Goal: Task Accomplishment & Management: Manage account settings

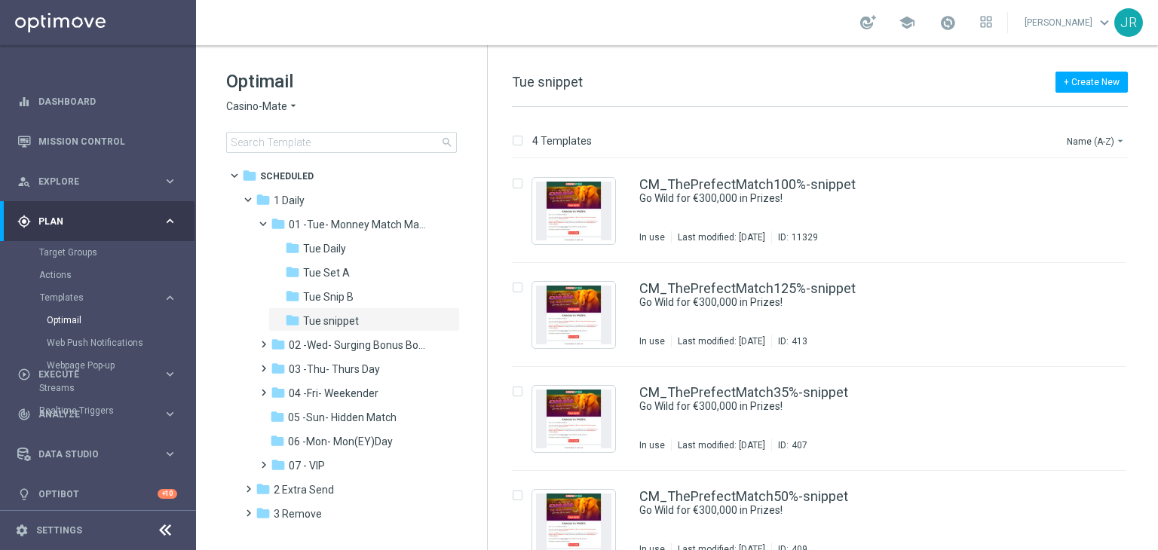
click at [248, 103] on span "Casino-Mate" at bounding box center [256, 107] width 61 height 14
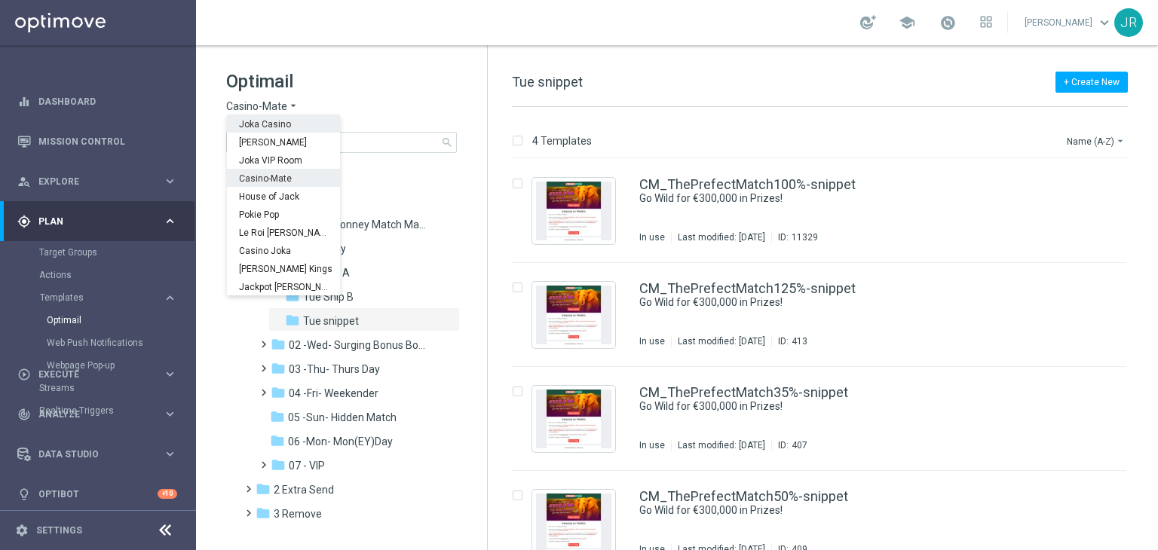
click at [0, 0] on span "Joka Casino" at bounding box center [0, 0] width 0 height 0
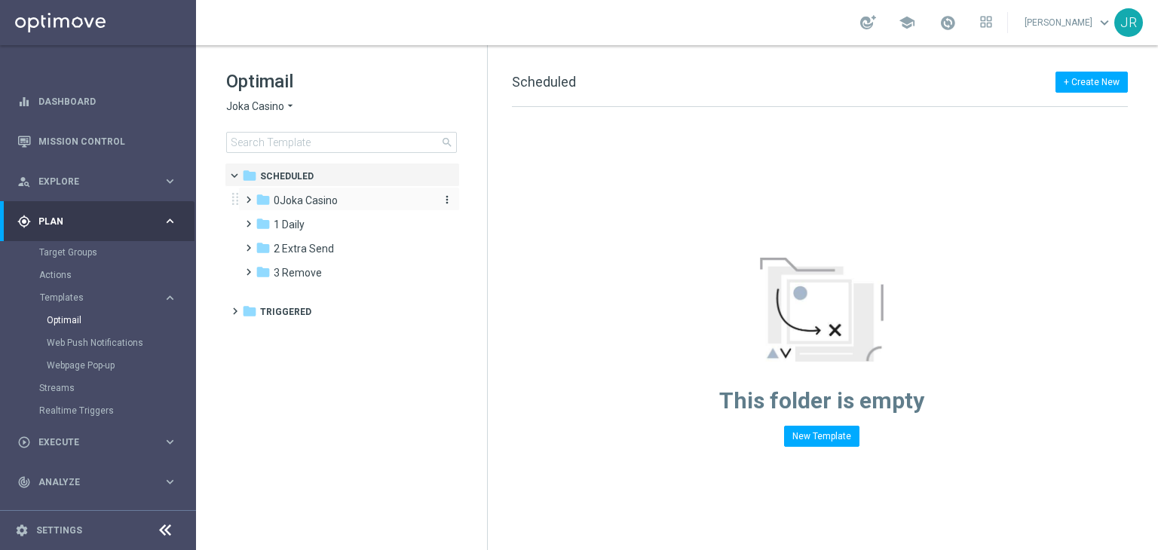
click at [308, 195] on span "0Joka Casino" at bounding box center [306, 201] width 64 height 14
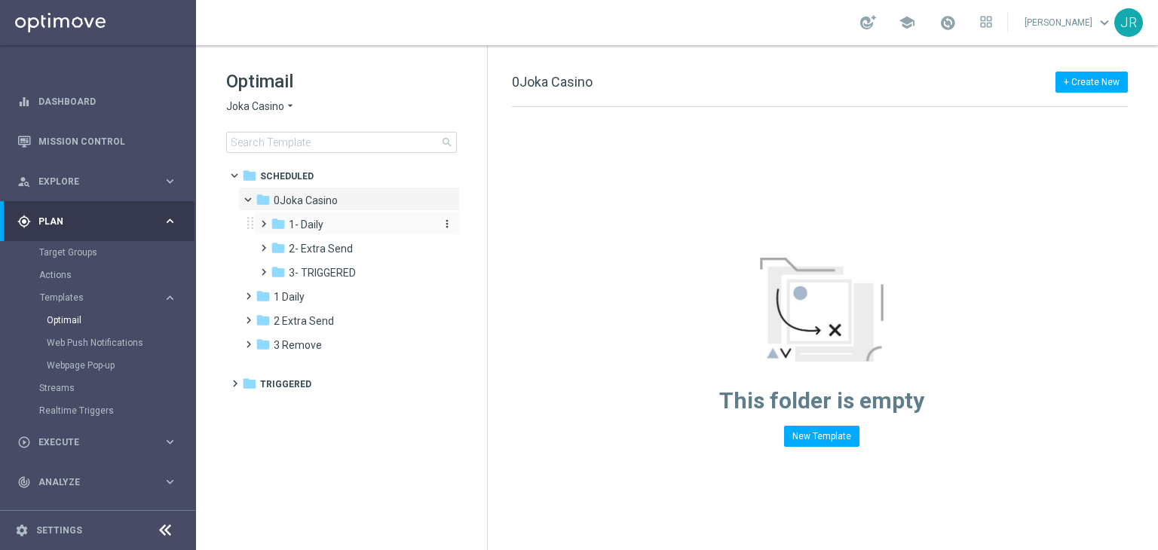
click at [311, 229] on span "1- Daily" at bounding box center [306, 225] width 35 height 14
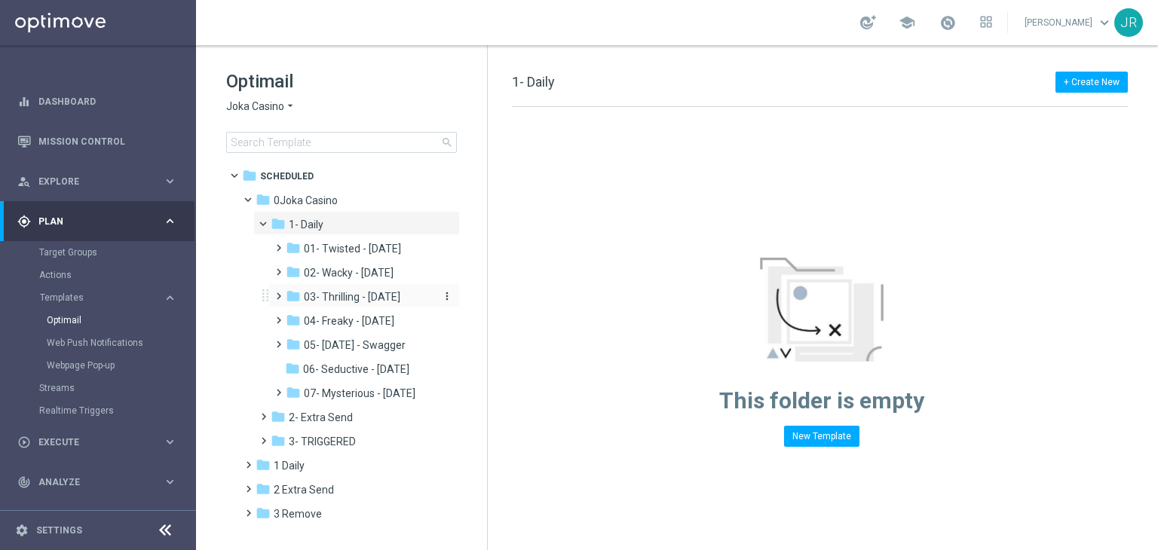
click at [350, 295] on span "03- Thrilling - Thursday" at bounding box center [352, 297] width 97 height 14
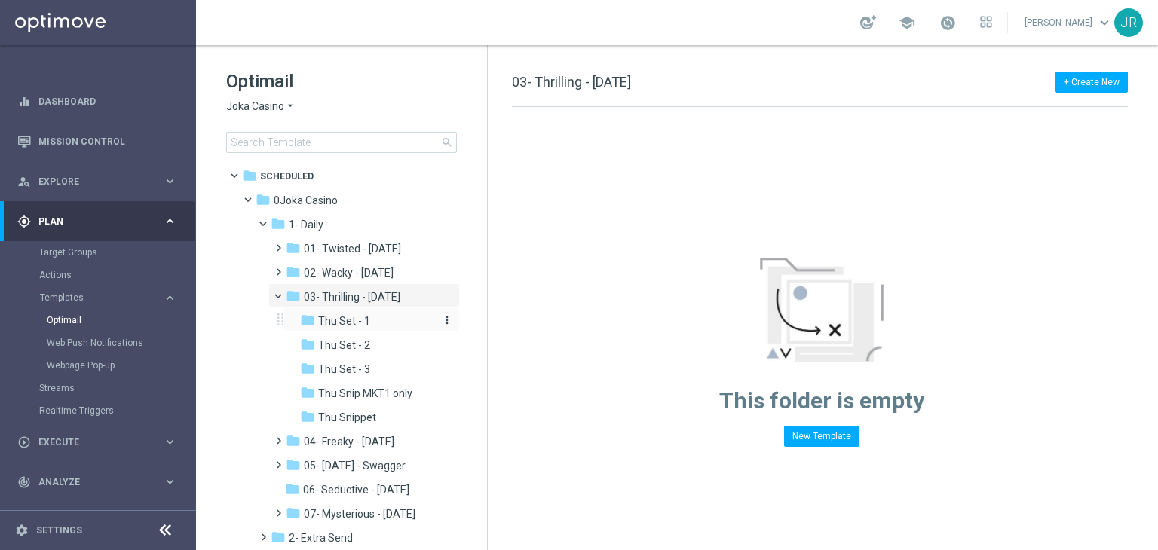
click at [330, 323] on span "Thu Set - 1" at bounding box center [344, 321] width 52 height 14
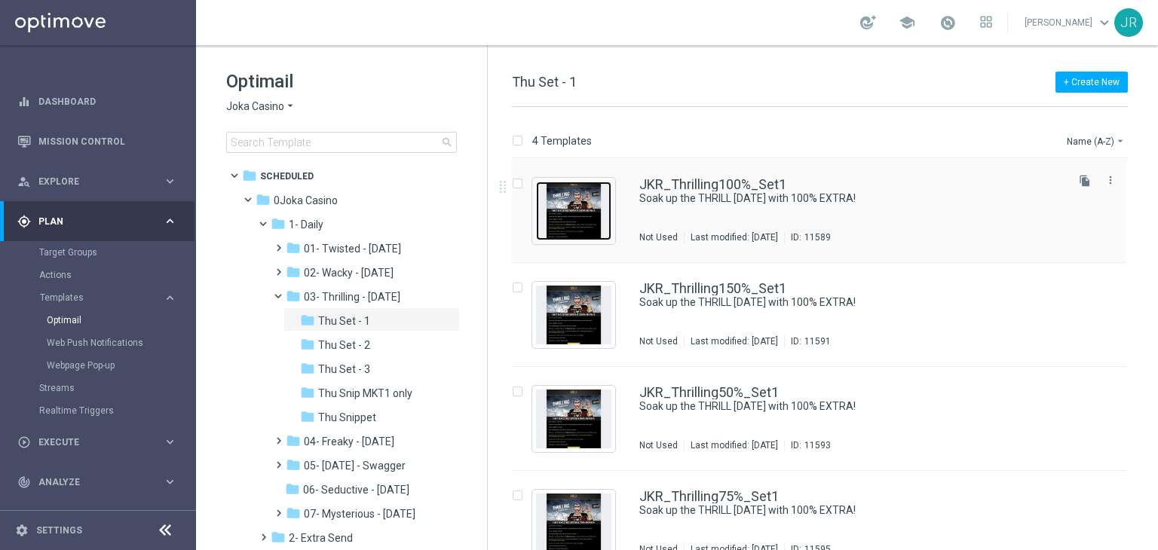
click at [570, 228] on img "Press SPACE to select this row." at bounding box center [573, 211] width 75 height 59
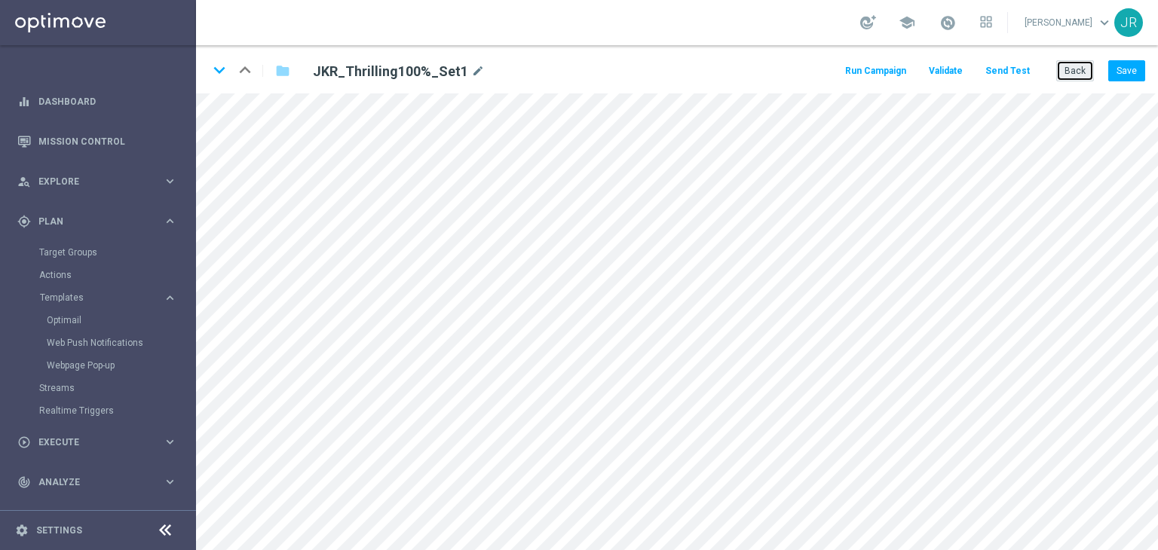
click at [1089, 66] on button "Back" at bounding box center [1075, 70] width 38 height 21
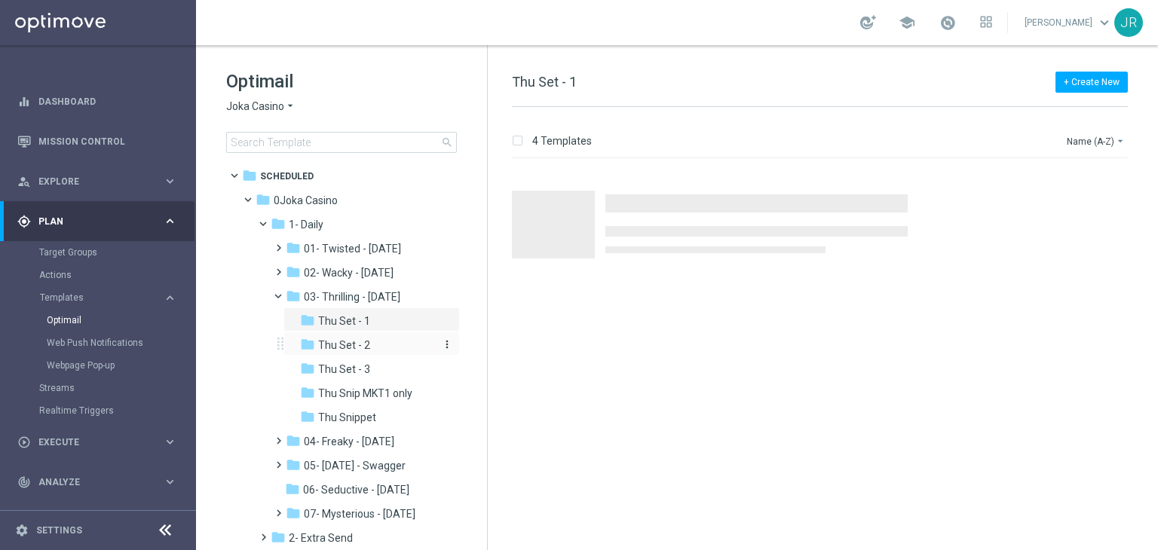
click at [347, 348] on span "Thu Set - 2" at bounding box center [344, 346] width 52 height 14
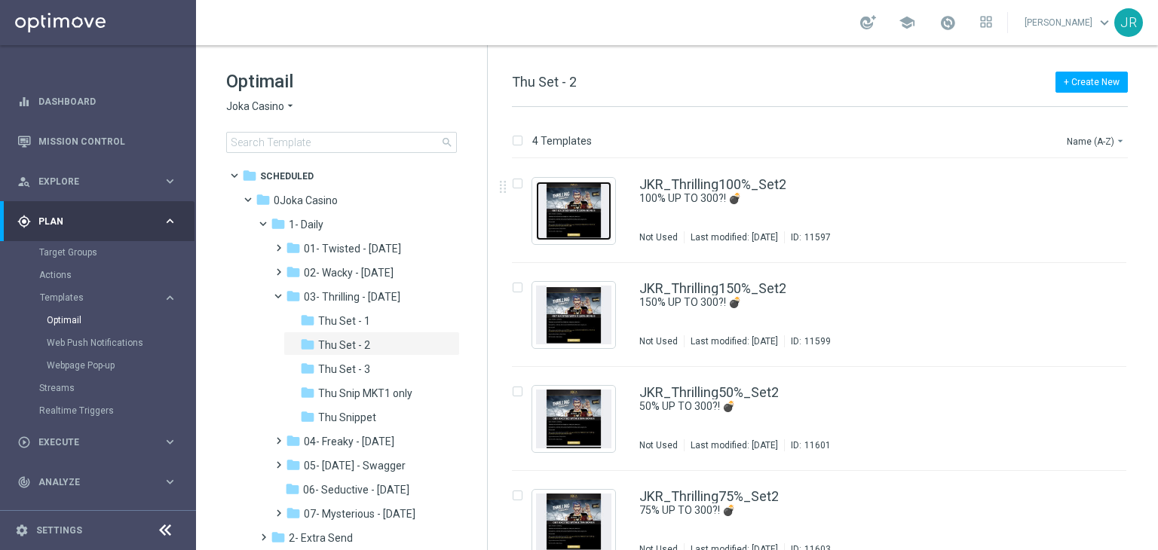
click at [581, 217] on img "Press SPACE to select this row." at bounding box center [573, 211] width 75 height 59
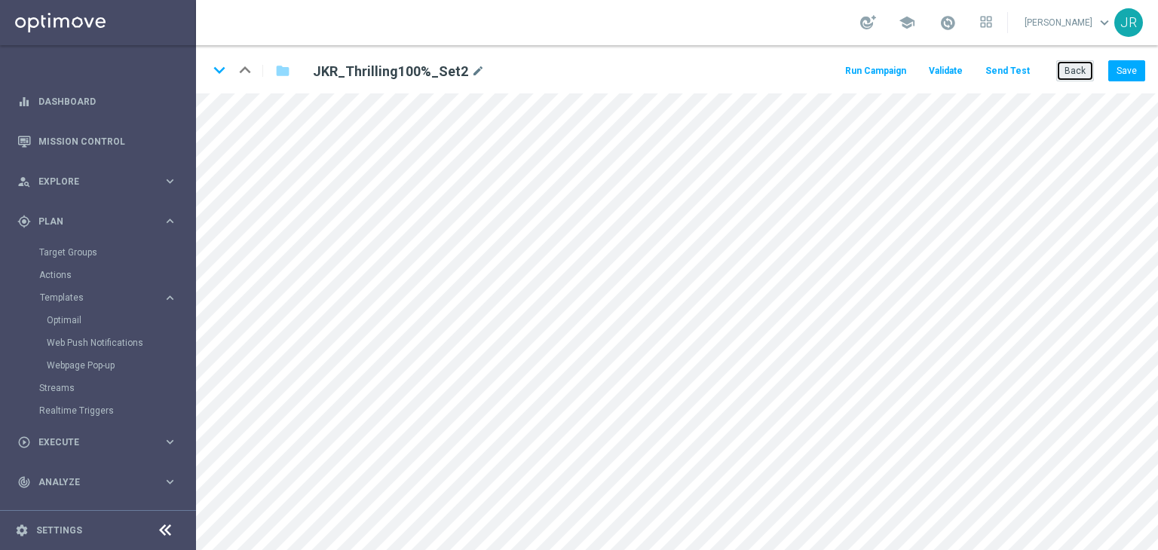
click at [1083, 79] on button "Back" at bounding box center [1075, 70] width 38 height 21
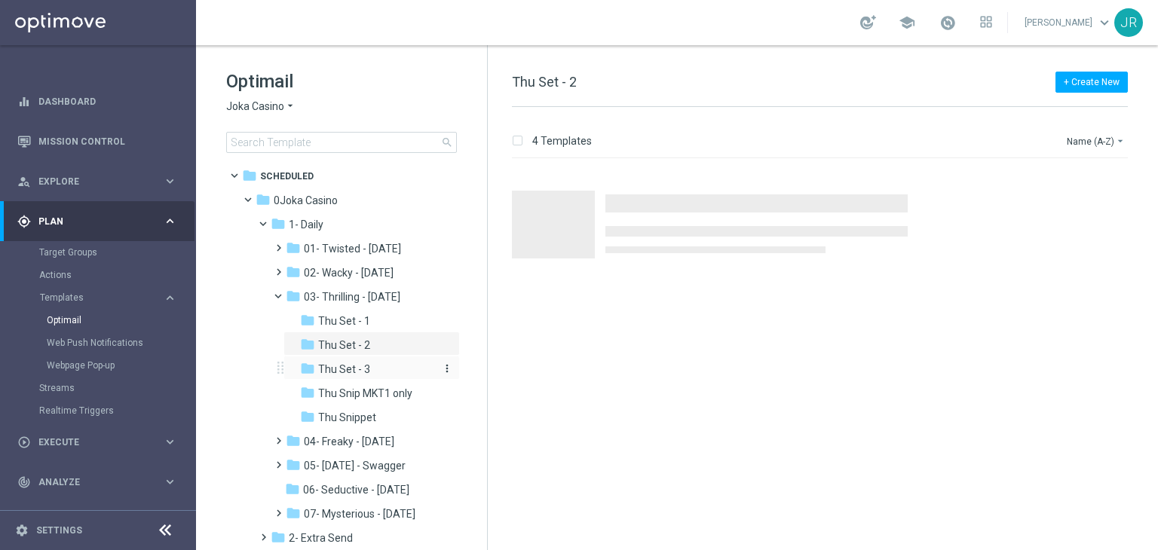
click at [329, 372] on span "Thu Set - 3" at bounding box center [344, 370] width 52 height 14
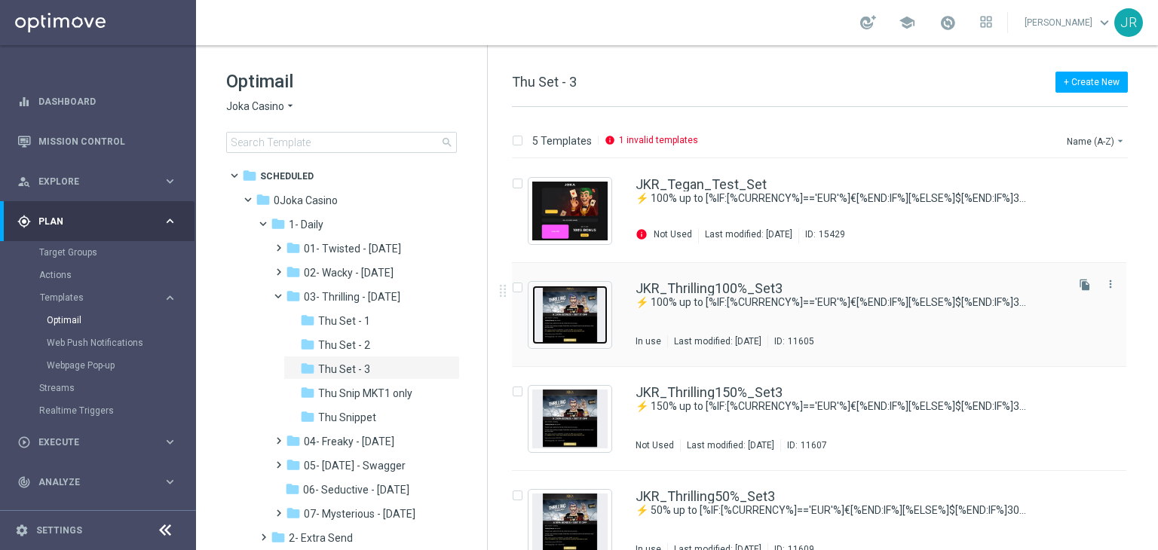
click at [565, 310] on img "Press SPACE to select this row." at bounding box center [569, 315] width 75 height 59
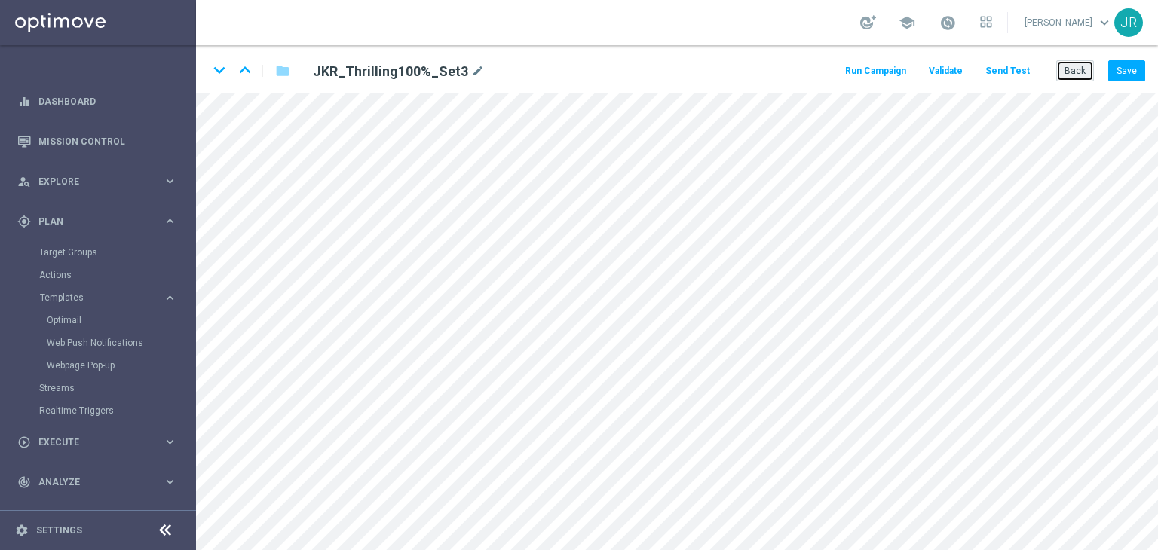
click at [1077, 73] on button "Back" at bounding box center [1075, 70] width 38 height 21
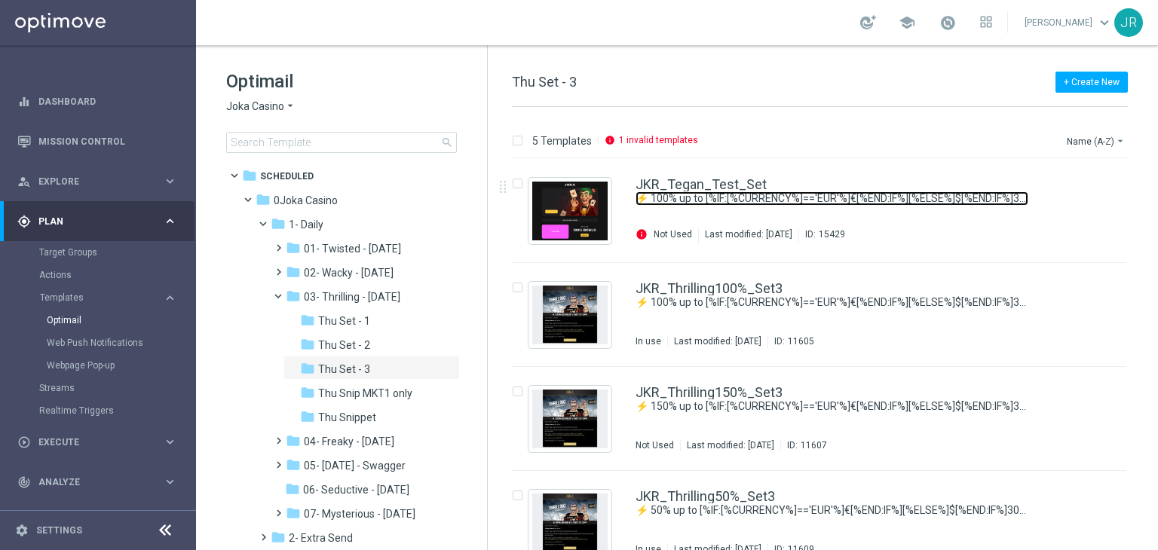
click at [722, 202] on link "⚡ 100% up to [%IF:[%CURRENCY%]=='EUR'%]€[%END:IF%][%ELSE%]$[%END:IF%]300 is YOU…" at bounding box center [832, 199] width 393 height 14
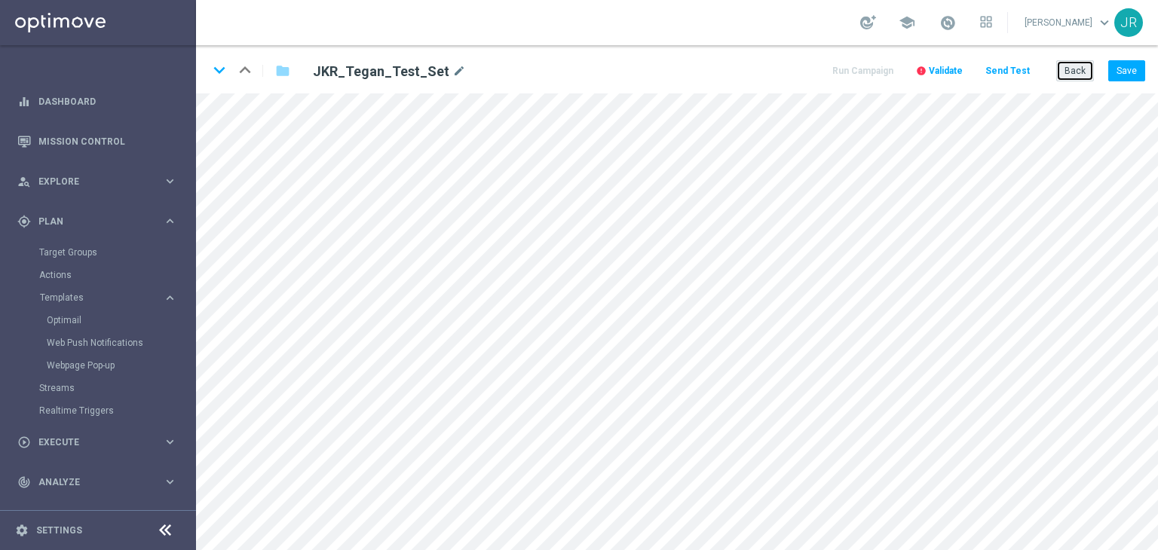
click at [1088, 72] on button "Back" at bounding box center [1075, 70] width 38 height 21
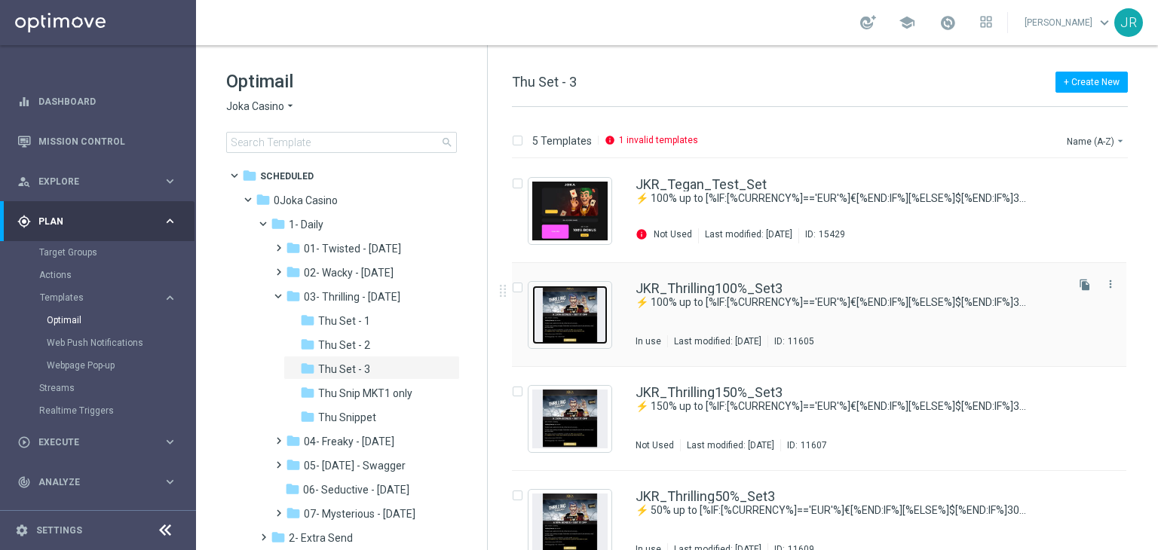
click at [576, 323] on img "Press SPACE to select this row." at bounding box center [569, 315] width 75 height 59
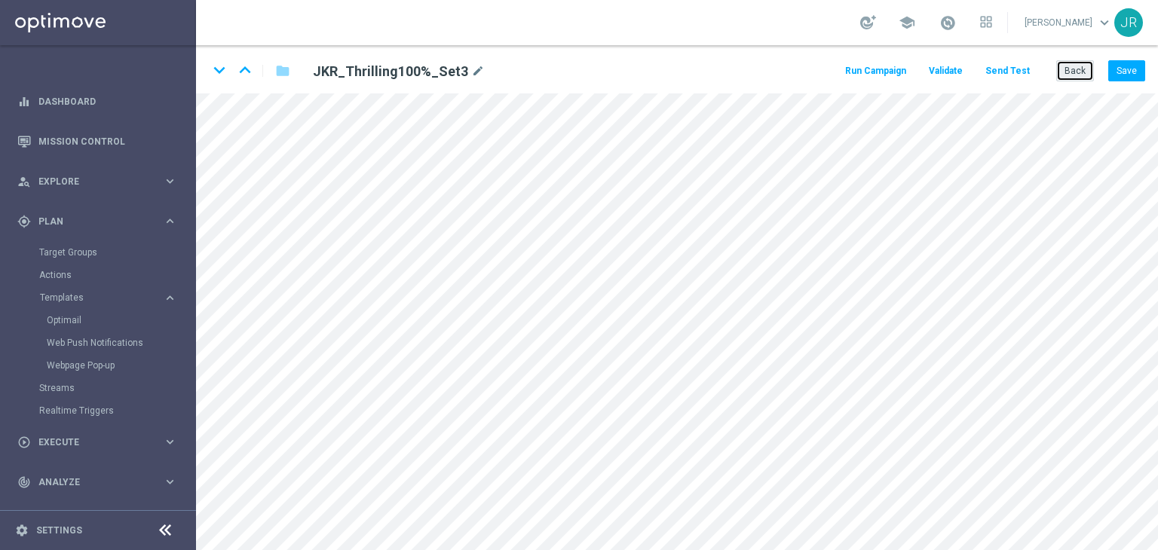
click at [1072, 70] on button "Back" at bounding box center [1075, 70] width 38 height 21
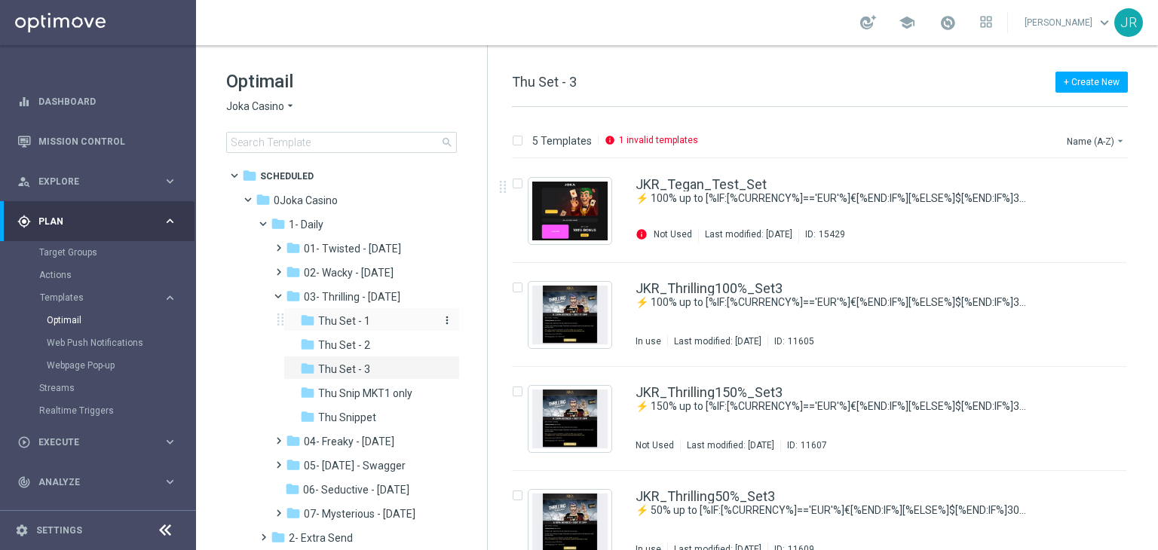
click at [349, 320] on span "Thu Set - 1" at bounding box center [344, 321] width 52 height 14
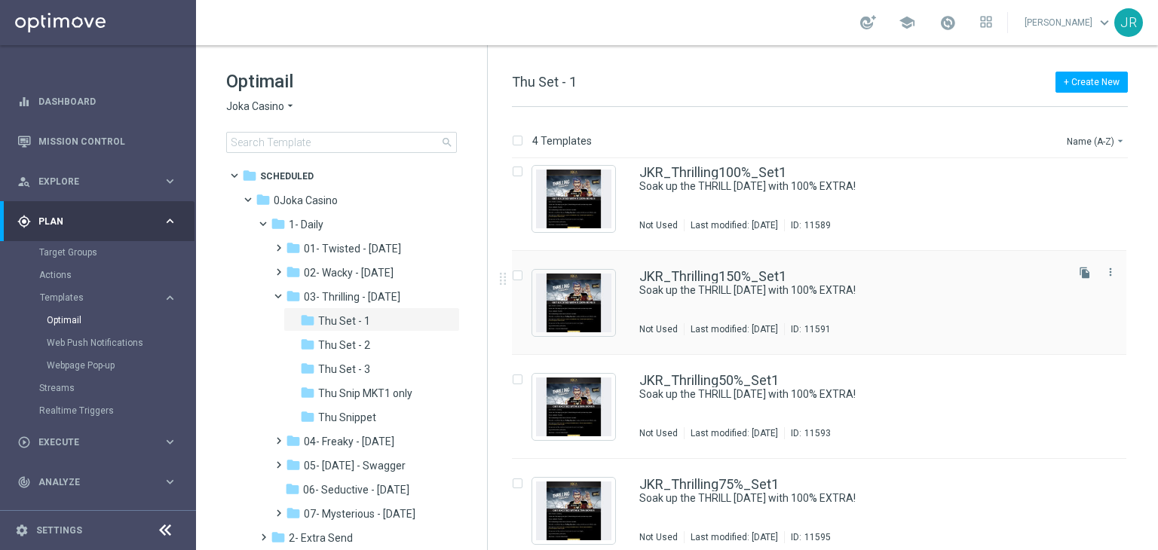
scroll to position [24, 0]
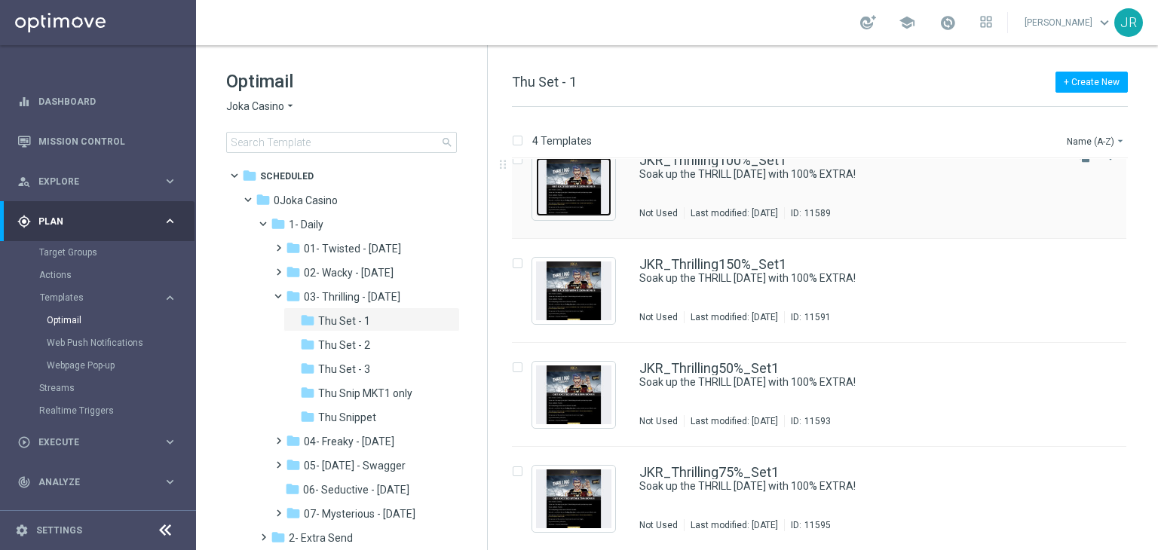
click at [581, 204] on img "Press SPACE to select this row." at bounding box center [573, 187] width 75 height 59
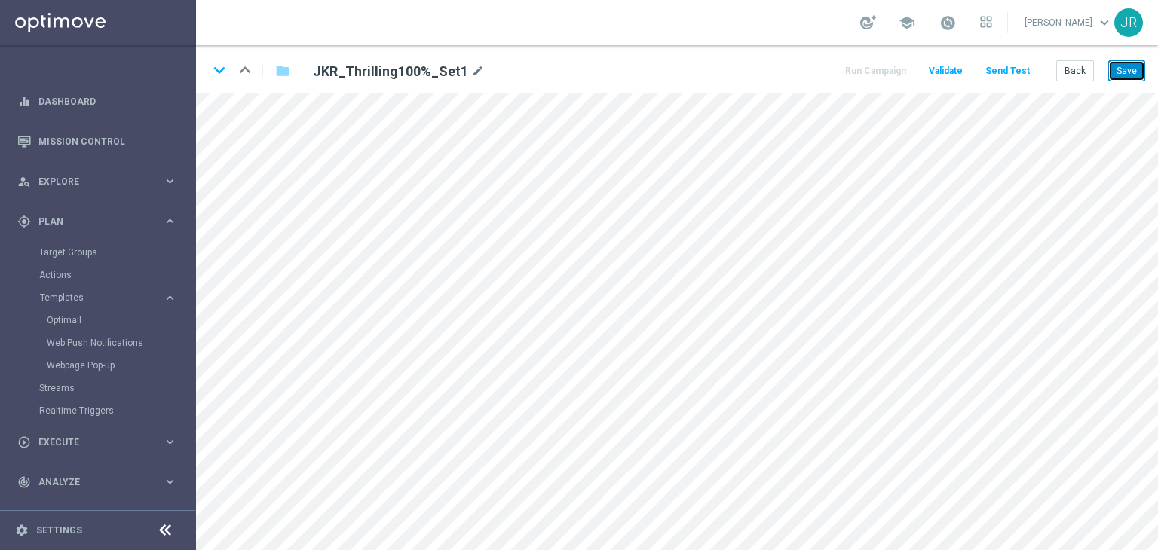
drag, startPoint x: 1116, startPoint y: 75, endPoint x: 775, endPoint y: 91, distance: 341.2
click at [1116, 75] on button "Save" at bounding box center [1126, 70] width 37 height 21
click at [1132, 73] on button "Save" at bounding box center [1126, 70] width 37 height 21
click at [216, 73] on icon "keyboard_arrow_down" at bounding box center [219, 70] width 23 height 23
click at [1139, 73] on button "Save" at bounding box center [1126, 70] width 37 height 21
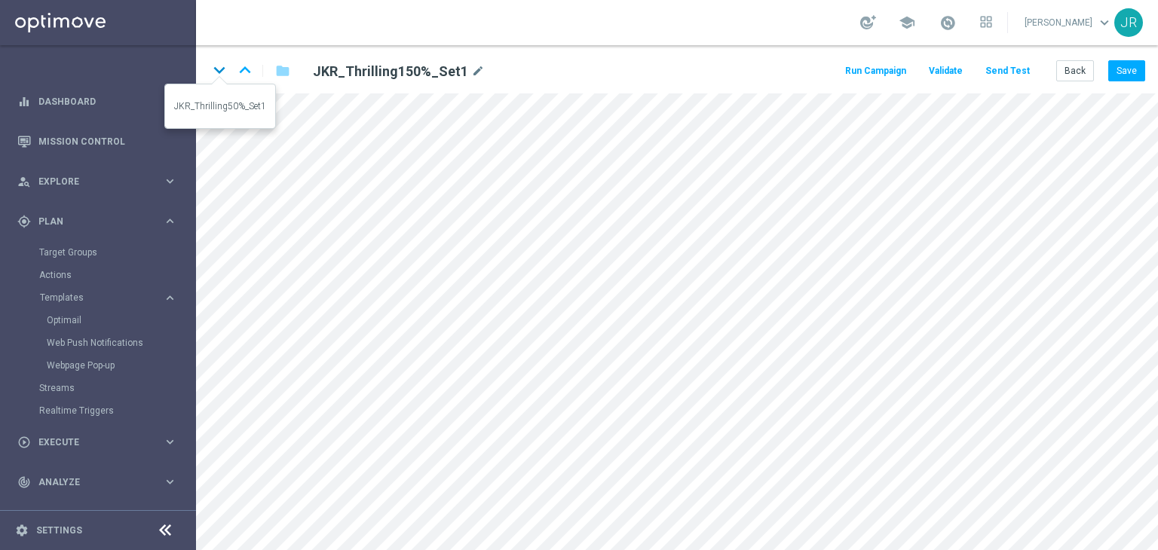
click at [215, 72] on icon "keyboard_arrow_down" at bounding box center [219, 70] width 23 height 23
click at [1137, 70] on button "Save" at bounding box center [1126, 70] width 37 height 21
click at [220, 67] on icon "keyboard_arrow_down" at bounding box center [219, 70] width 23 height 23
click at [1133, 59] on div "keyboard_arrow_down keyboard_arrow_up folder JKR_Thrilling75%_Set1 mode_edit Ru…" at bounding box center [677, 69] width 962 height 48
click at [1132, 72] on button "Save" at bounding box center [1126, 70] width 37 height 21
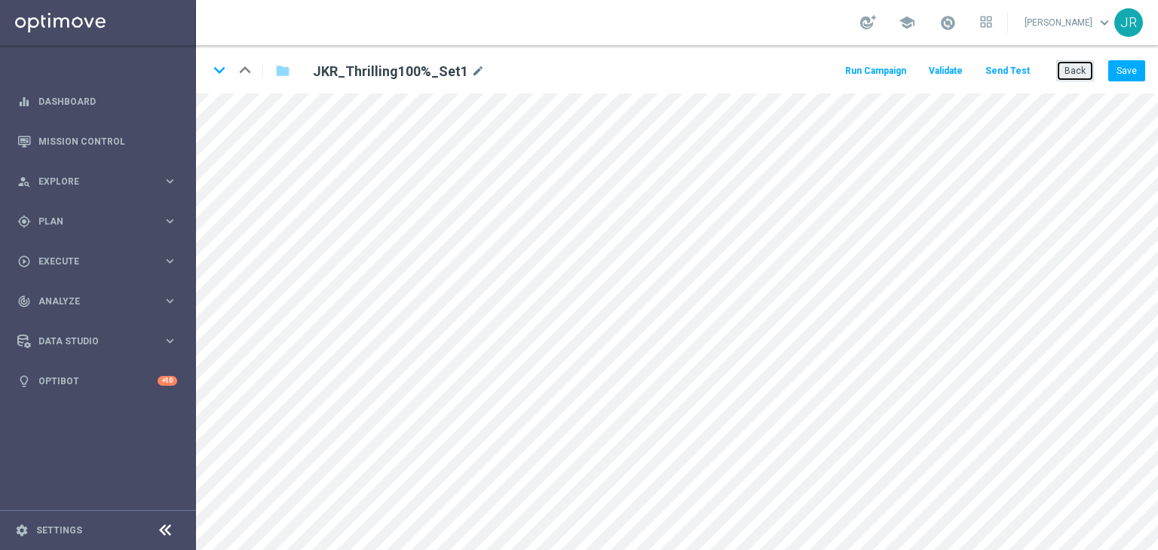
click at [1067, 65] on button "Back" at bounding box center [1075, 70] width 38 height 21
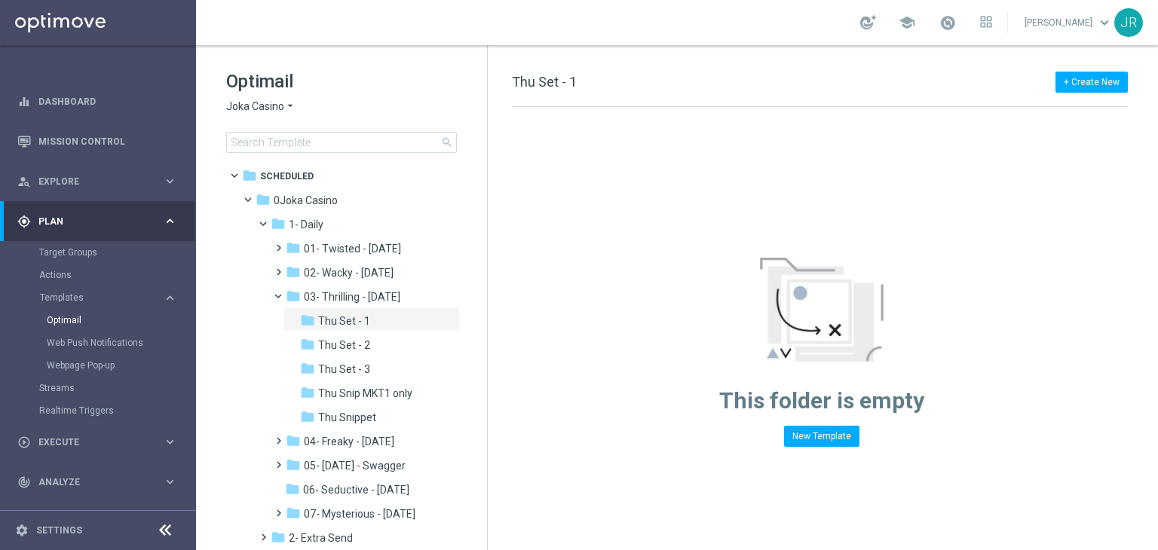
drag, startPoint x: 255, startPoint y: 103, endPoint x: 256, endPoint y: 110, distance: 7.7
click at [256, 103] on span "Joka Casino" at bounding box center [255, 107] width 58 height 14
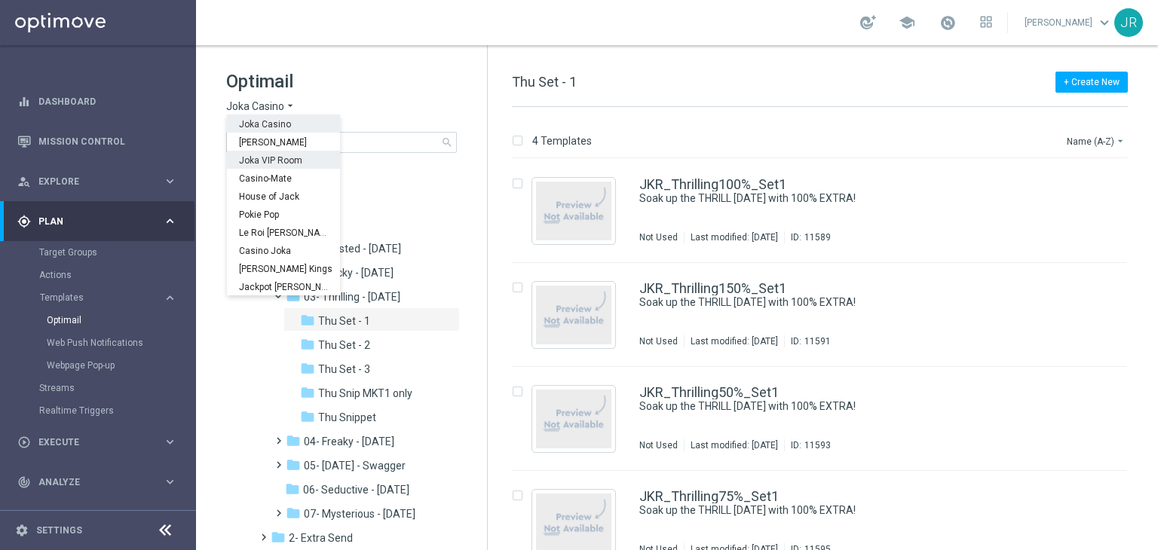
click at [0, 0] on span "Joka VIP Room" at bounding box center [0, 0] width 0 height 0
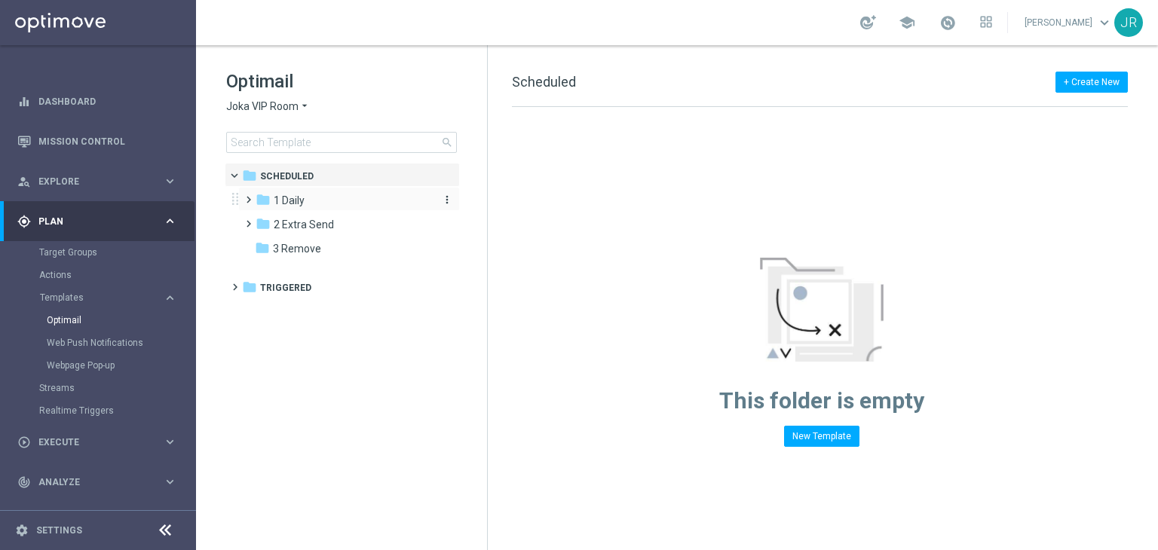
click at [313, 204] on div "folder 1 Daily" at bounding box center [342, 200] width 173 height 17
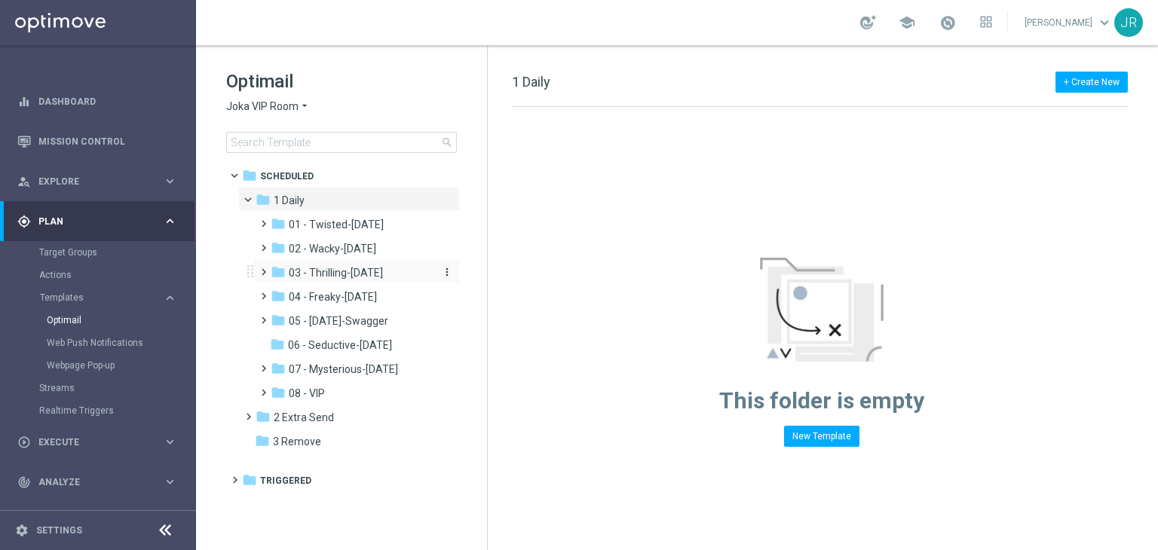
click at [349, 276] on span "03 - Thrilling-Thursday" at bounding box center [336, 273] width 94 height 14
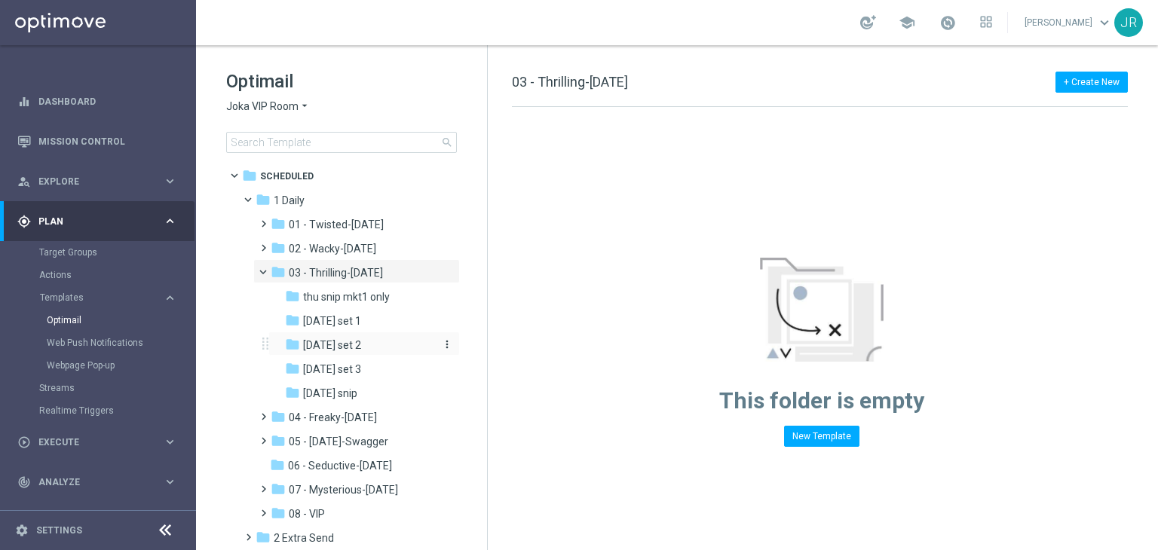
click at [361, 344] on span "Thursday set 2" at bounding box center [332, 346] width 58 height 14
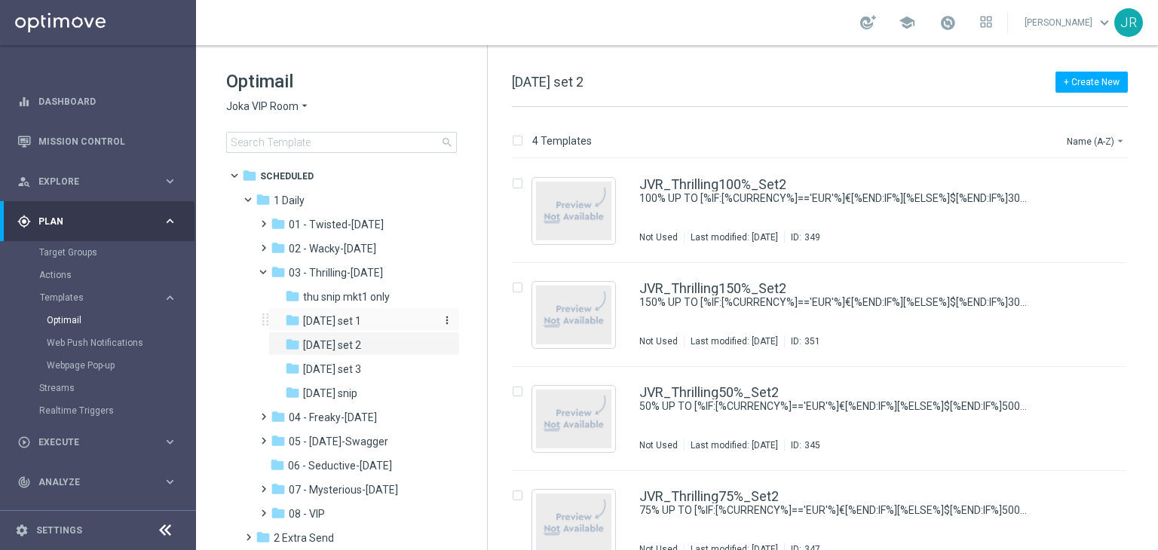
click at [361, 321] on span "Thursday set 1" at bounding box center [332, 321] width 58 height 14
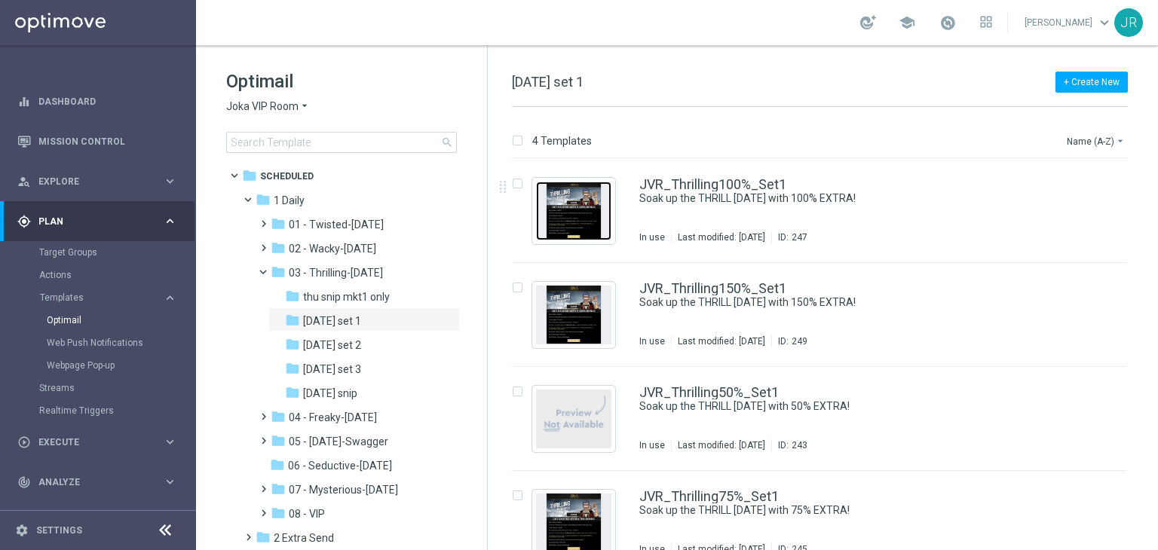
drag, startPoint x: 582, startPoint y: 221, endPoint x: 561, endPoint y: 228, distance: 22.4
click at [583, 222] on img "Press SPACE to select this row." at bounding box center [573, 211] width 75 height 59
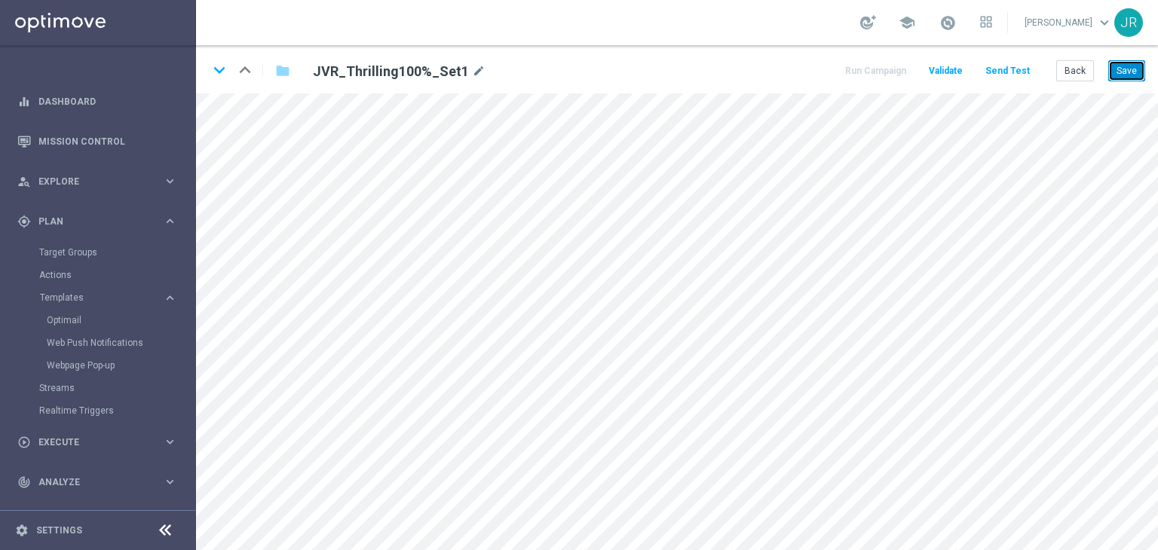
drag, startPoint x: 1123, startPoint y: 72, endPoint x: 1126, endPoint y: 85, distance: 13.0
click at [1123, 74] on button "Save" at bounding box center [1126, 70] width 37 height 21
click at [214, 72] on icon "keyboard_arrow_down" at bounding box center [219, 70] width 23 height 23
click at [1133, 62] on button "Save" at bounding box center [1126, 70] width 37 height 21
click at [211, 69] on icon "keyboard_arrow_down" at bounding box center [219, 70] width 23 height 23
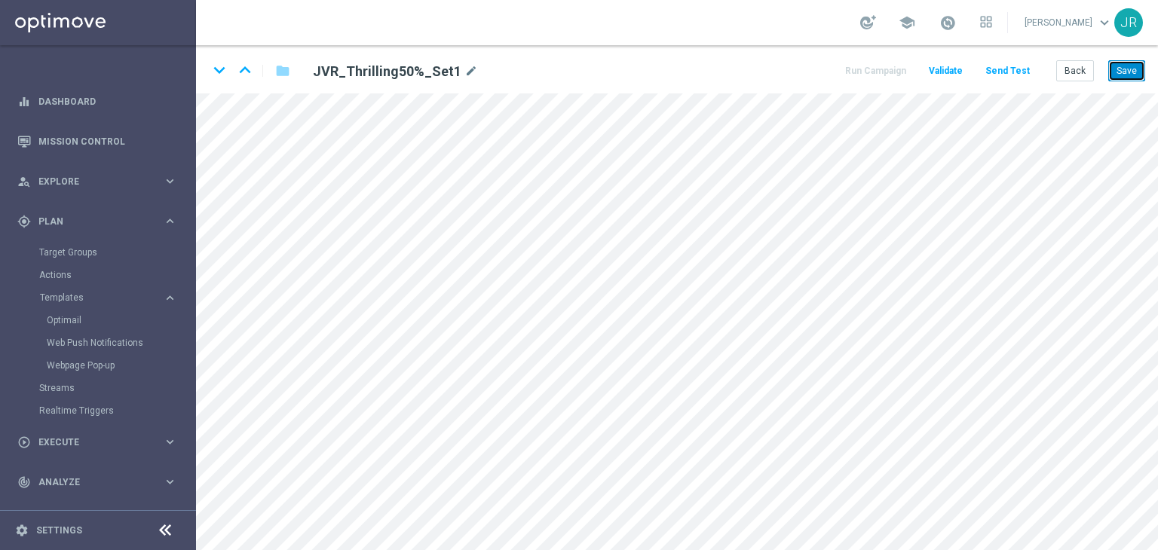
click at [1131, 71] on button "Save" at bounding box center [1126, 70] width 37 height 21
click at [1141, 76] on button "Save" at bounding box center [1126, 70] width 37 height 21
click at [214, 79] on icon "keyboard_arrow_down" at bounding box center [219, 70] width 23 height 23
click at [1120, 66] on button "Save" at bounding box center [1126, 70] width 37 height 21
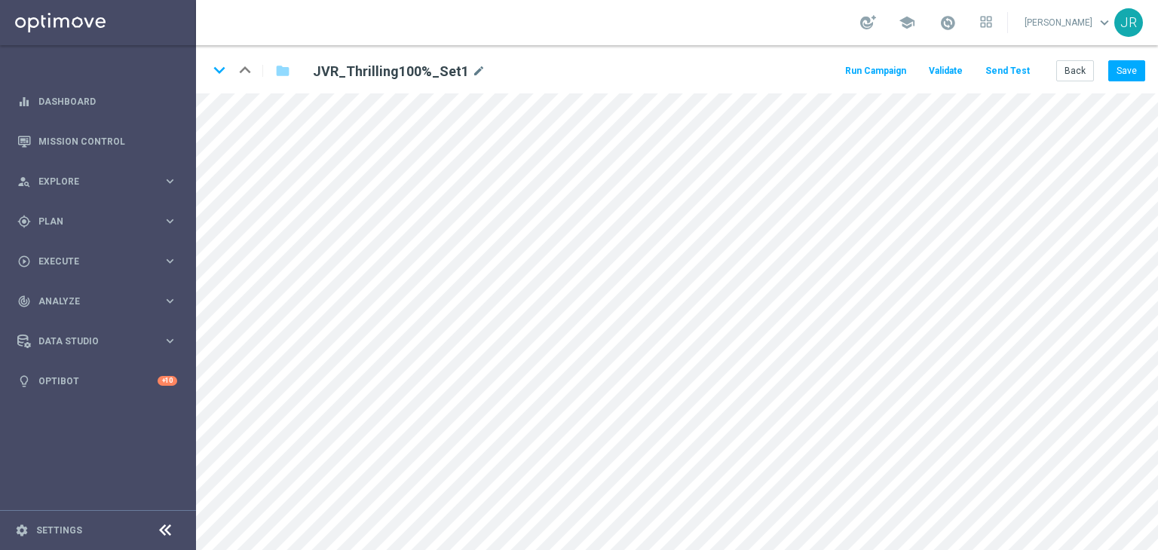
click at [1078, 81] on div "keyboard_arrow_down keyboard_arrow_up folder JVR_Thrilling100%_Set1 mode_edit R…" at bounding box center [677, 69] width 962 height 48
click at [1072, 76] on button "Back" at bounding box center [1075, 70] width 38 height 21
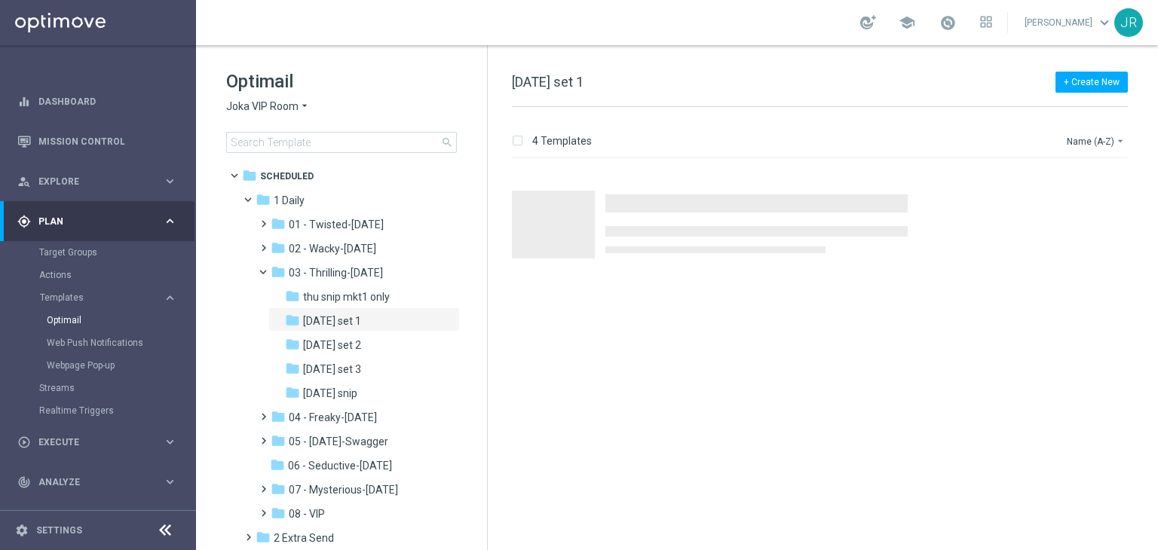
click at [226, 106] on span "Joka VIP Room" at bounding box center [262, 107] width 72 height 14
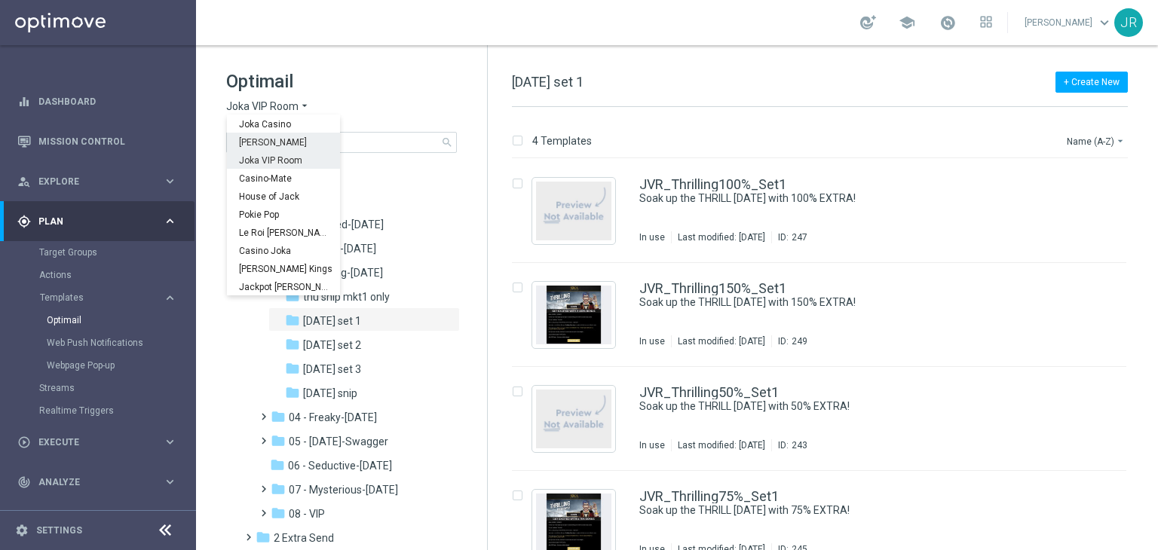
click at [0, 0] on span "[PERSON_NAME]" at bounding box center [0, 0] width 0 height 0
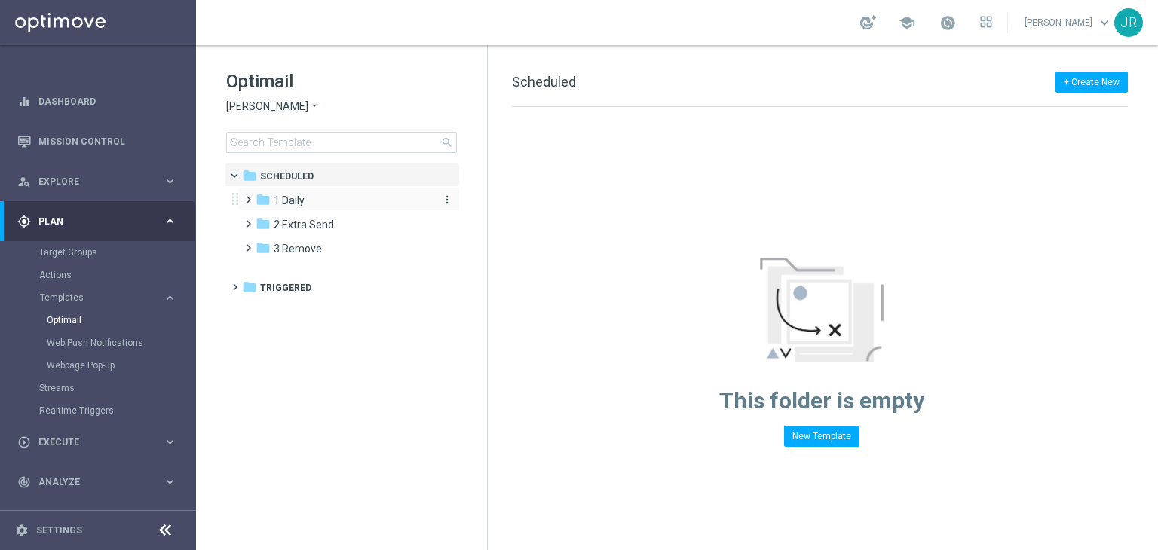
click at [320, 200] on div "folder 1 Daily" at bounding box center [342, 200] width 173 height 17
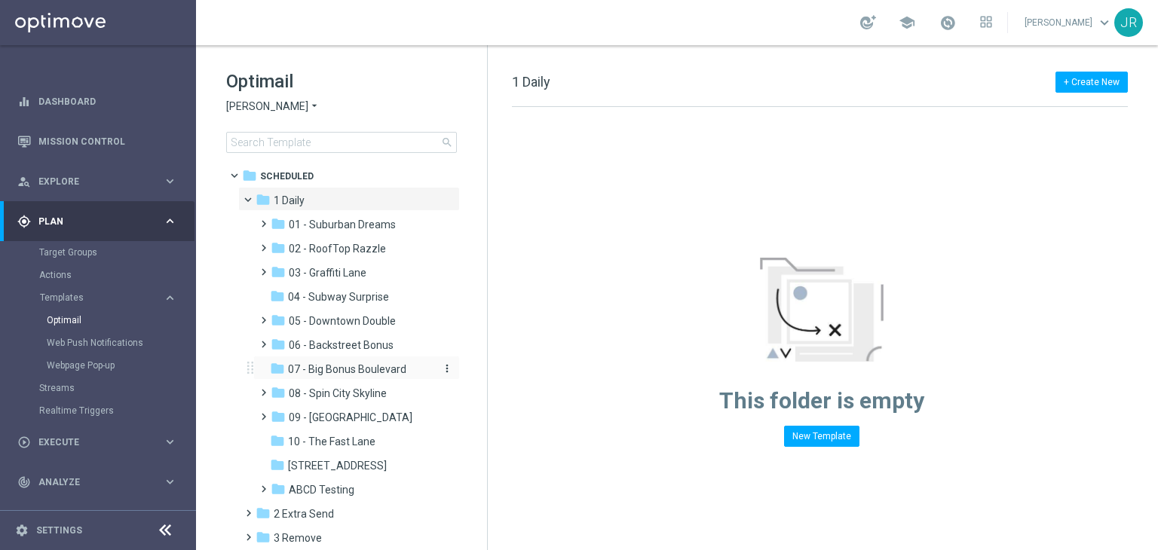
click at [364, 372] on span "07 - Big Bonus Boulevard" at bounding box center [347, 370] width 118 height 14
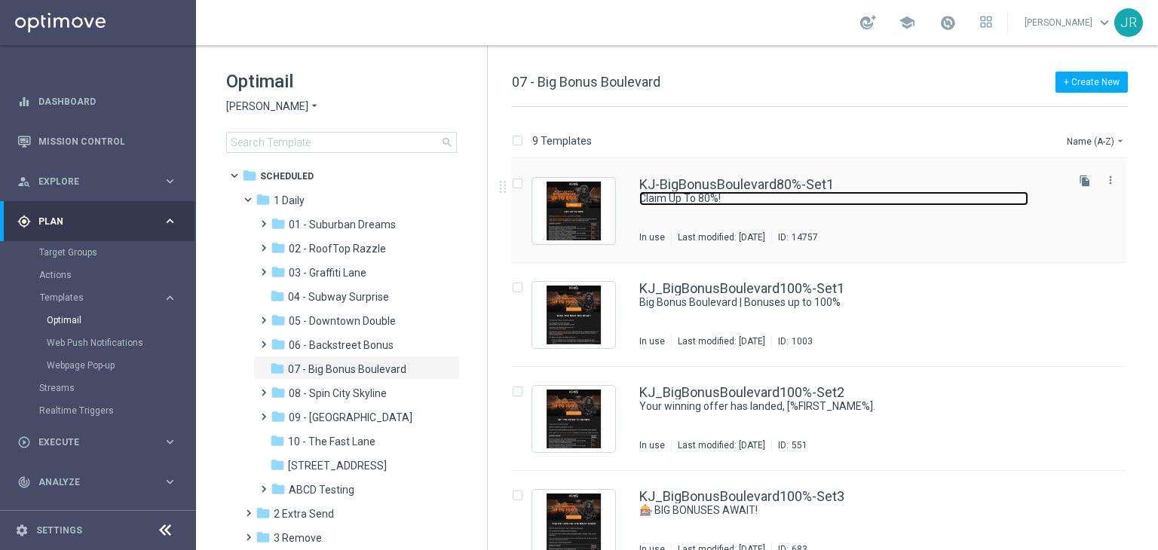
click at [740, 204] on link "Claim Up To 80%!" at bounding box center [833, 199] width 389 height 14
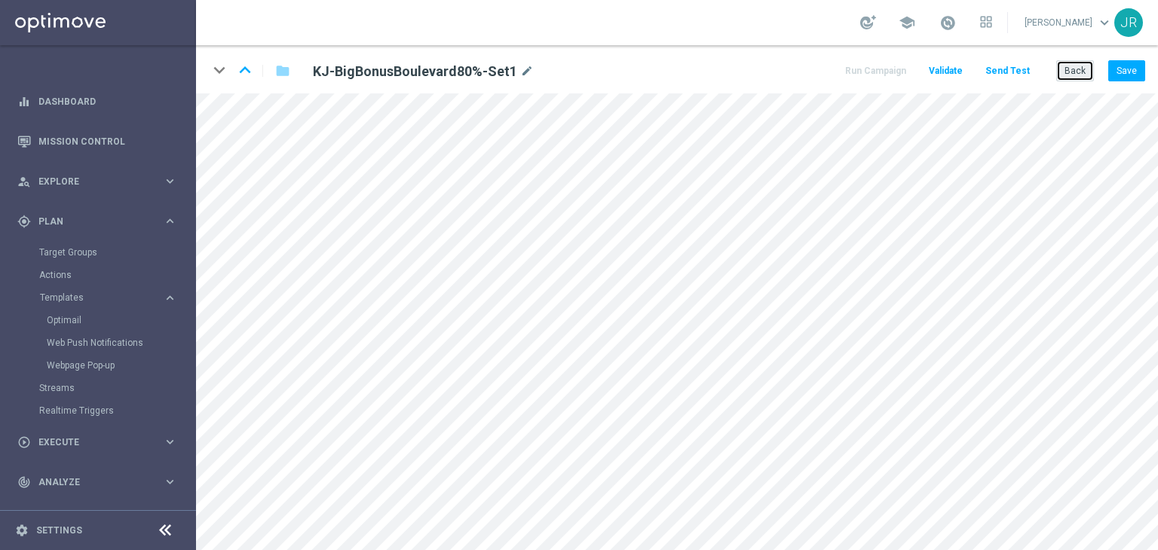
click at [1068, 73] on button "Back" at bounding box center [1075, 70] width 38 height 21
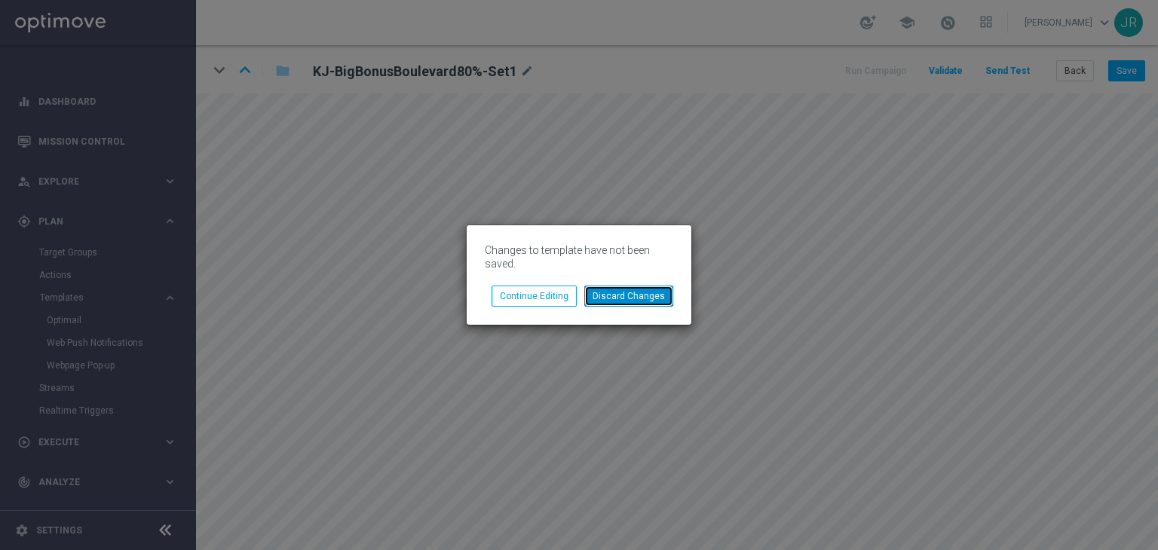
click at [622, 302] on button "Discard Changes" at bounding box center [628, 296] width 89 height 21
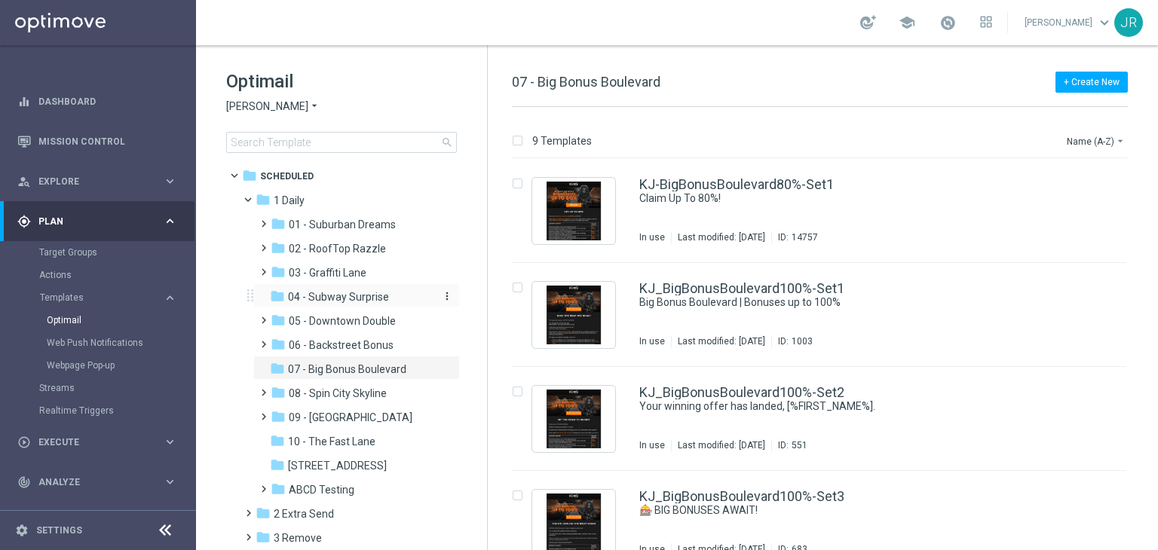
click at [348, 302] on span "04 - Subway Surprise" at bounding box center [338, 297] width 101 height 14
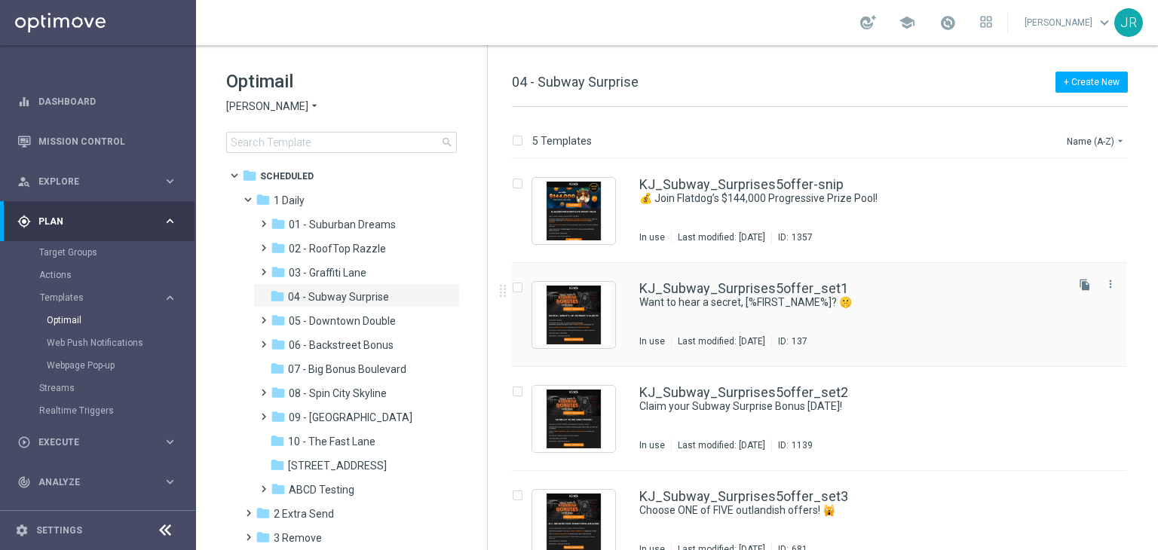
click at [736, 312] on div "KJ_Subway_Surprises5offer_set1 Want to hear a secret, [%FIRST_NAME%]? 🤫 In use …" at bounding box center [851, 315] width 424 height 66
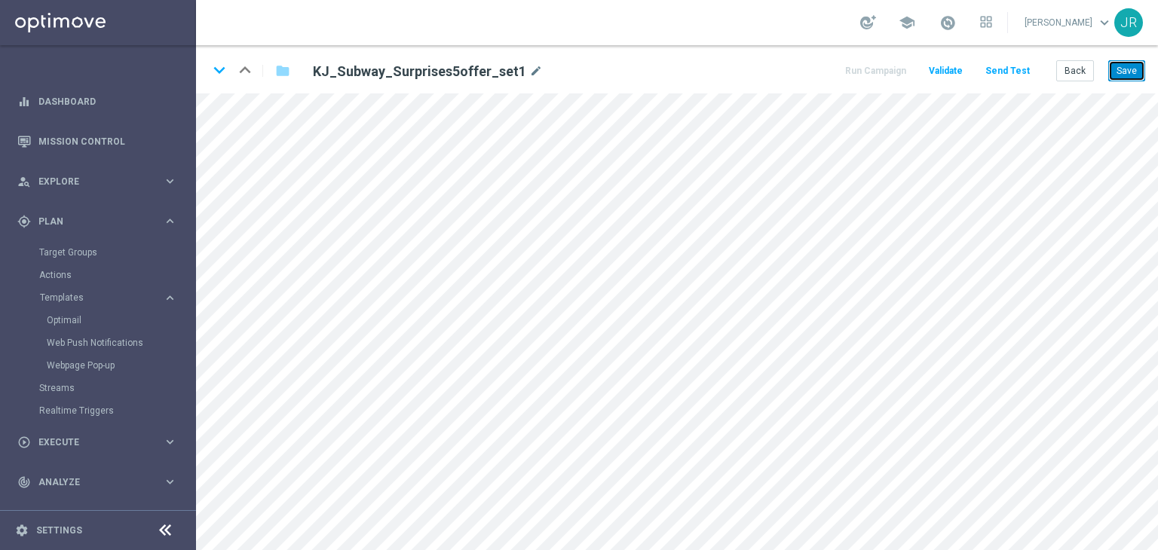
click at [1126, 73] on button "Save" at bounding box center [1126, 70] width 37 height 21
click at [1129, 78] on button "Save" at bounding box center [1126, 70] width 37 height 21
click at [1118, 73] on button "Save" at bounding box center [1126, 70] width 37 height 21
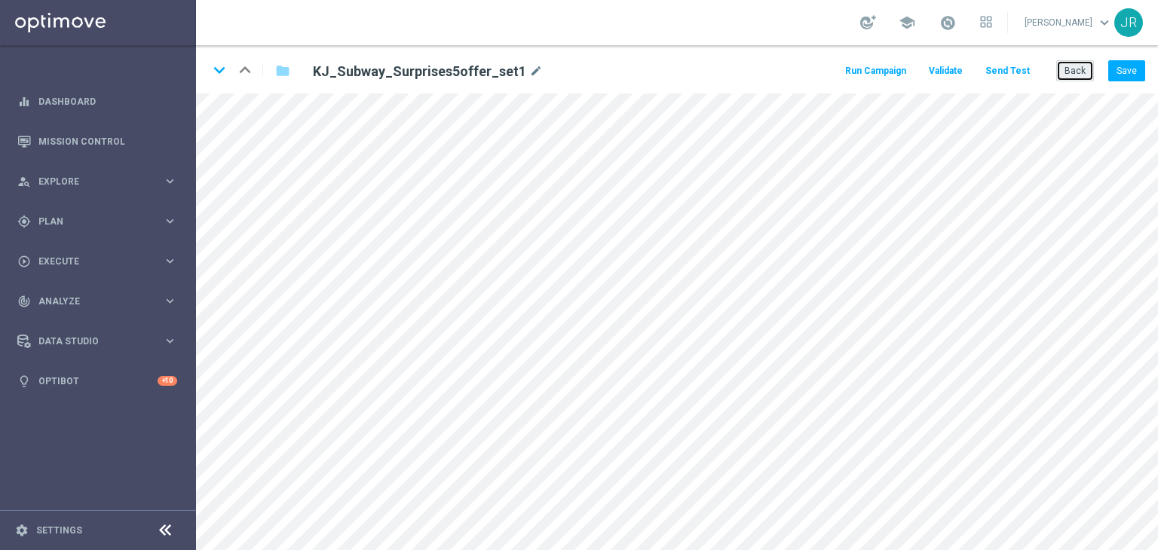
click at [1071, 77] on button "Back" at bounding box center [1075, 70] width 38 height 21
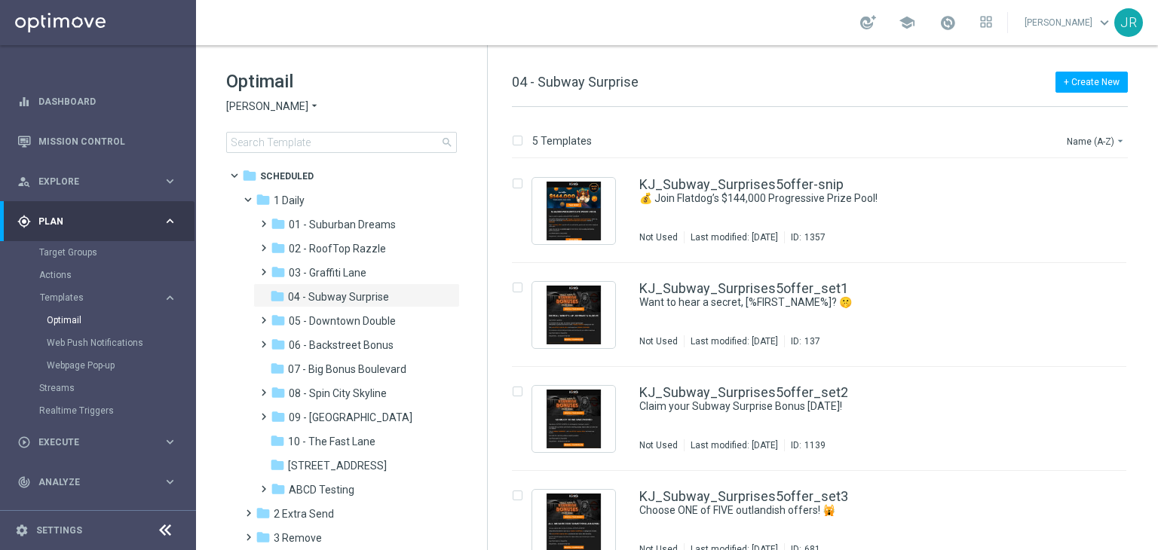
click at [268, 109] on span "[PERSON_NAME]" at bounding box center [267, 107] width 82 height 14
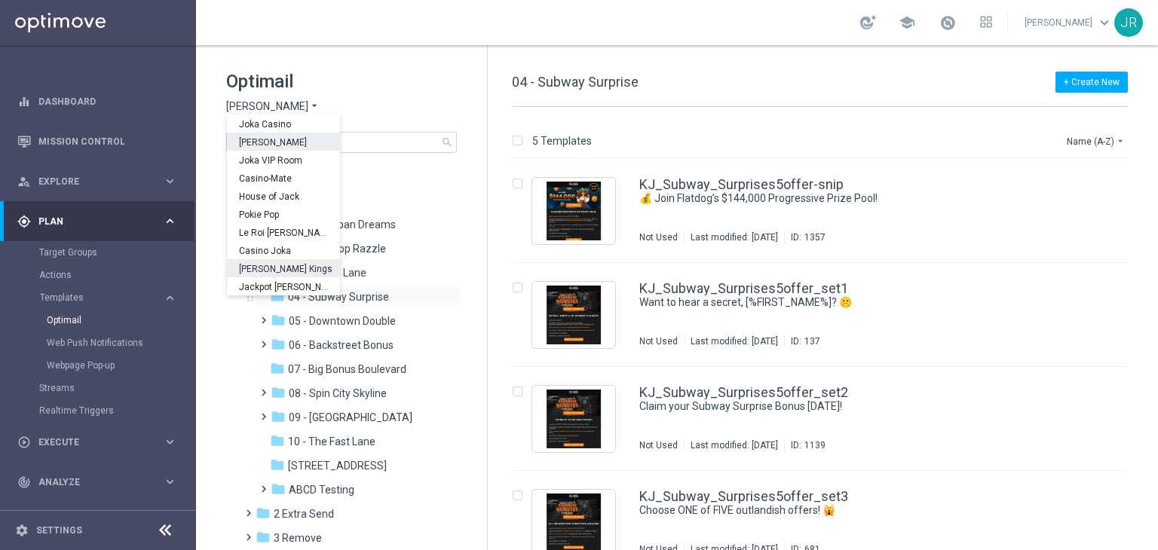
drag, startPoint x: 271, startPoint y: 265, endPoint x: 306, endPoint y: 284, distance: 40.5
click at [0, 0] on span "[PERSON_NAME] Kings" at bounding box center [0, 0] width 0 height 0
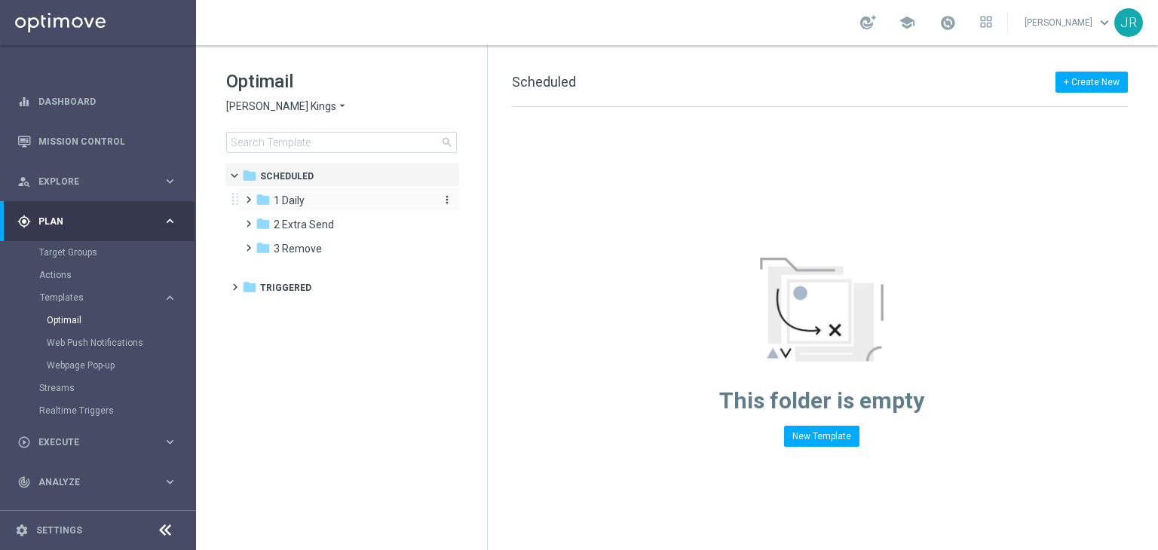
click at [307, 201] on div "folder 1 Daily" at bounding box center [342, 200] width 173 height 17
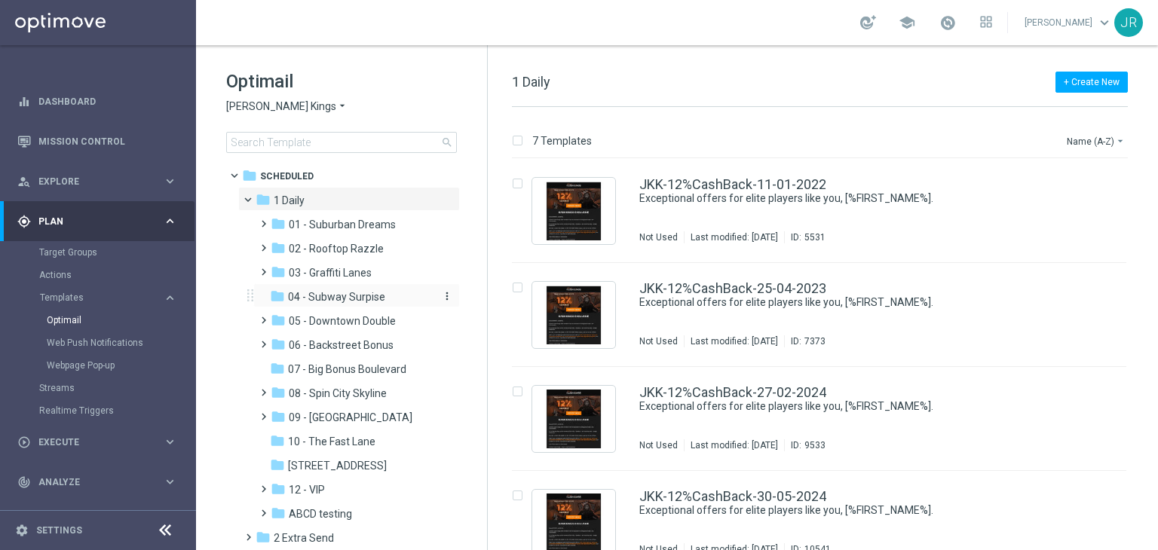
click at [338, 299] on span "04 - Subway Surpise" at bounding box center [336, 297] width 97 height 14
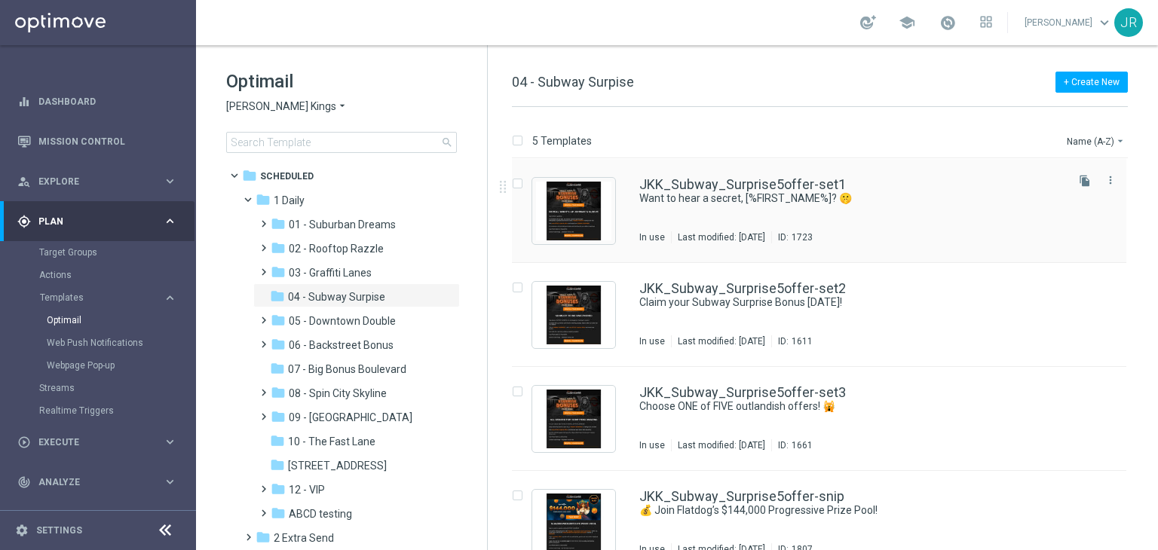
drag, startPoint x: 685, startPoint y: 215, endPoint x: 691, endPoint y: 227, distance: 13.5
click at [685, 215] on div "JKK_Subway_Surprise5offer-set1 Want to hear a secret, [%FIRST_NAME%]? 🤫 In use …" at bounding box center [851, 211] width 424 height 66
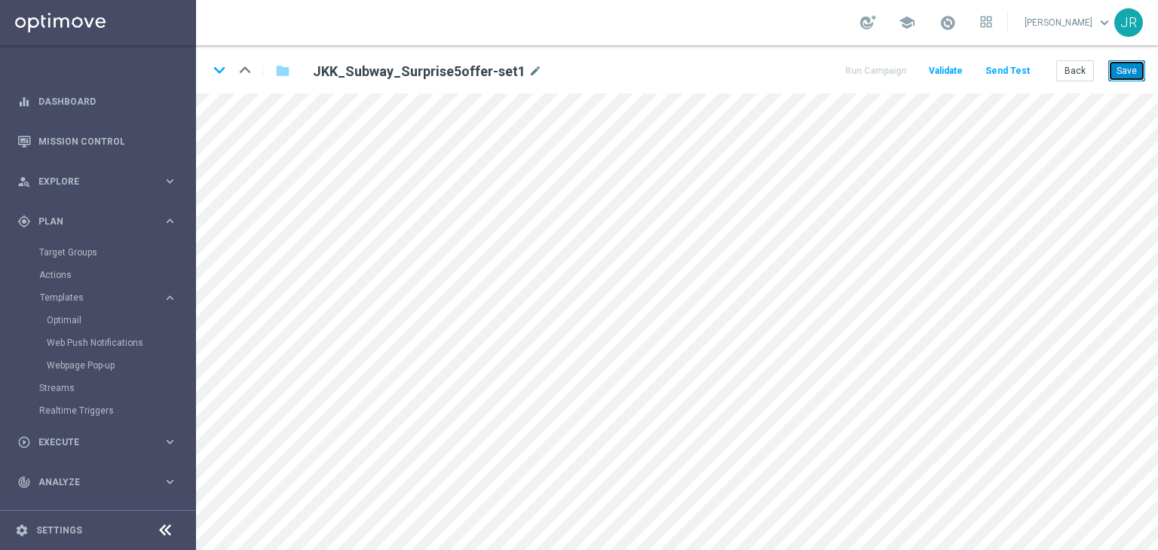
click at [1124, 63] on button "Save" at bounding box center [1126, 70] width 37 height 21
click at [1142, 65] on button "Save" at bounding box center [1126, 70] width 37 height 21
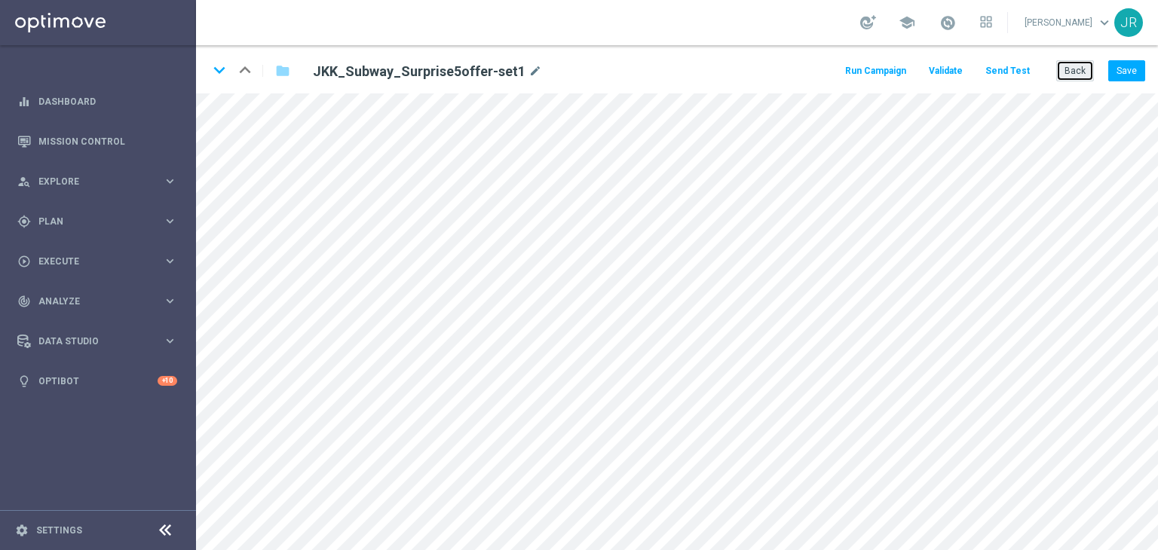
drag, startPoint x: 1067, startPoint y: 75, endPoint x: 983, endPoint y: 97, distance: 86.5
click at [1068, 75] on button "Back" at bounding box center [1075, 70] width 38 height 21
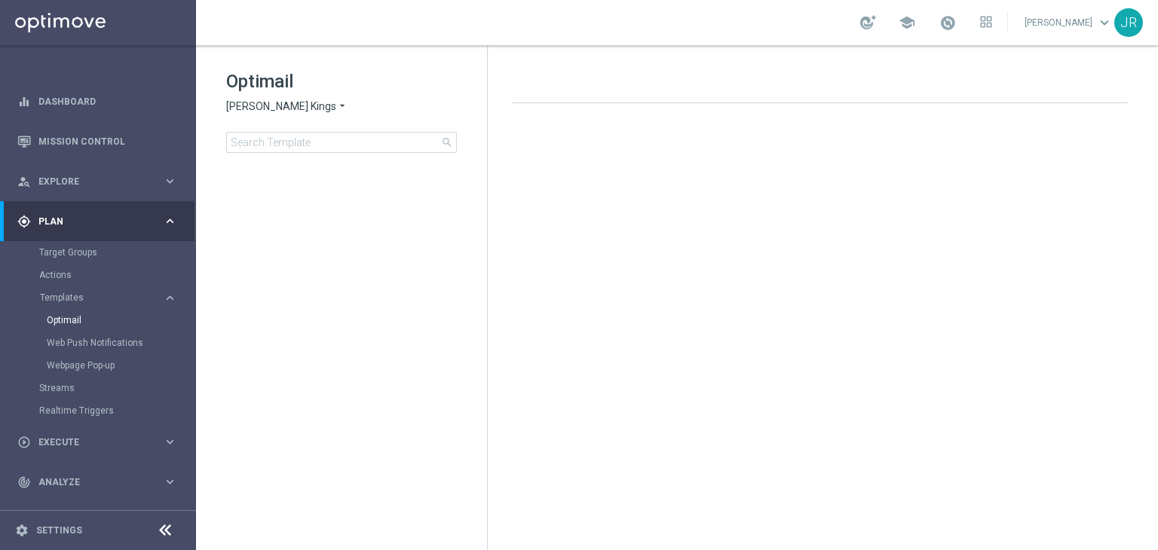
click at [273, 106] on span "Johnnie Kash Kings" at bounding box center [281, 107] width 110 height 14
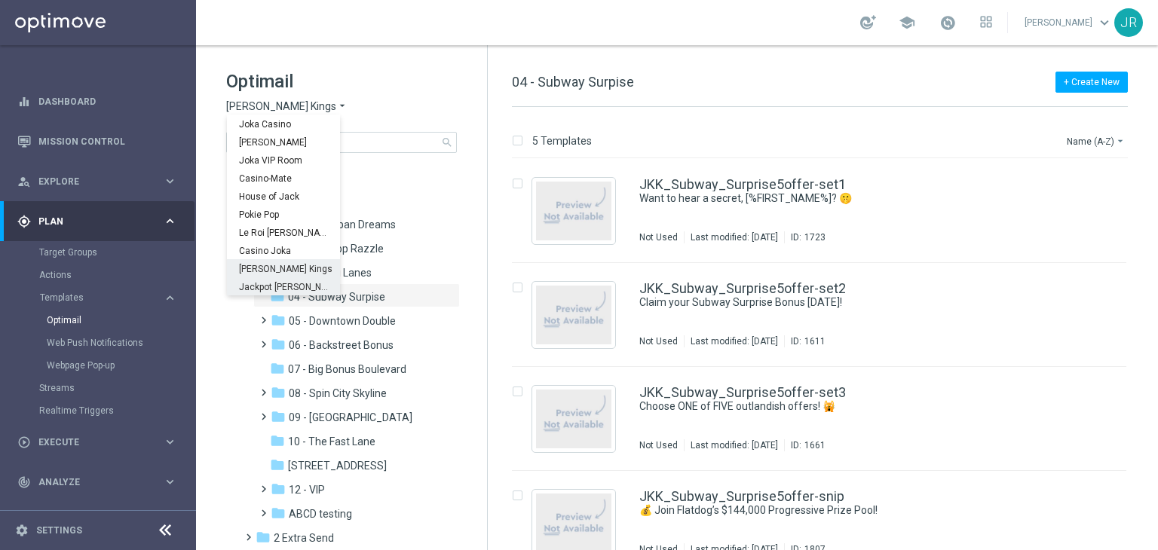
click at [0, 0] on span "Jackpot [PERSON_NAME]" at bounding box center [0, 0] width 0 height 0
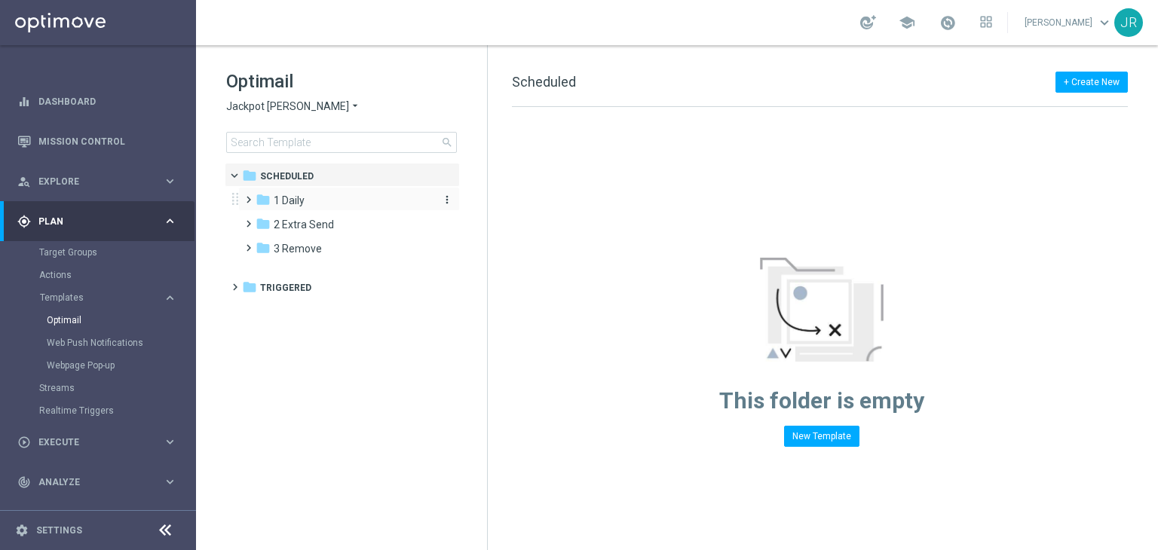
click at [302, 204] on span "1 Daily" at bounding box center [289, 201] width 31 height 14
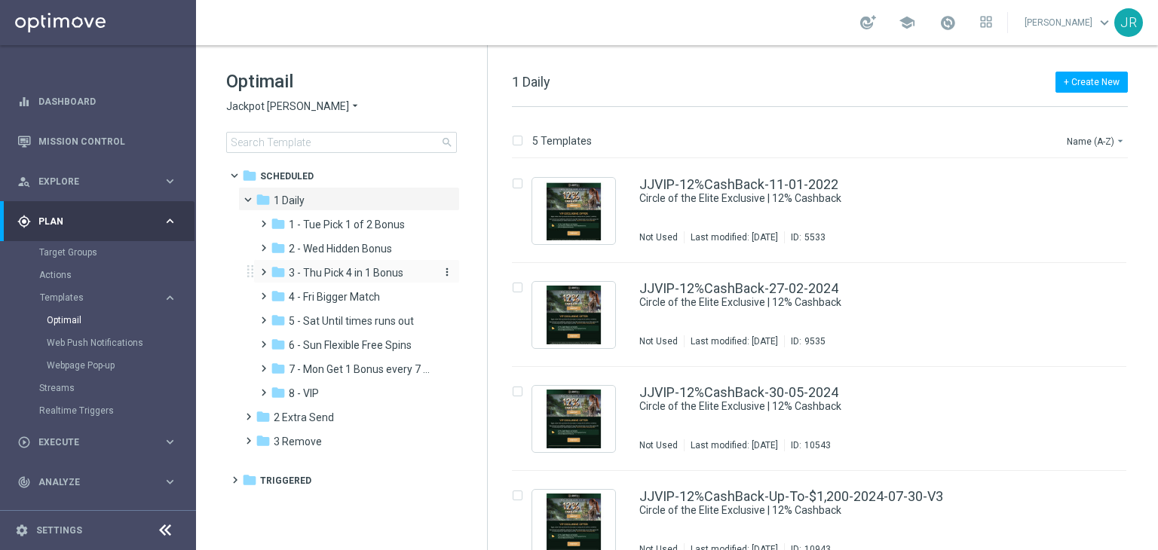
click at [326, 273] on span "3 - Thu Pick 4 in 1 Bonus" at bounding box center [346, 273] width 115 height 14
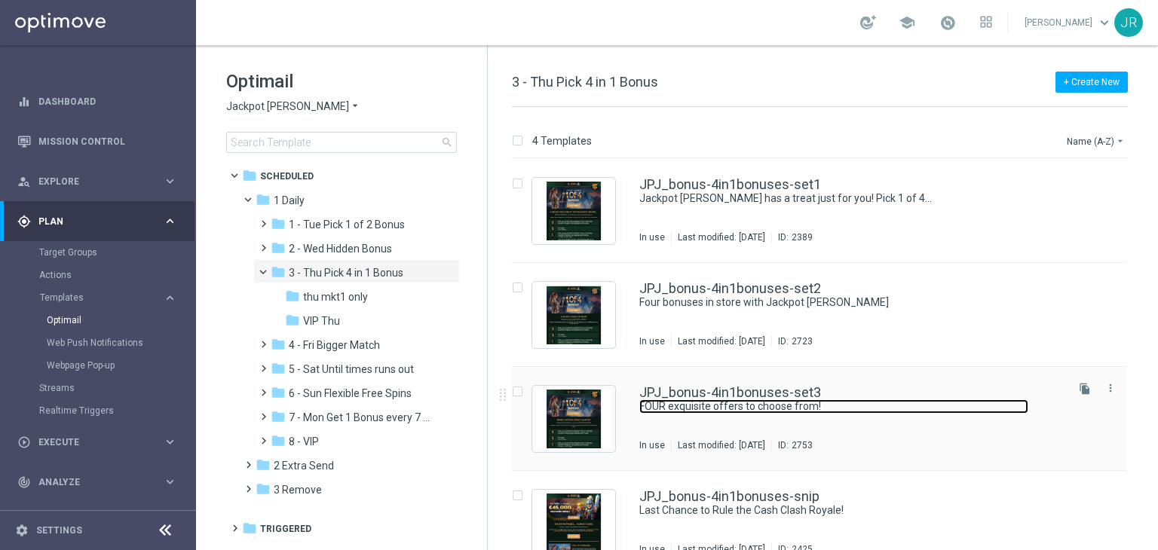
click at [733, 405] on link "FOUR exquisite offers to choose from!" at bounding box center [833, 407] width 389 height 14
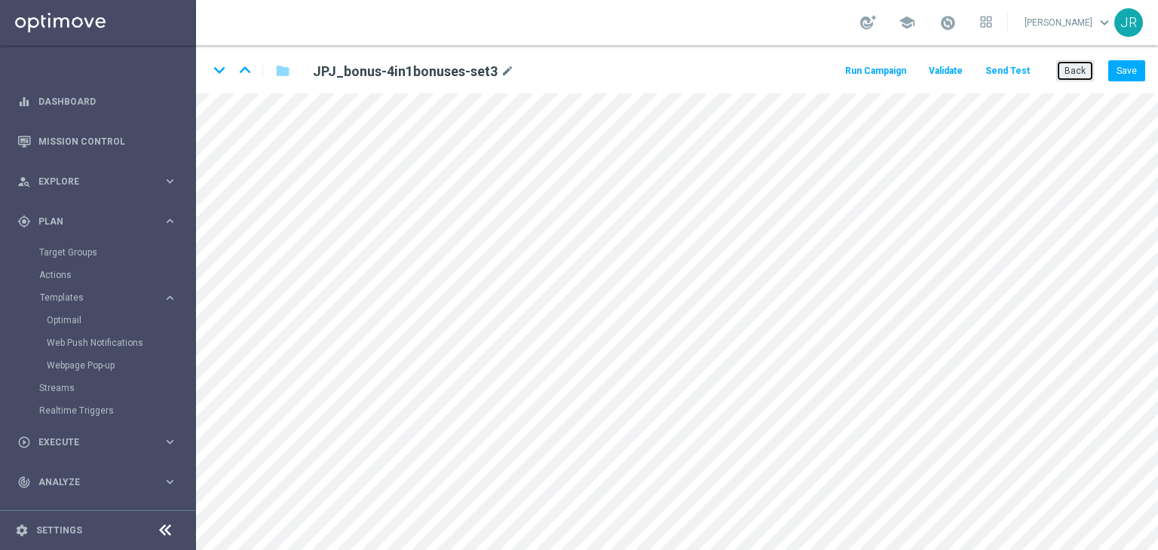
click at [1080, 78] on button "Back" at bounding box center [1075, 70] width 38 height 21
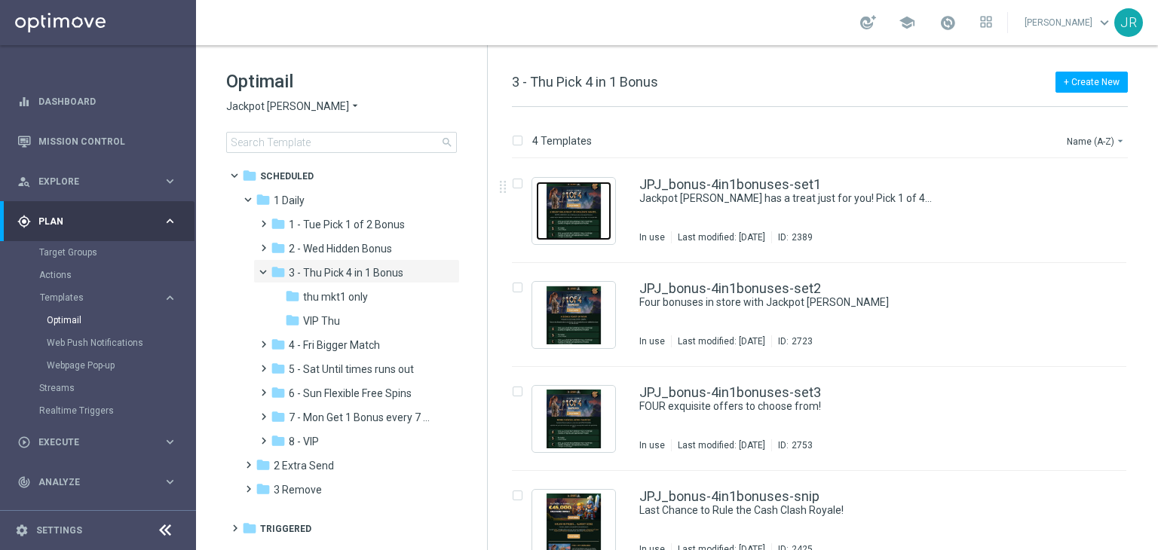
drag, startPoint x: 573, startPoint y: 204, endPoint x: 611, endPoint y: 226, distance: 44.0
click at [572, 204] on img "Press SPACE to select this row." at bounding box center [573, 211] width 75 height 59
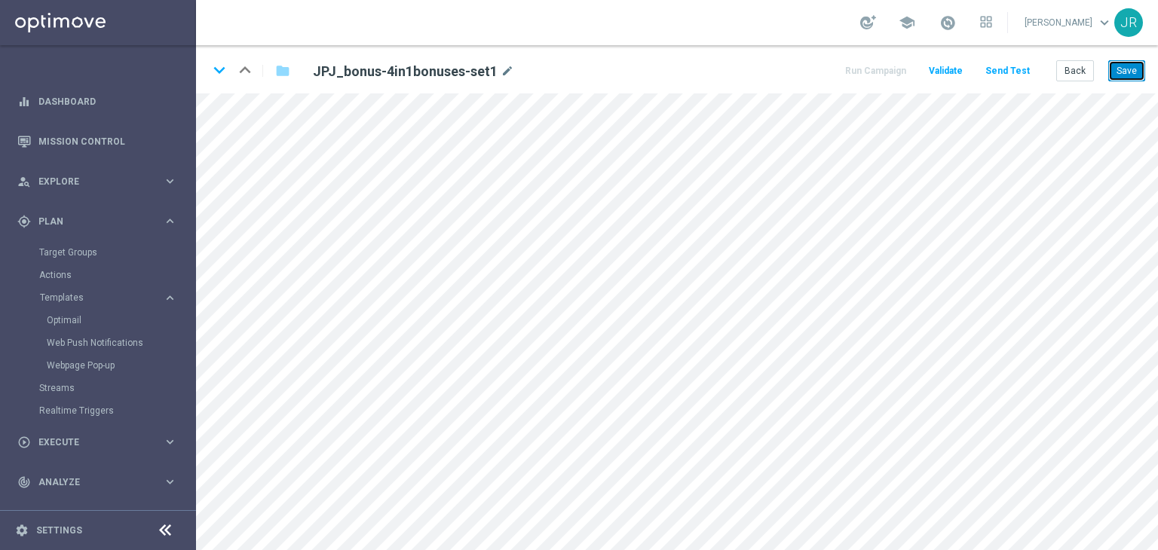
click at [1119, 65] on button "Save" at bounding box center [1126, 70] width 37 height 21
drag, startPoint x: 1117, startPoint y: 70, endPoint x: 1129, endPoint y: 125, distance: 56.3
click at [1118, 71] on button "Save" at bounding box center [1126, 70] width 37 height 21
click at [1138, 78] on button "Save" at bounding box center [1126, 70] width 37 height 21
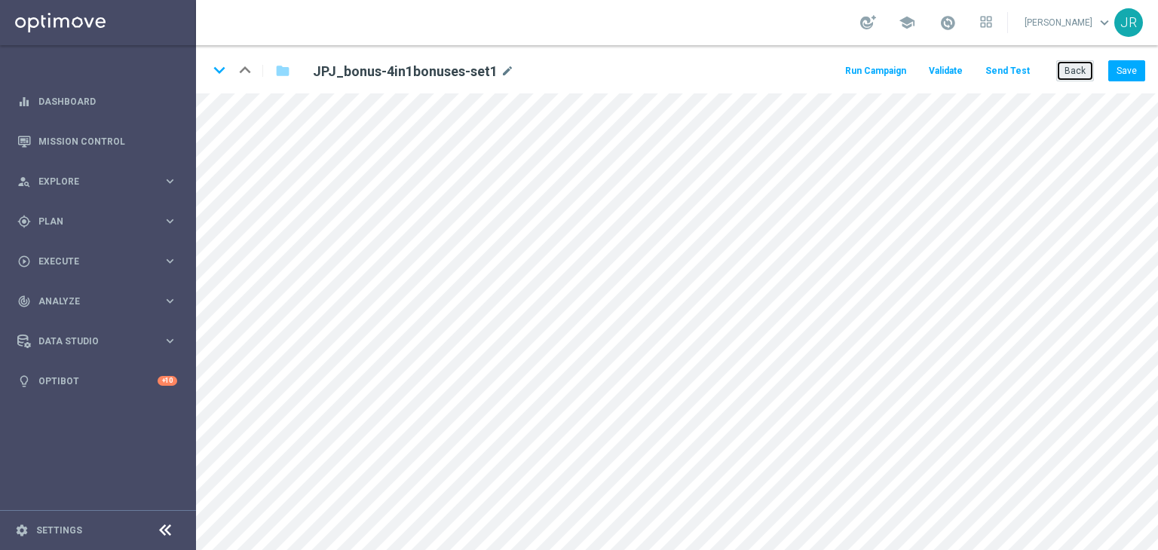
click at [1071, 73] on button "Back" at bounding box center [1075, 70] width 38 height 21
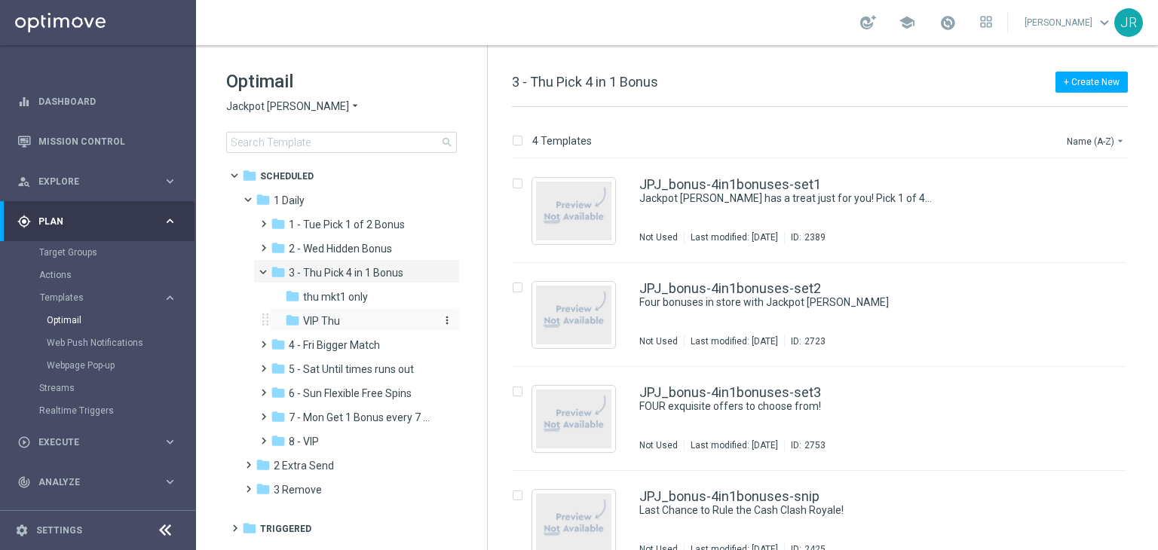
click at [321, 328] on div "folder VIP Thu" at bounding box center [359, 321] width 149 height 17
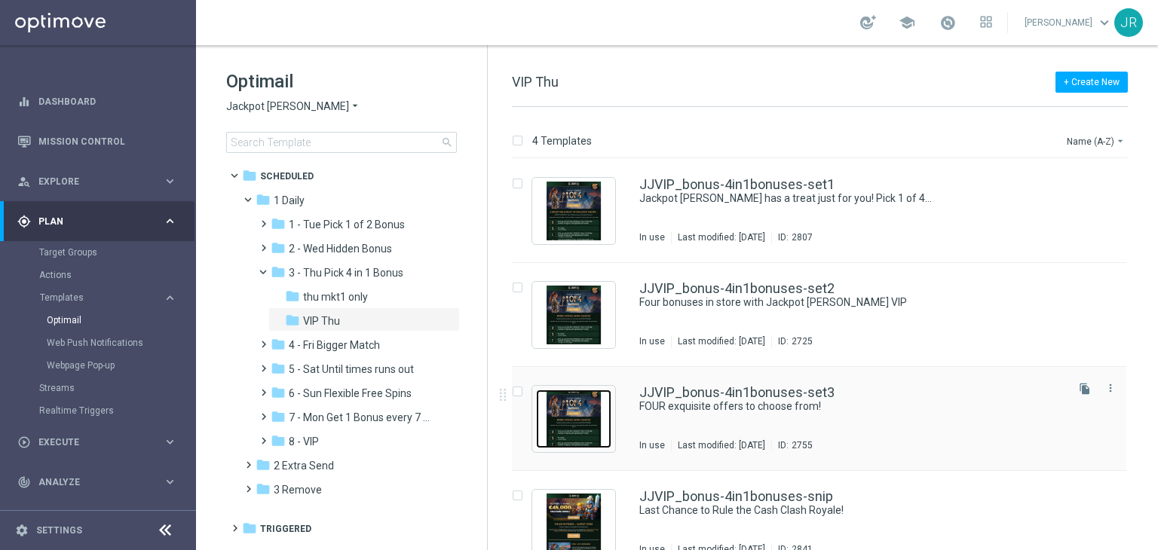
click at [587, 424] on img "Press SPACE to select this row." at bounding box center [573, 419] width 75 height 59
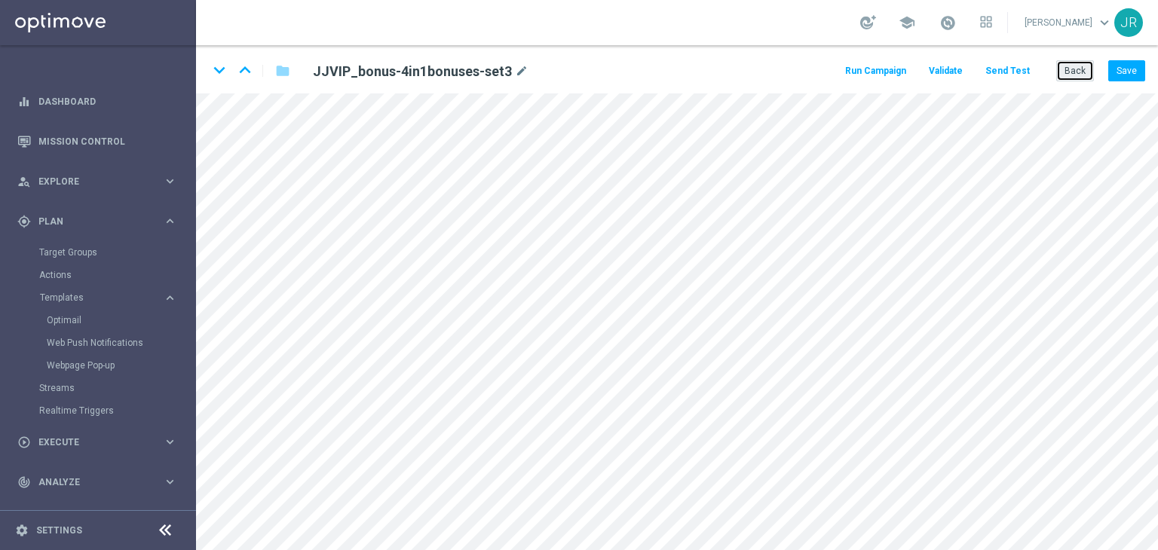
click at [1070, 75] on button "Back" at bounding box center [1075, 70] width 38 height 21
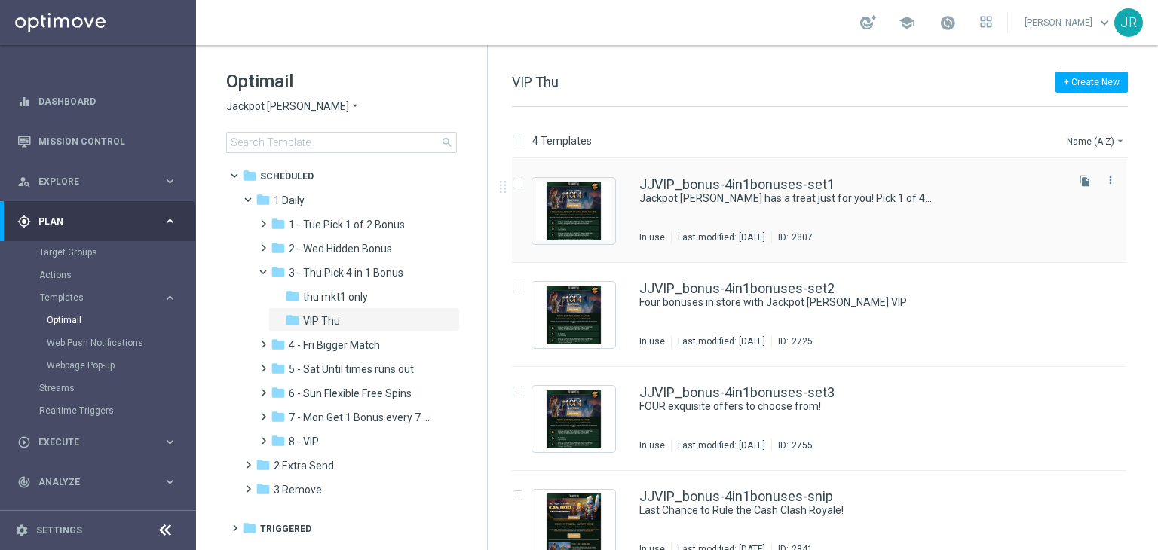
click at [713, 213] on div "JJVIP_bonus-4in1bonuses-set1 Jackpot Jill has a treat just for you! Pick 1 of 4…" at bounding box center [851, 211] width 424 height 66
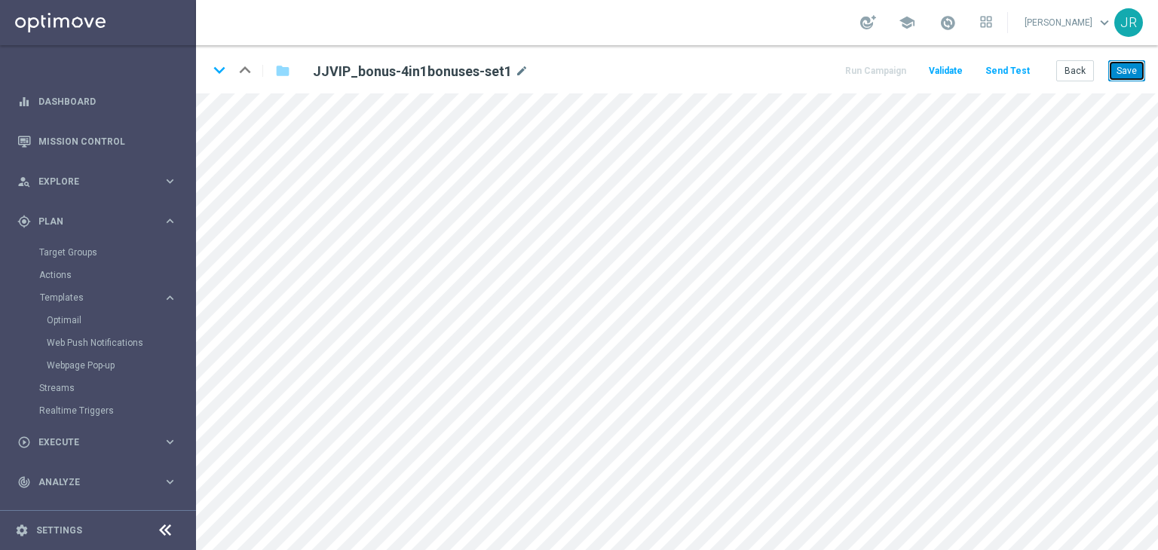
click at [1138, 68] on button "Save" at bounding box center [1126, 70] width 37 height 21
click at [1122, 72] on button "Save" at bounding box center [1126, 70] width 37 height 21
click at [1118, 76] on button "Save" at bounding box center [1126, 70] width 37 height 21
click at [1123, 81] on button "Save" at bounding box center [1126, 70] width 37 height 21
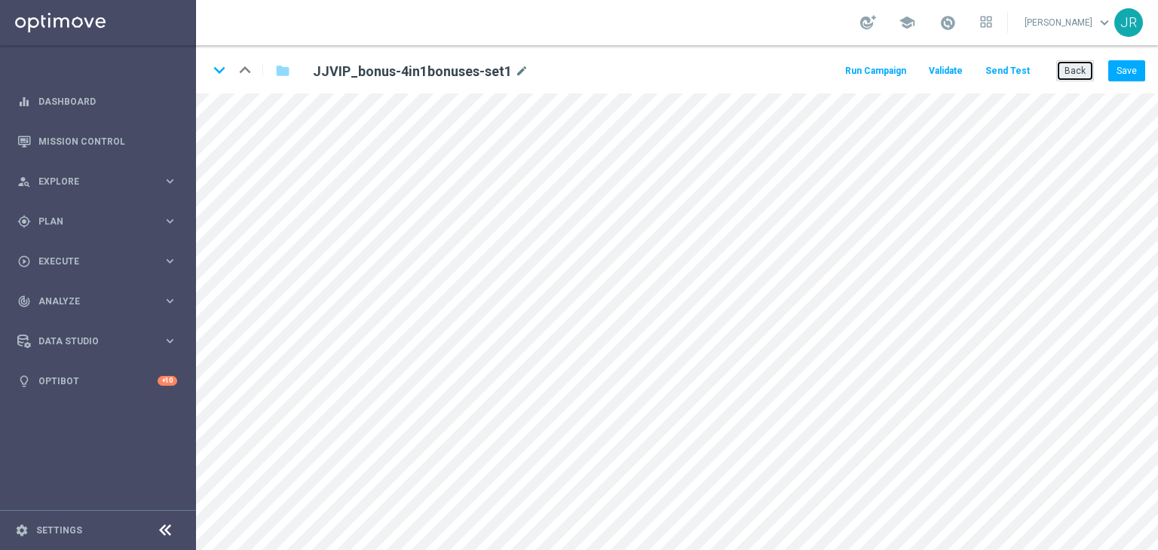
click at [1083, 73] on button "Back" at bounding box center [1075, 70] width 38 height 21
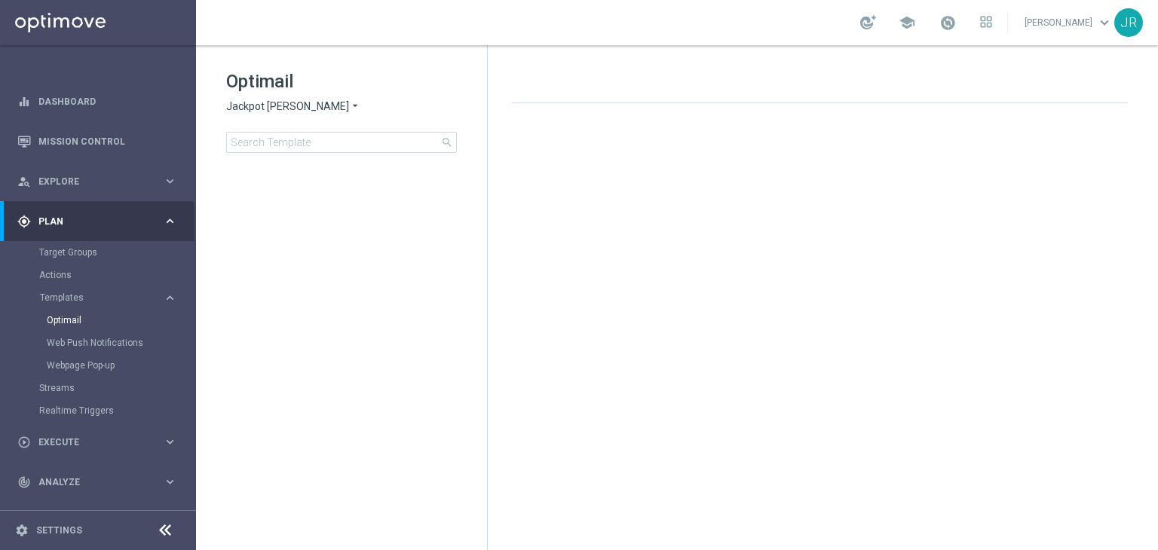
click at [244, 112] on span "Jackpot [PERSON_NAME]" at bounding box center [287, 107] width 123 height 14
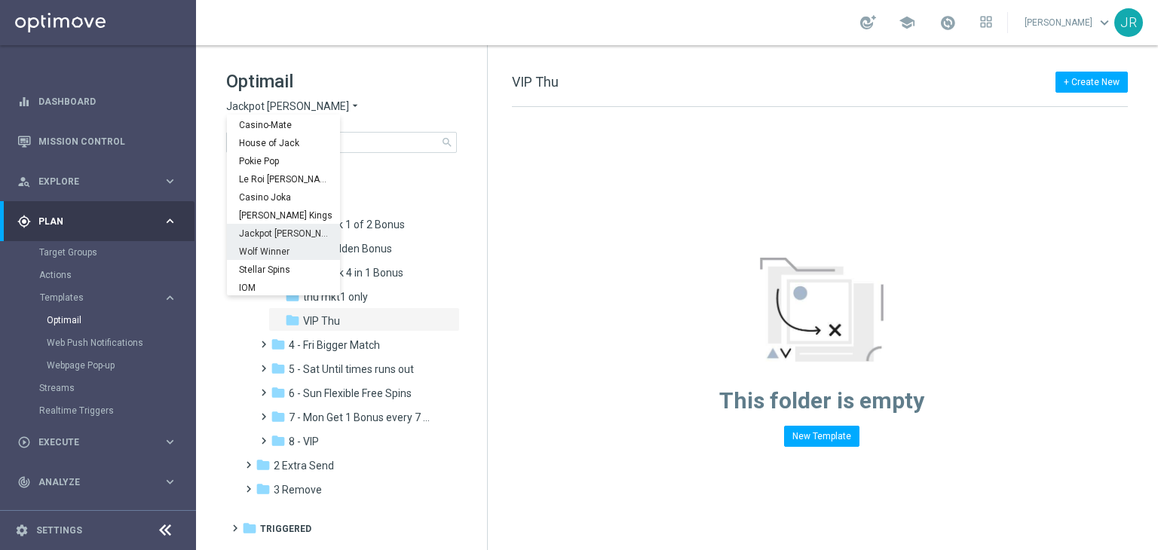
scroll to position [54, 0]
click at [269, 244] on div "Wolf Winner" at bounding box center [283, 250] width 113 height 18
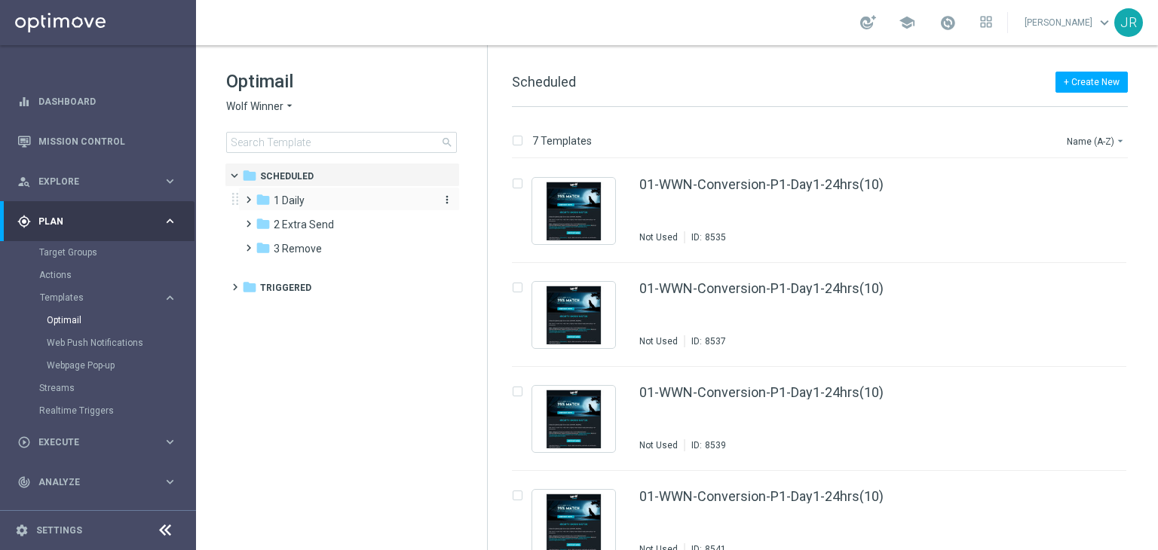
click at [308, 197] on div "folder 1 Daily" at bounding box center [342, 200] width 173 height 17
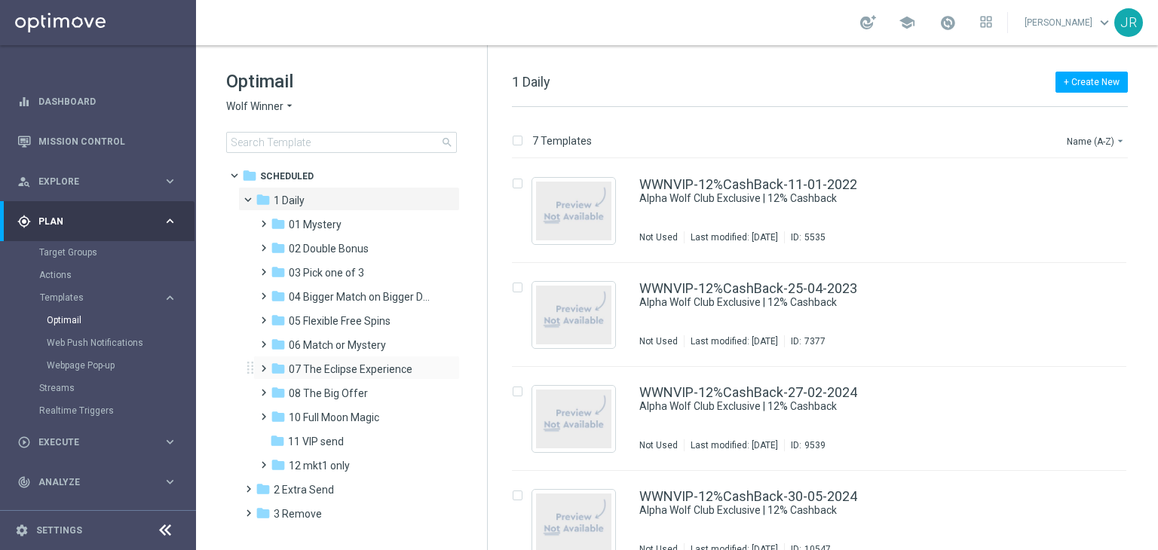
click at [333, 360] on div "folder 07 The Eclipse Experience more_vert" at bounding box center [356, 368] width 207 height 24
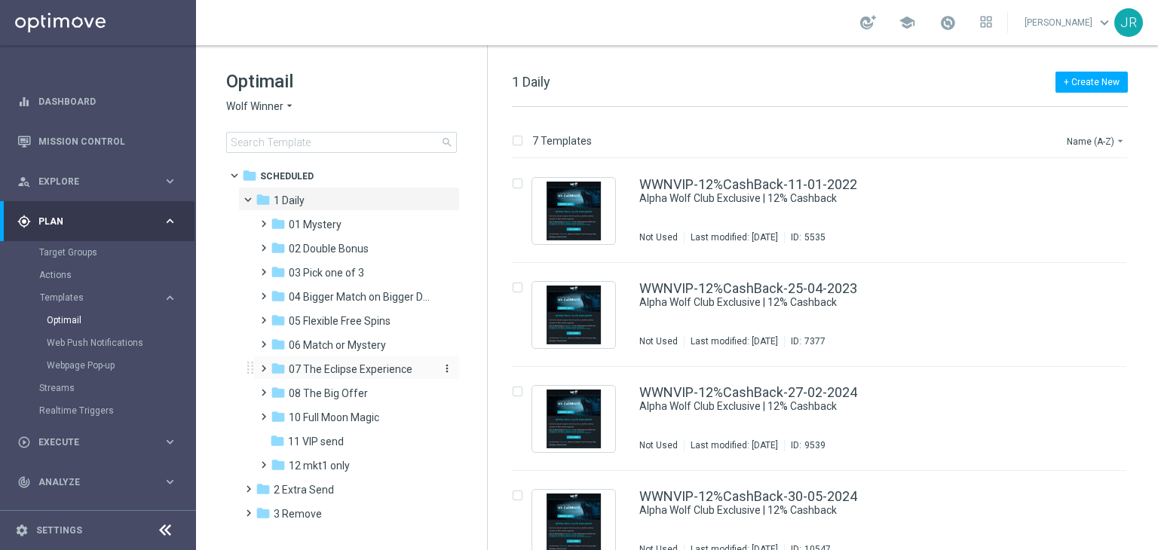
click at [335, 374] on span "07 The Eclipse Experience" at bounding box center [351, 370] width 124 height 14
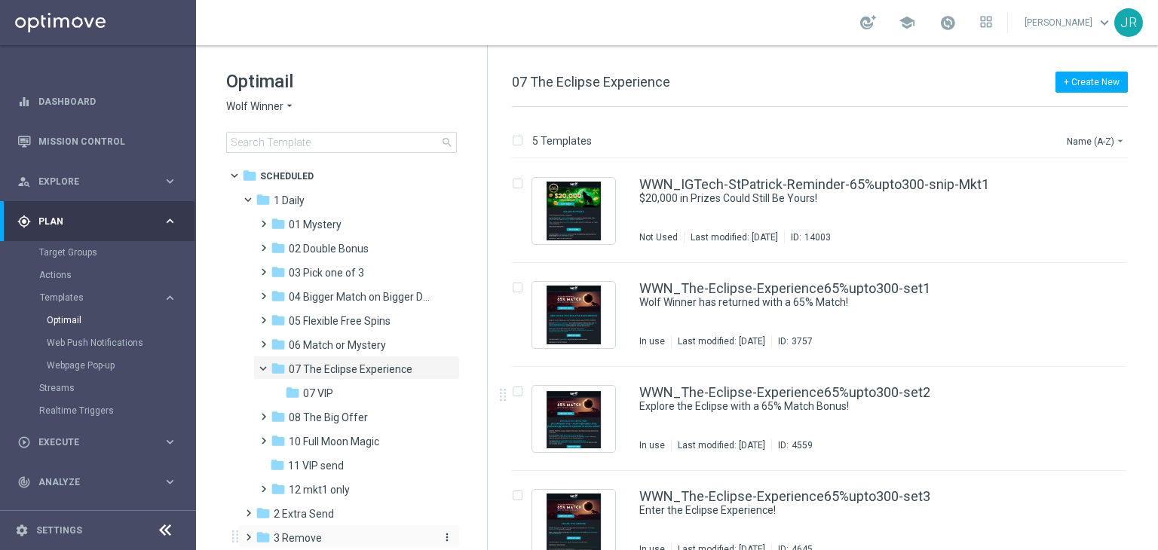
scroll to position [41, 0]
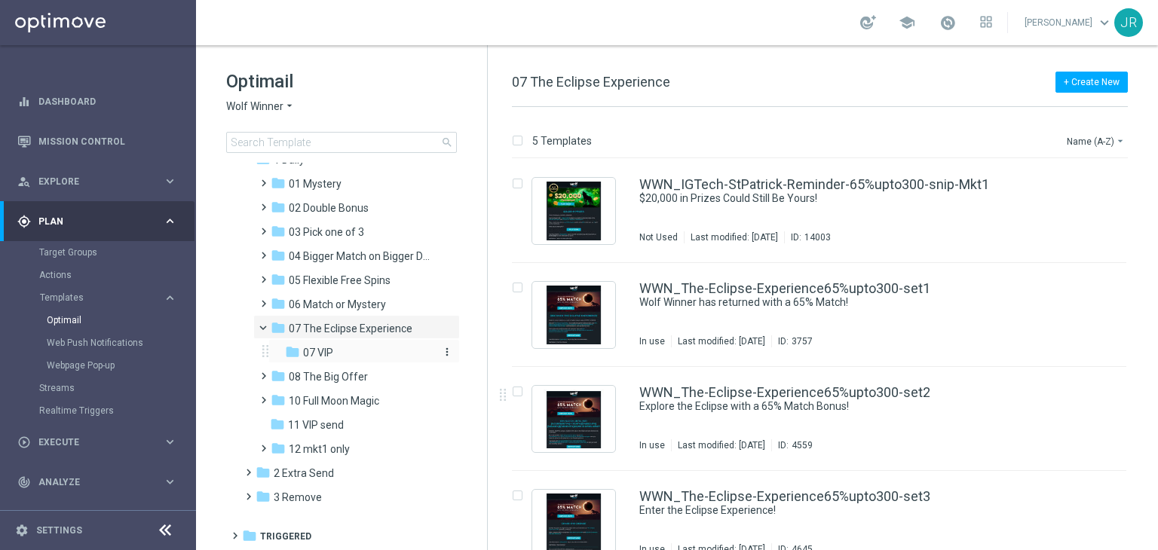
click at [336, 348] on div "folder 07 VIP" at bounding box center [359, 353] width 149 height 17
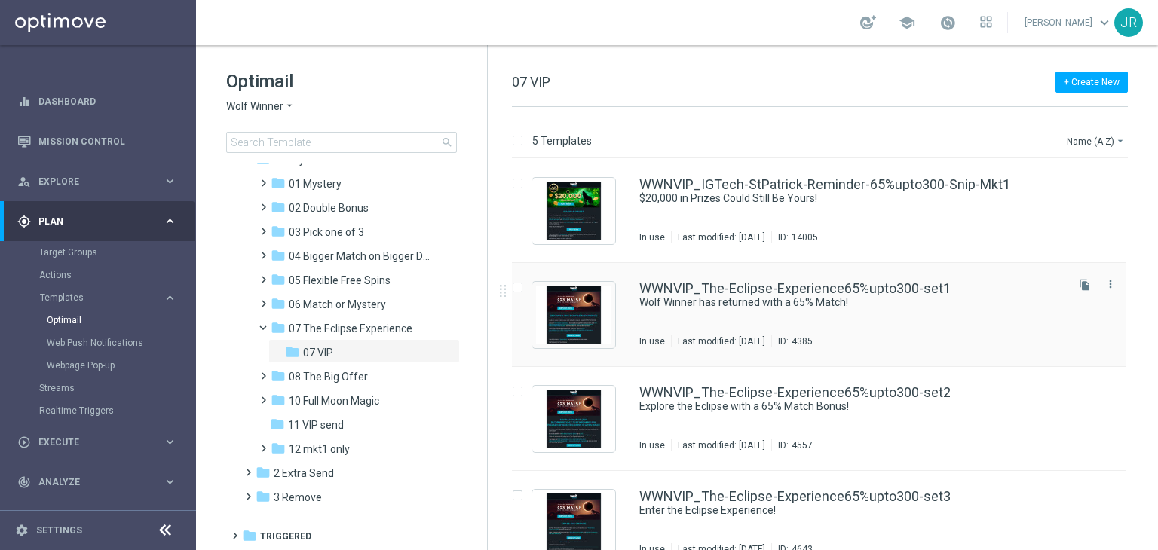
click at [755, 313] on div "WWNVIP_The-Eclipse-Experience65%upto300-set1 Wolf Winner has returned with a 65…" at bounding box center [851, 315] width 424 height 66
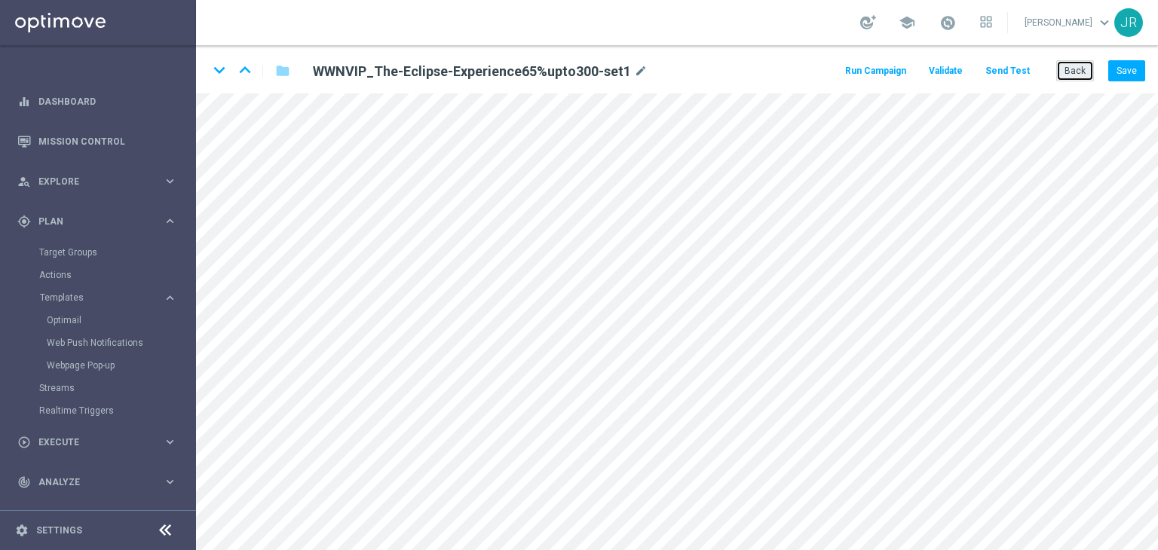
drag, startPoint x: 1072, startPoint y: 68, endPoint x: 1062, endPoint y: 88, distance: 22.6
click at [1074, 68] on button "Back" at bounding box center [1075, 70] width 38 height 21
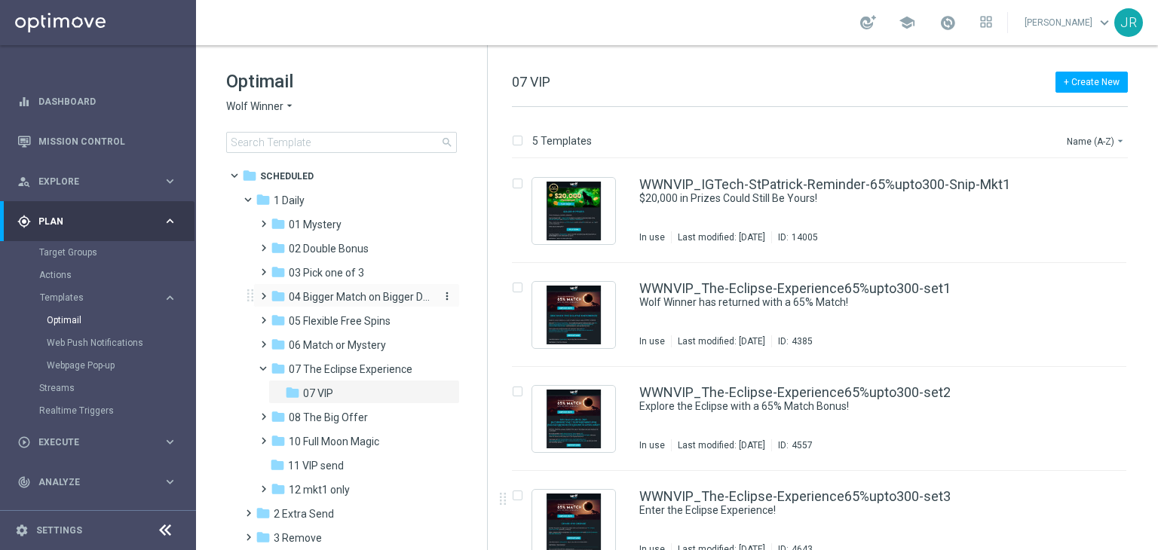
click at [321, 299] on span "04 Bigger Match on Bigger Deposits" at bounding box center [360, 297] width 142 height 14
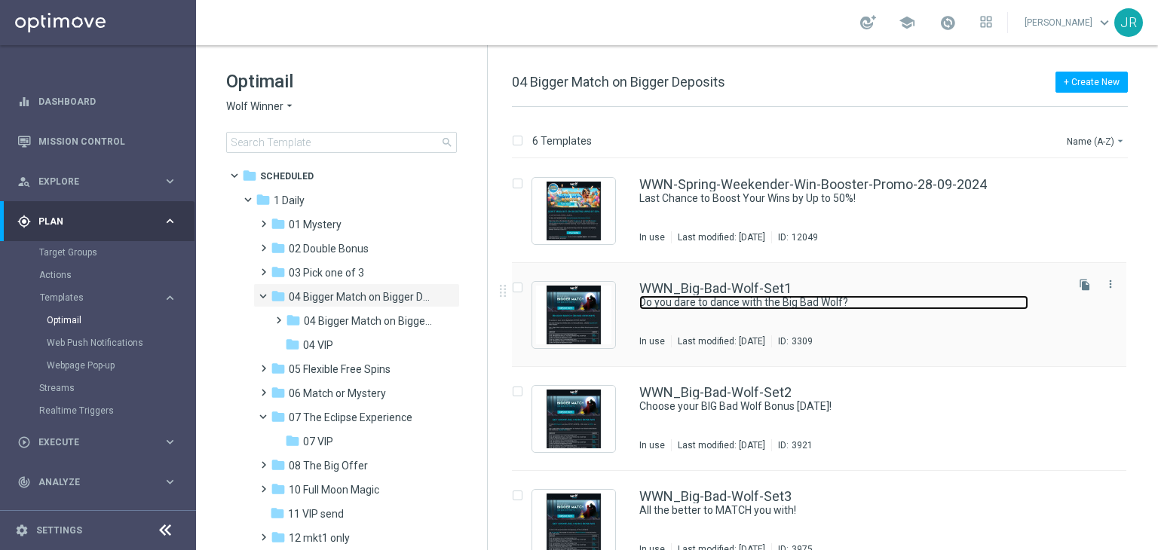
click at [734, 303] on link "Do you dare to dance with the Big Bad Wolf?" at bounding box center [833, 303] width 389 height 14
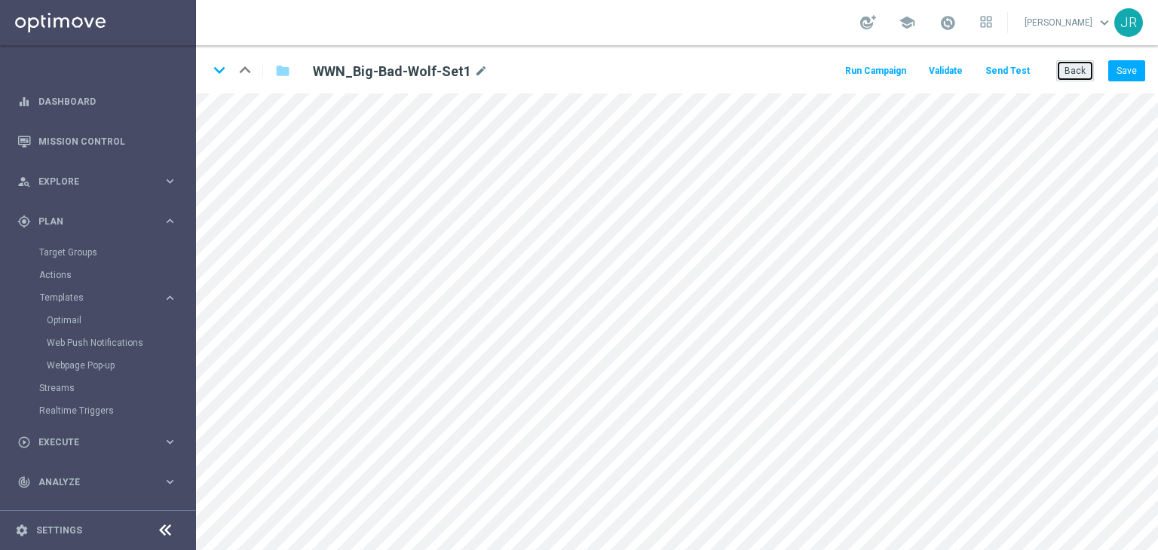
click at [1071, 76] on button "Back" at bounding box center [1075, 70] width 38 height 21
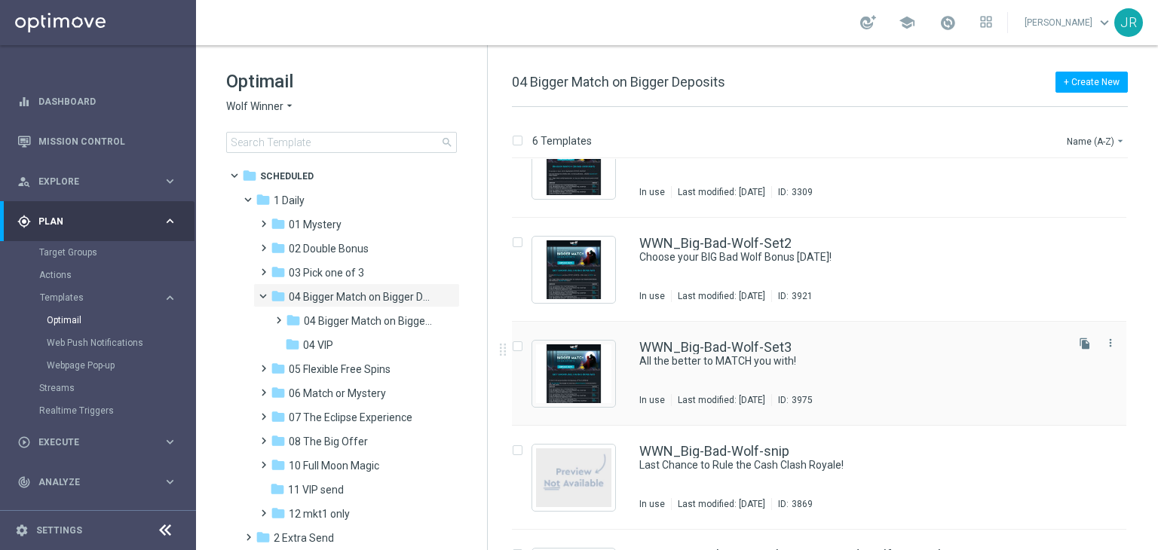
scroll to position [151, 0]
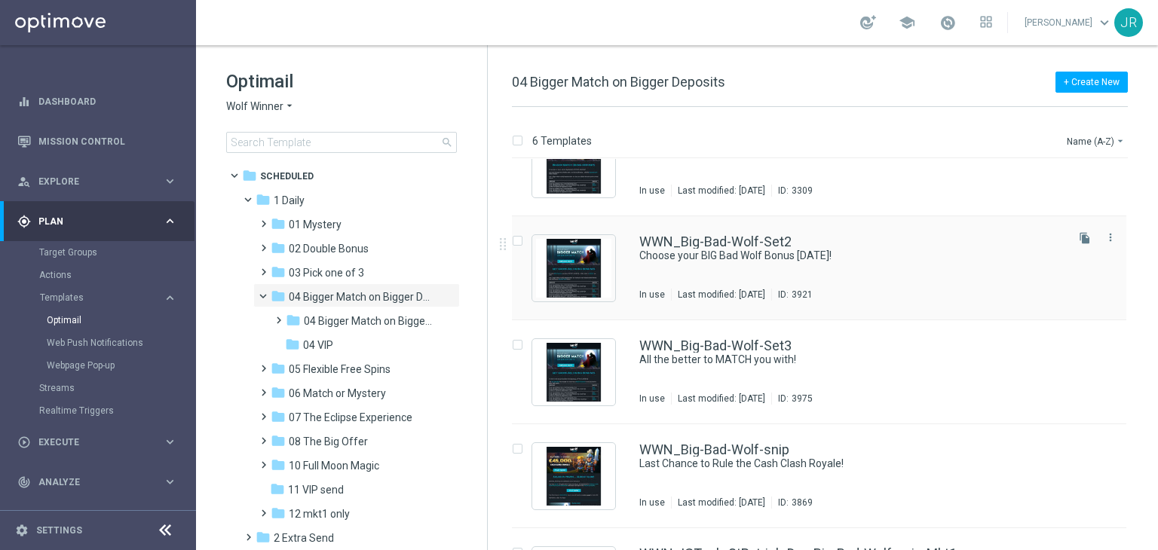
click at [665, 278] on div "WWN_Big-Bad-Wolf-Set2 Choose your BIG Bad Wolf Bonus today! In use Last modifie…" at bounding box center [851, 268] width 424 height 66
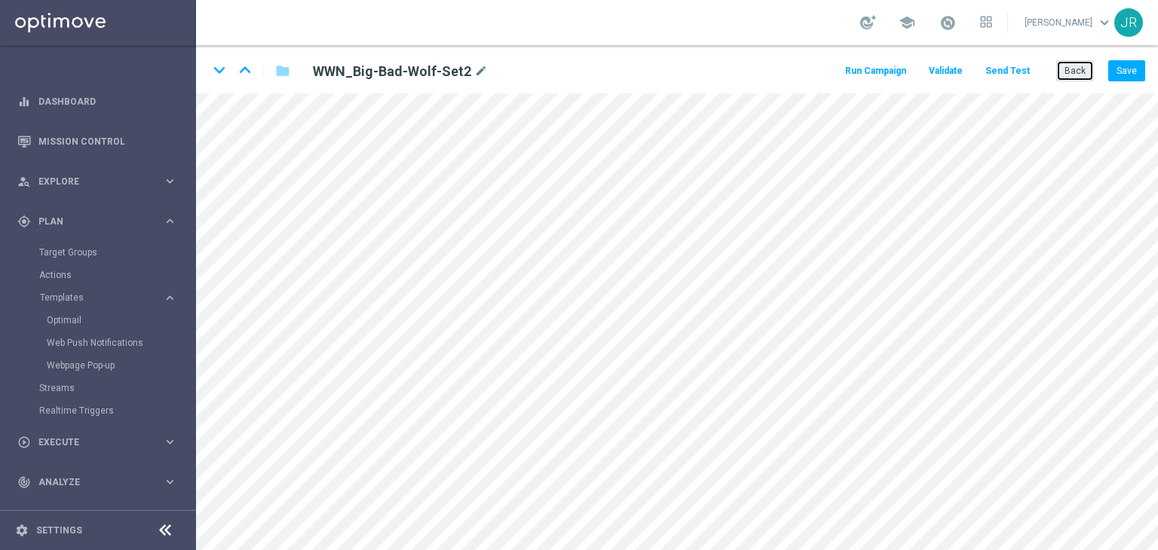
click at [1060, 70] on button "Back" at bounding box center [1075, 70] width 38 height 21
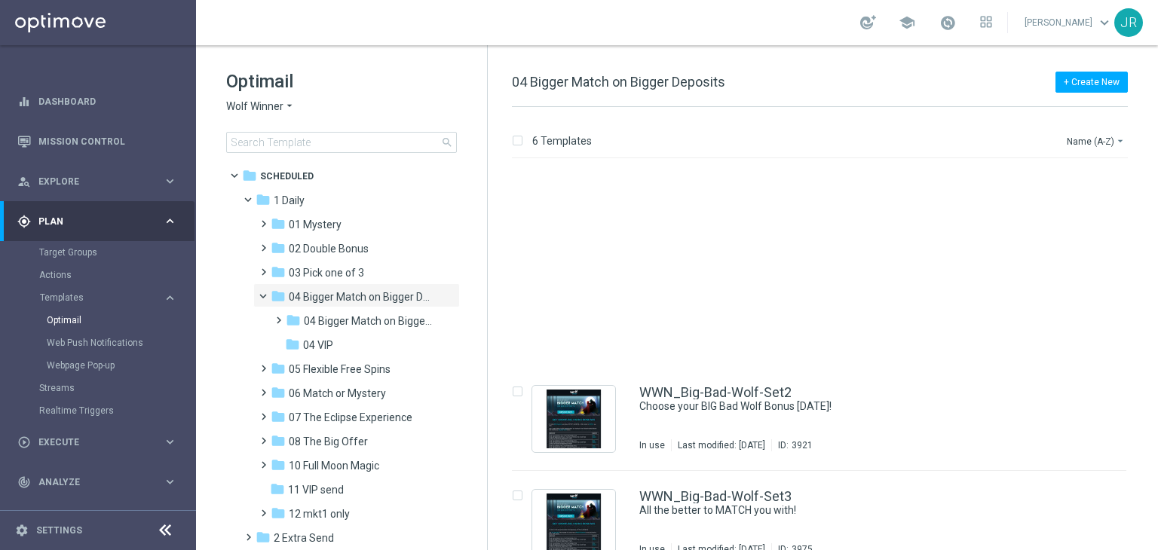
scroll to position [226, 0]
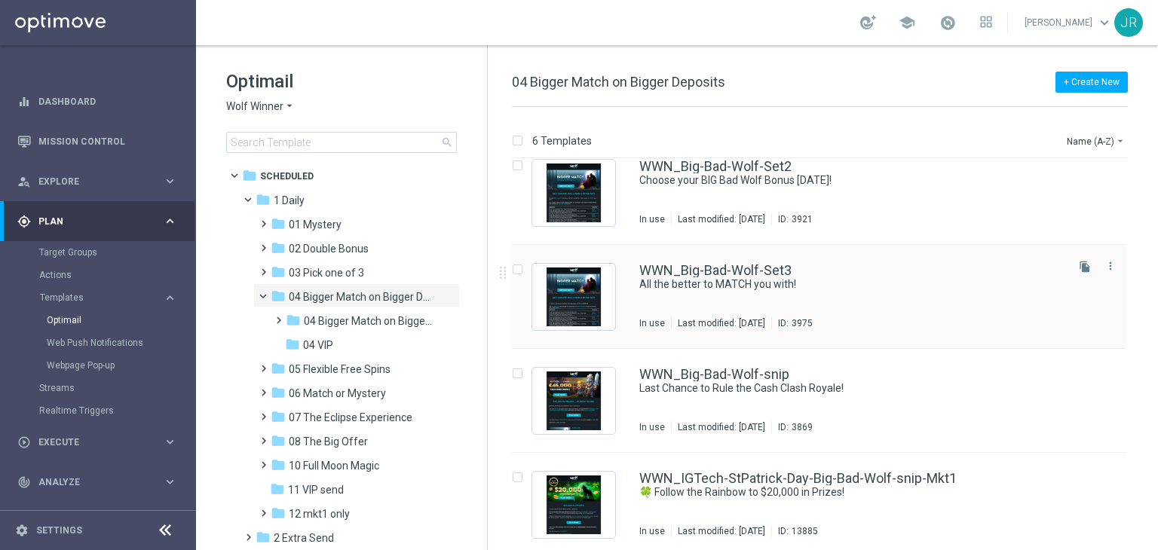
click at [712, 307] on div "WWN_Big-Bad-Wolf-Set3 All the better to MATCH you with! In use Last modified: T…" at bounding box center [851, 297] width 424 height 66
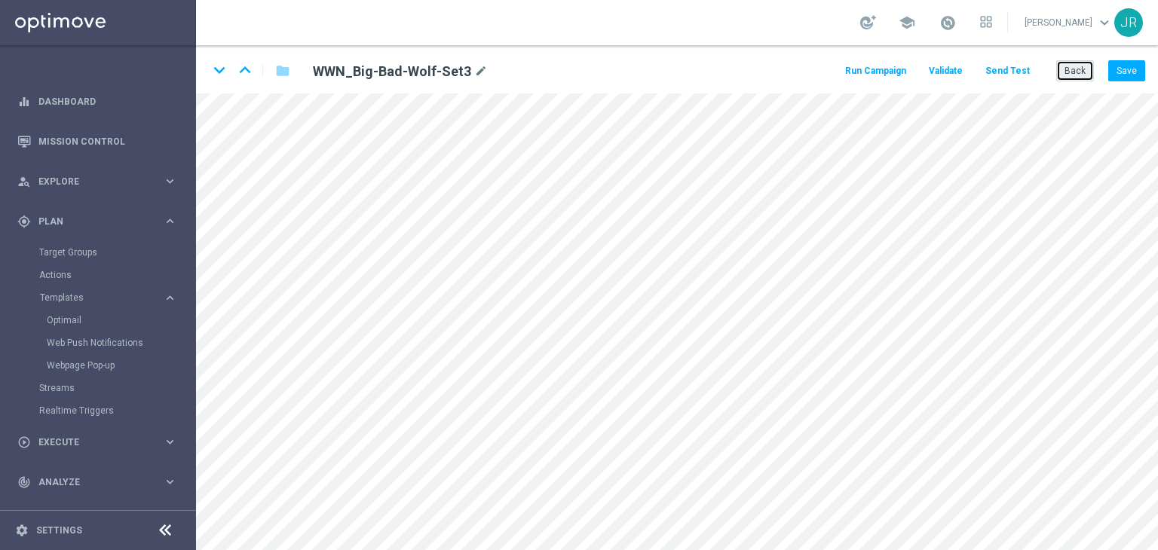
click at [1074, 68] on button "Back" at bounding box center [1075, 70] width 38 height 21
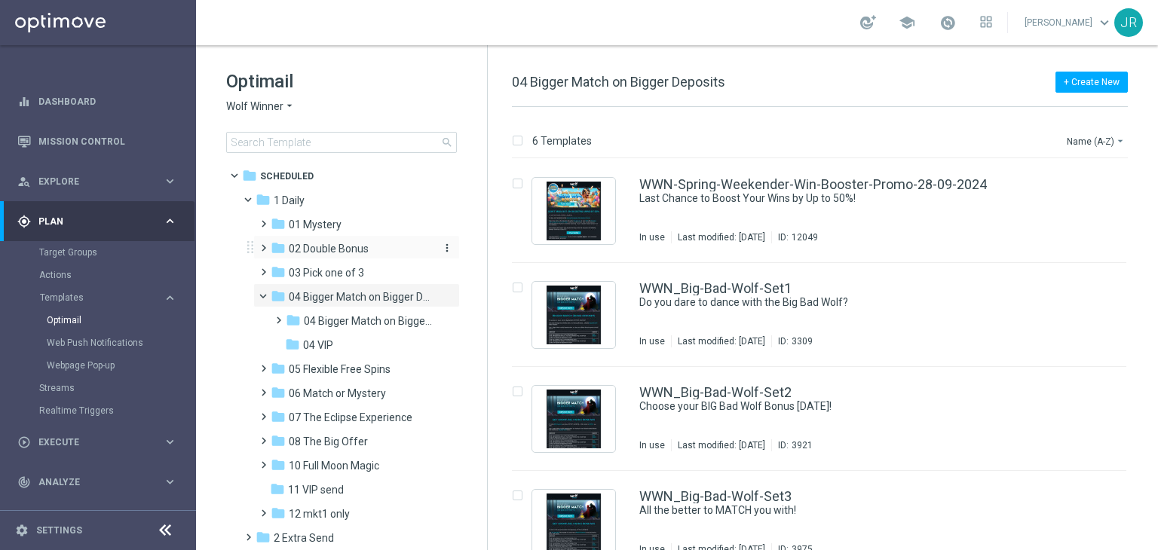
click at [311, 251] on span "02 Double Bonus" at bounding box center [329, 249] width 80 height 14
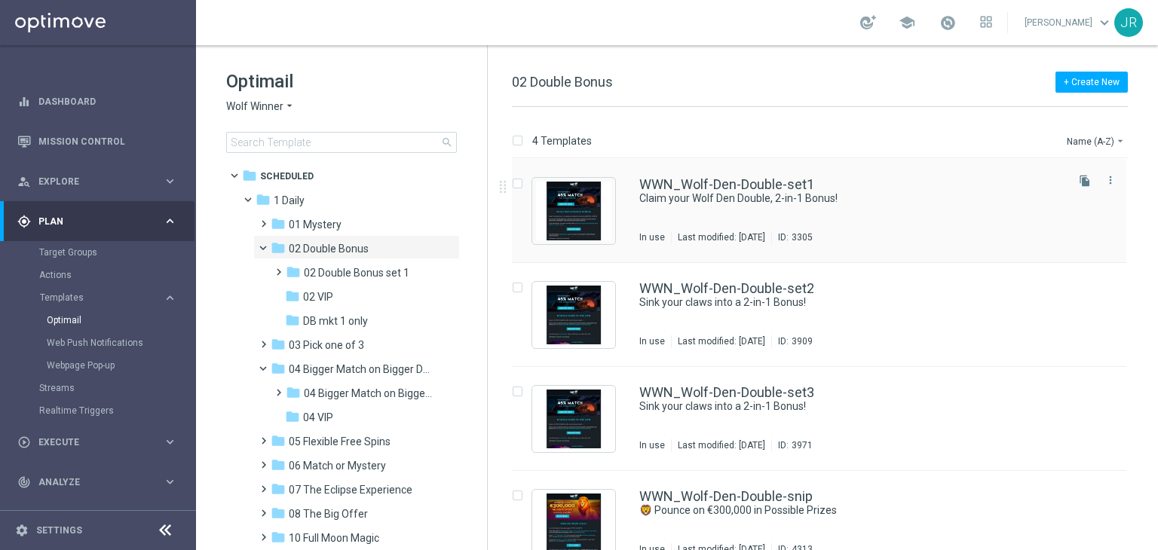
click at [740, 214] on div "WWN_Wolf-Den-Double-set1 Claim your Wolf Den Double, 2-in-1 Bonus! In use Last …" at bounding box center [851, 211] width 424 height 66
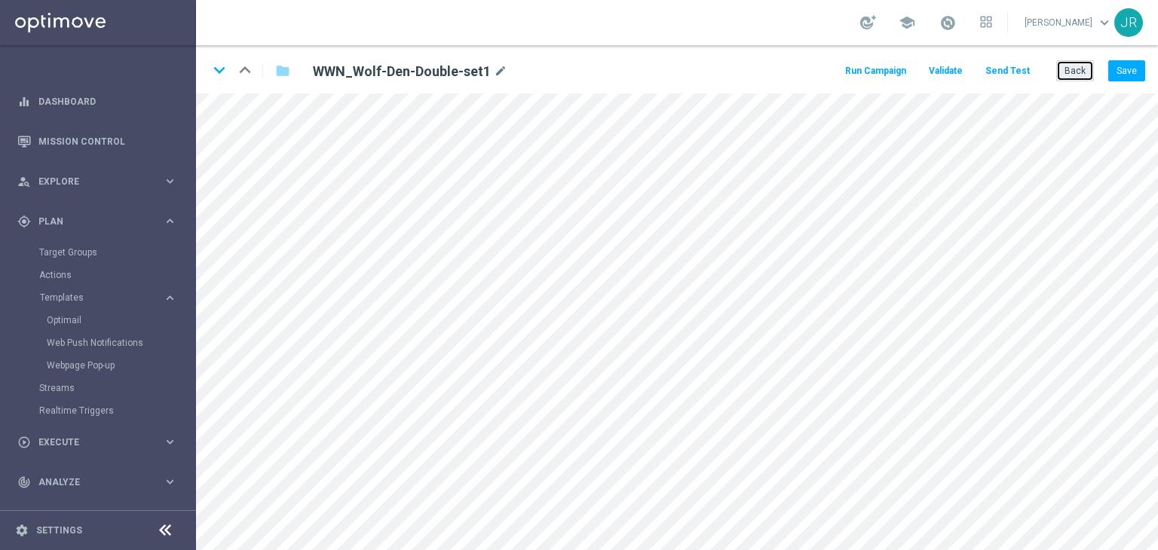
click at [1083, 72] on button "Back" at bounding box center [1075, 70] width 38 height 21
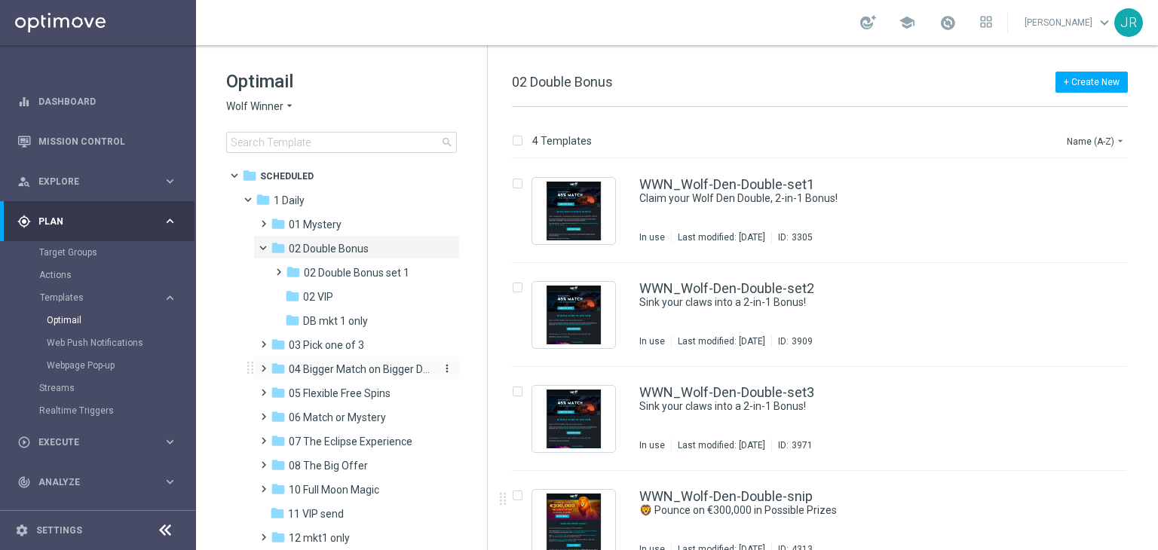
click at [339, 364] on span "04 Bigger Match on Bigger Deposits" at bounding box center [360, 370] width 142 height 14
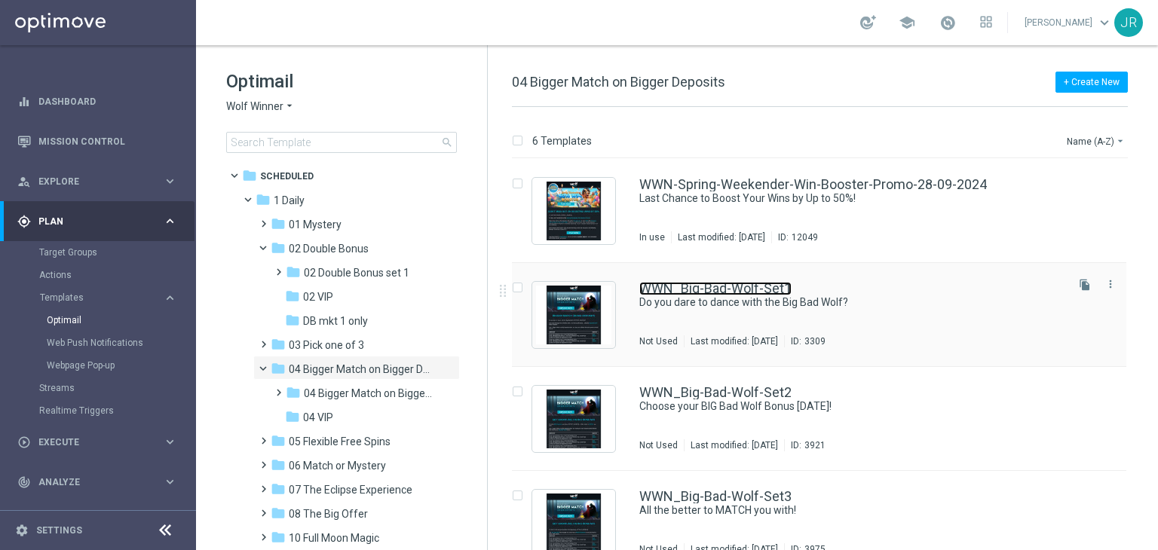
click at [731, 286] on link "WWN_Big-Bad-Wolf-Set1" at bounding box center [715, 289] width 152 height 14
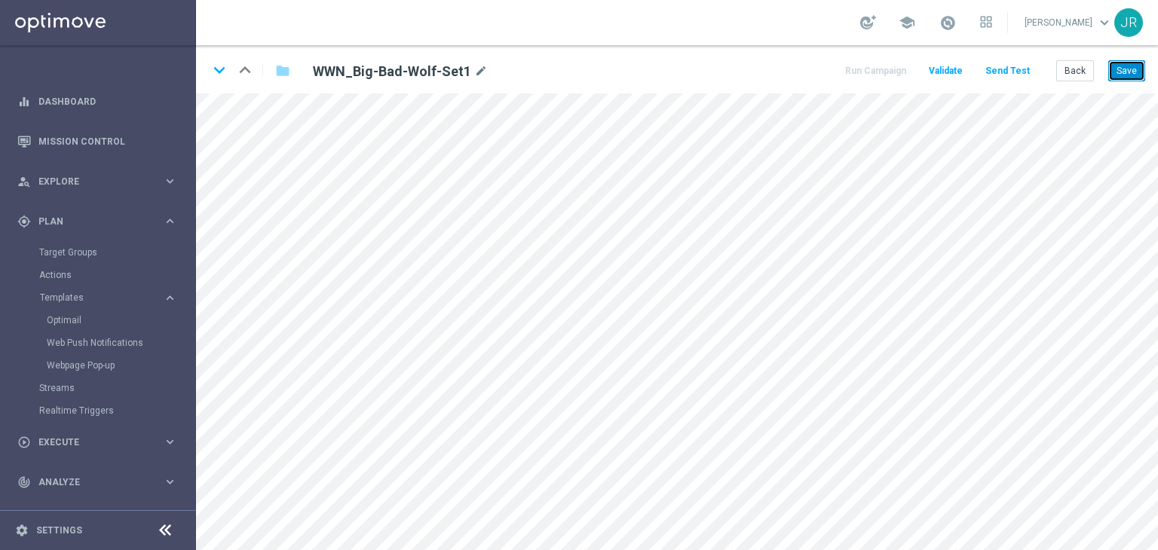
click at [1130, 72] on button "Save" at bounding box center [1126, 70] width 37 height 21
drag, startPoint x: 1128, startPoint y: 69, endPoint x: 1123, endPoint y: 88, distance: 20.3
click at [1129, 69] on button "Save" at bounding box center [1126, 70] width 37 height 21
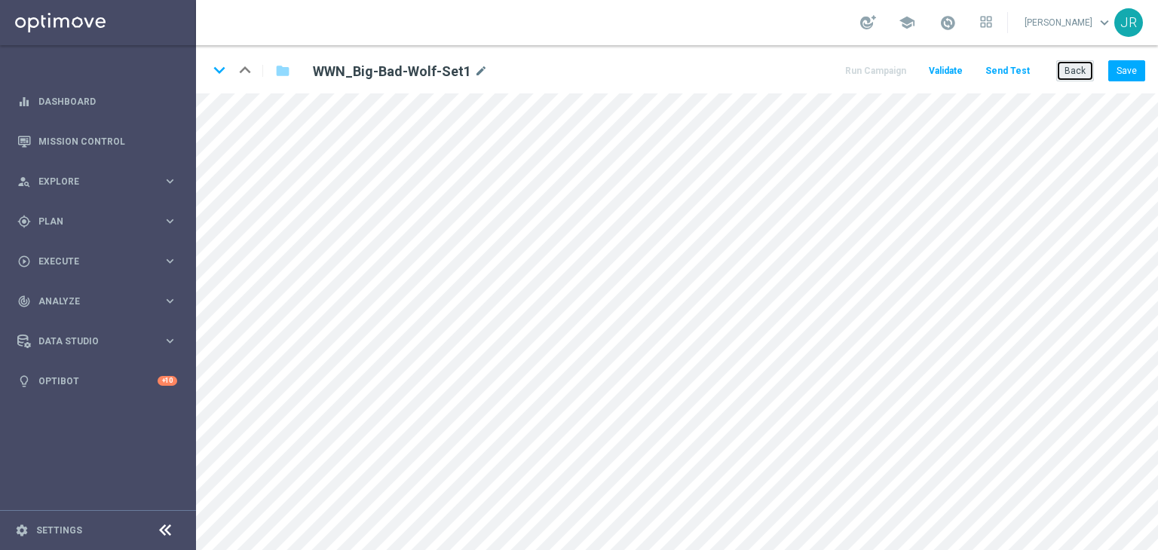
click at [1085, 70] on button "Back" at bounding box center [1075, 70] width 38 height 21
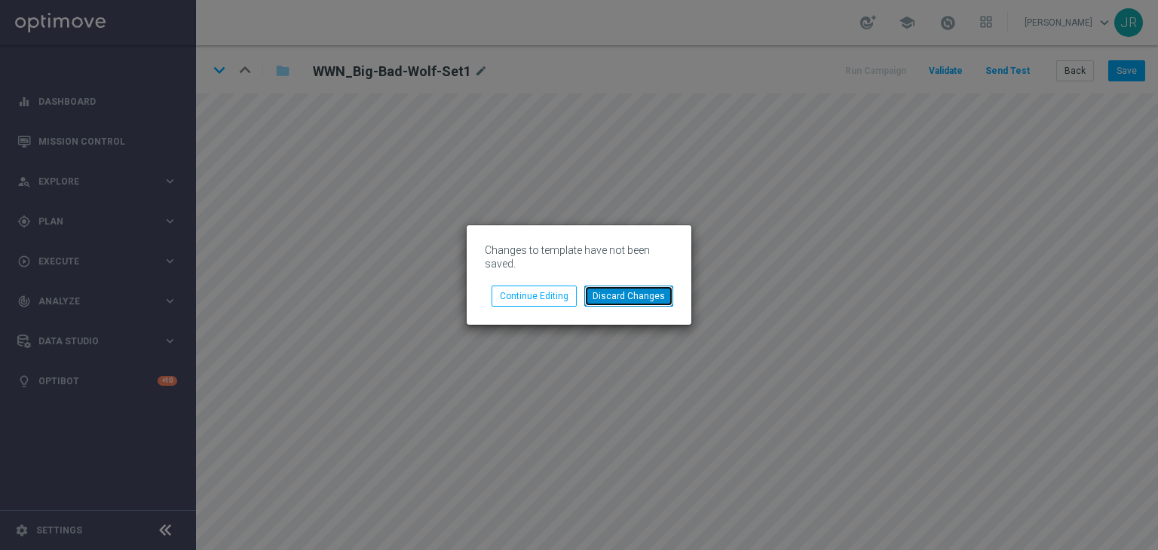
click at [630, 299] on button "Discard Changes" at bounding box center [628, 296] width 89 height 21
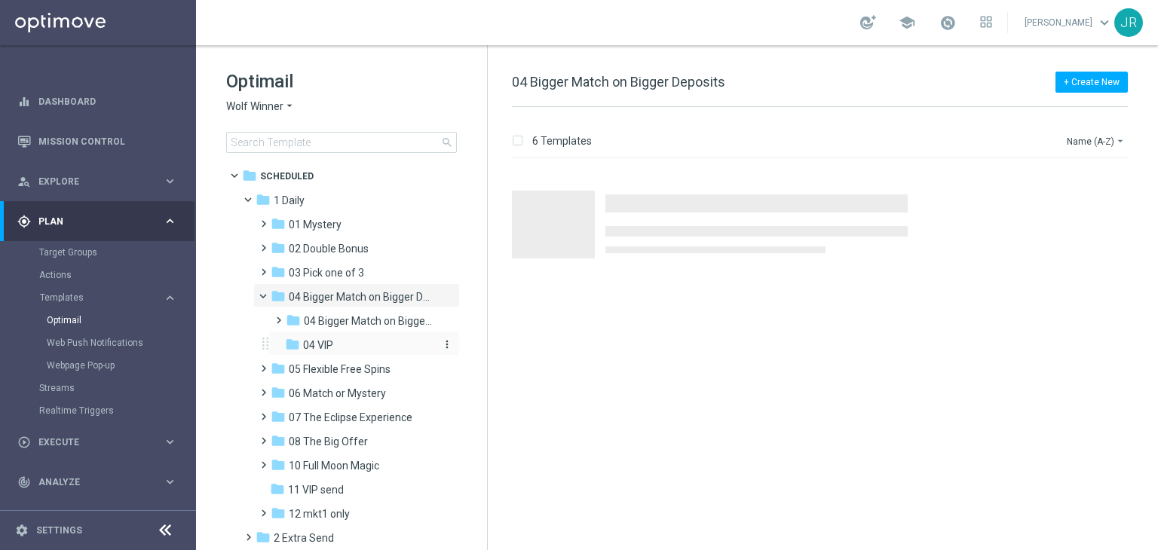
click at [340, 345] on div "folder 04 VIP" at bounding box center [359, 345] width 149 height 17
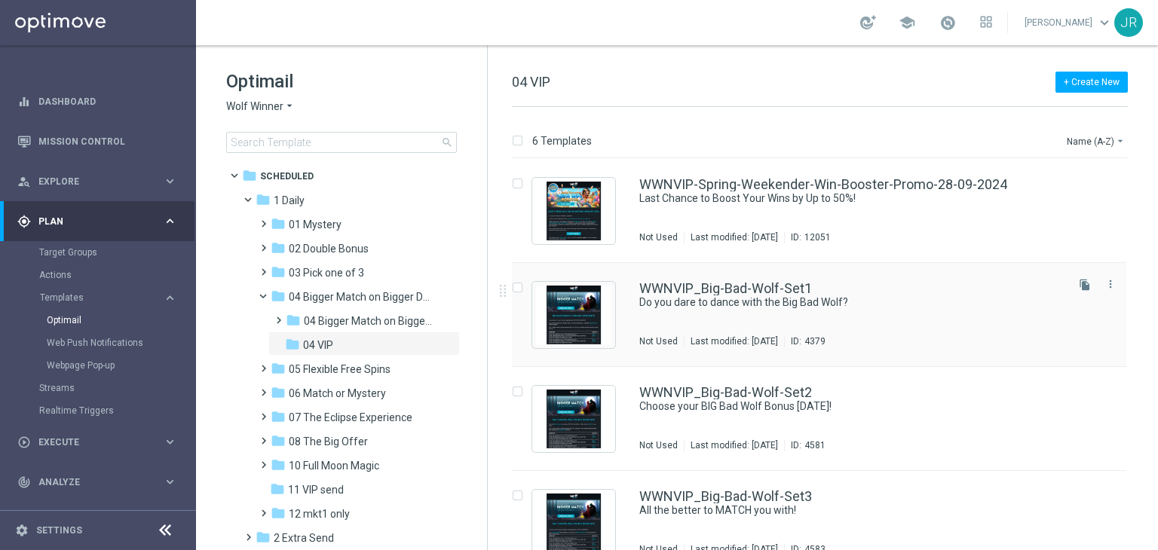
click at [727, 330] on div "WWNVIP_Big-Bad-Wolf-Set1 Do you dare to dance with the Big Bad Wolf? Not Used L…" at bounding box center [851, 315] width 424 height 66
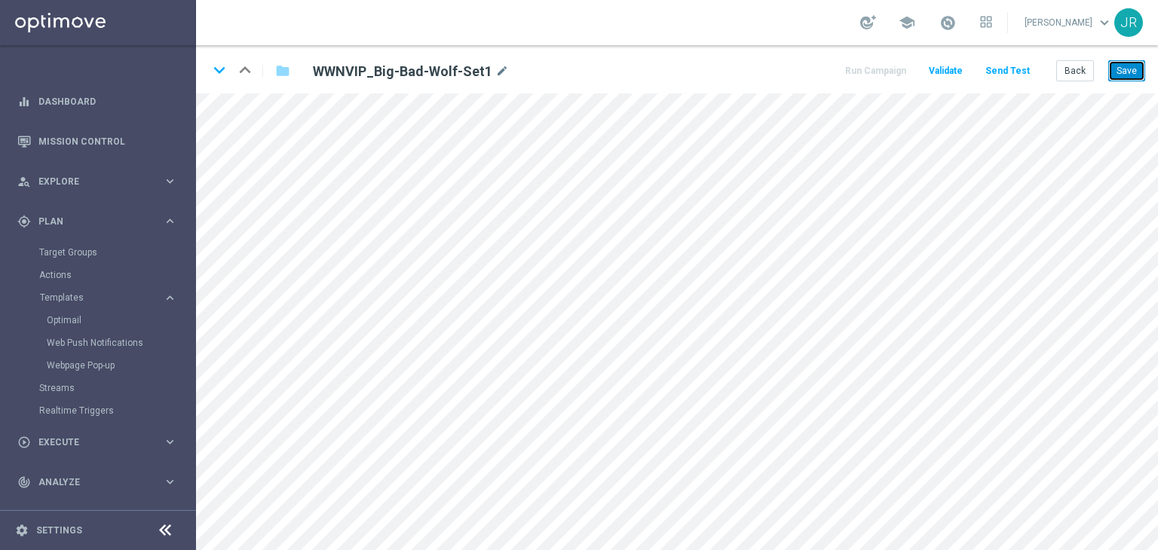
click at [1131, 75] on button "Save" at bounding box center [1126, 70] width 37 height 21
click at [1130, 76] on button "Save" at bounding box center [1126, 70] width 37 height 21
click at [1125, 77] on button "Save" at bounding box center [1126, 70] width 37 height 21
click at [1129, 73] on button "Save" at bounding box center [1126, 70] width 37 height 21
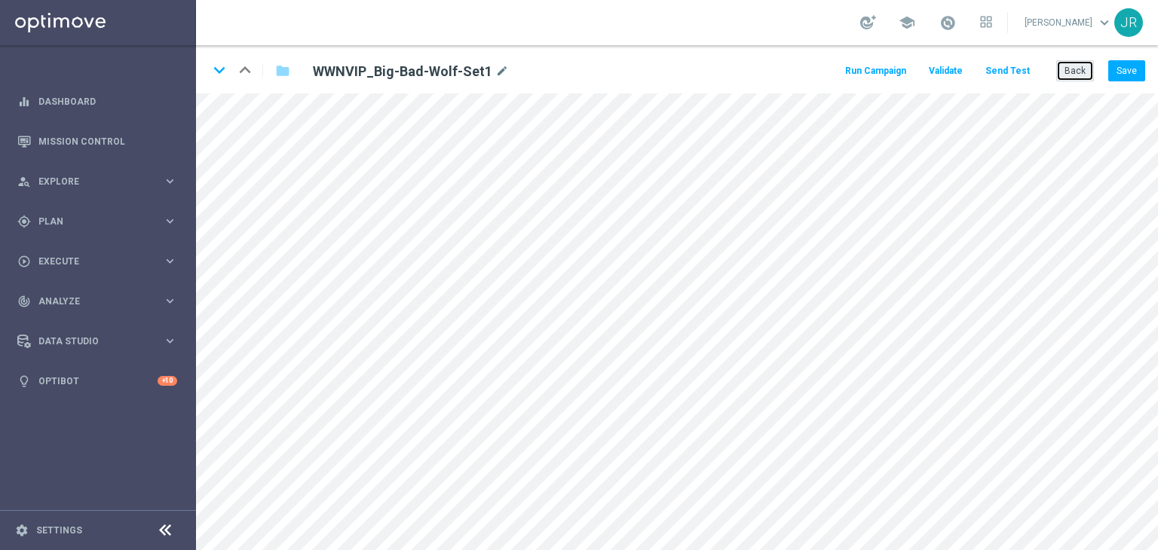
click at [1073, 72] on button "Back" at bounding box center [1075, 70] width 38 height 21
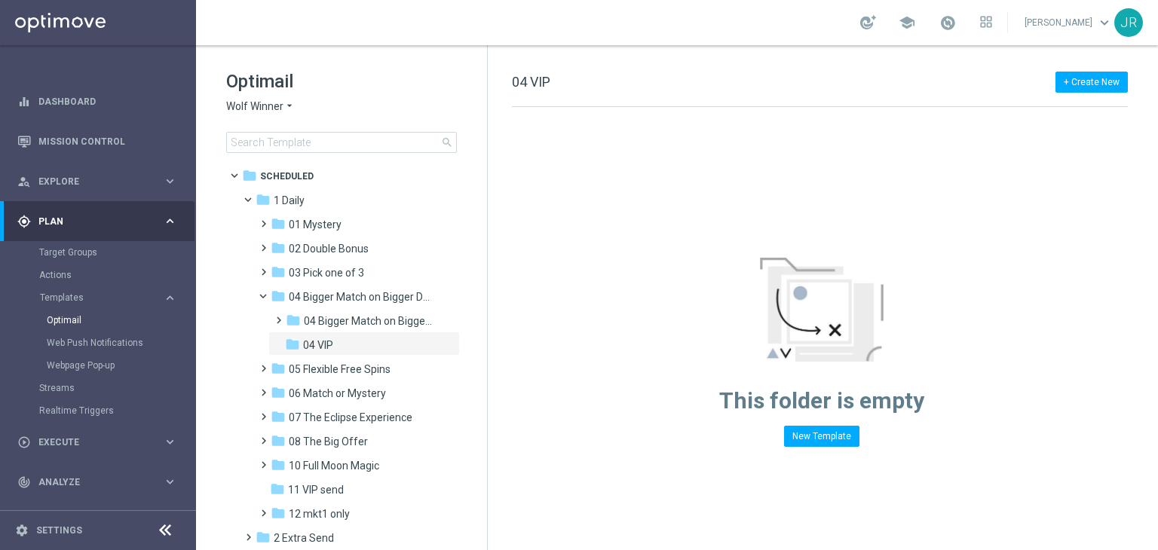
click at [260, 111] on span "Wolf Winner" at bounding box center [254, 107] width 57 height 14
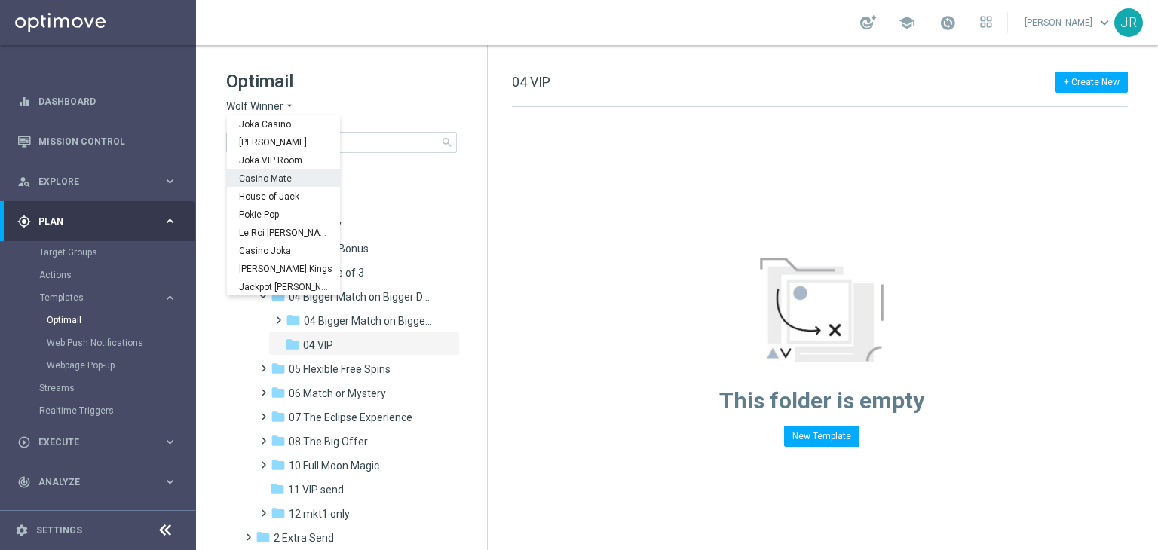
scroll to position [54, 0]
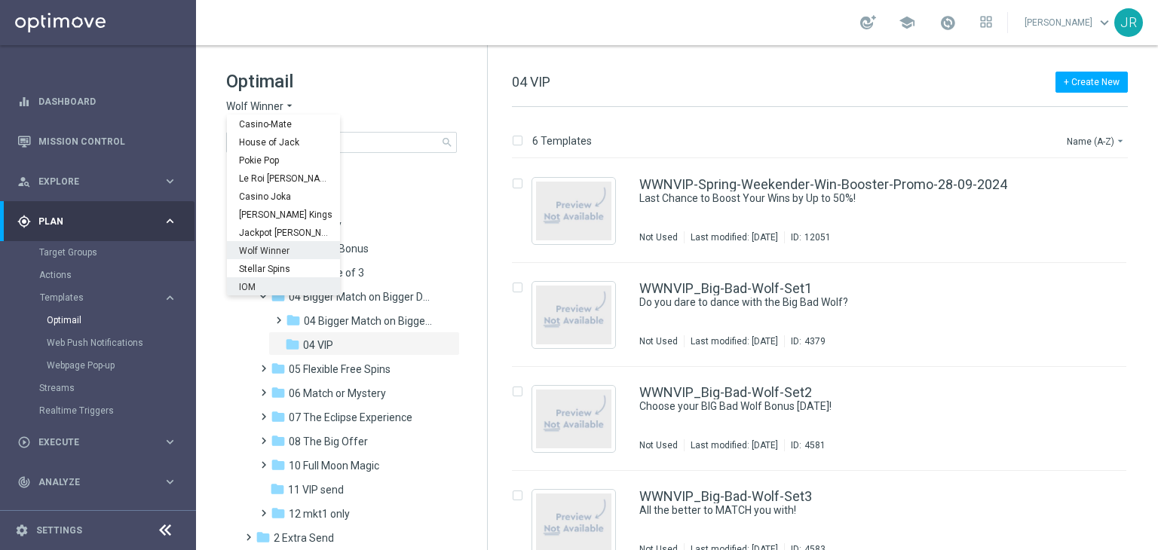
click at [271, 277] on div "IOM" at bounding box center [283, 286] width 113 height 18
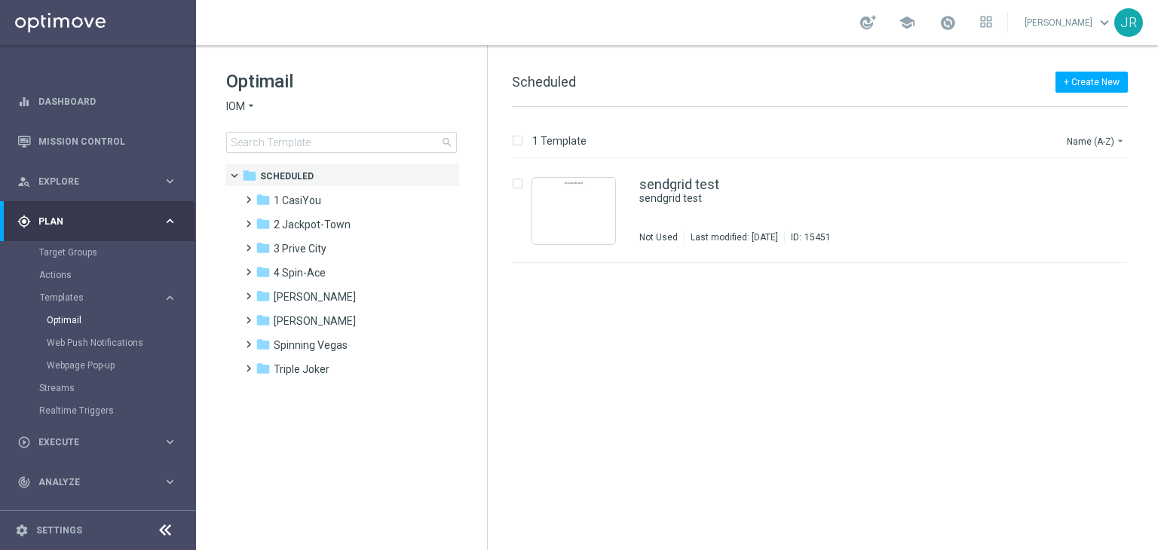
click at [234, 112] on span "IOM" at bounding box center [235, 107] width 19 height 14
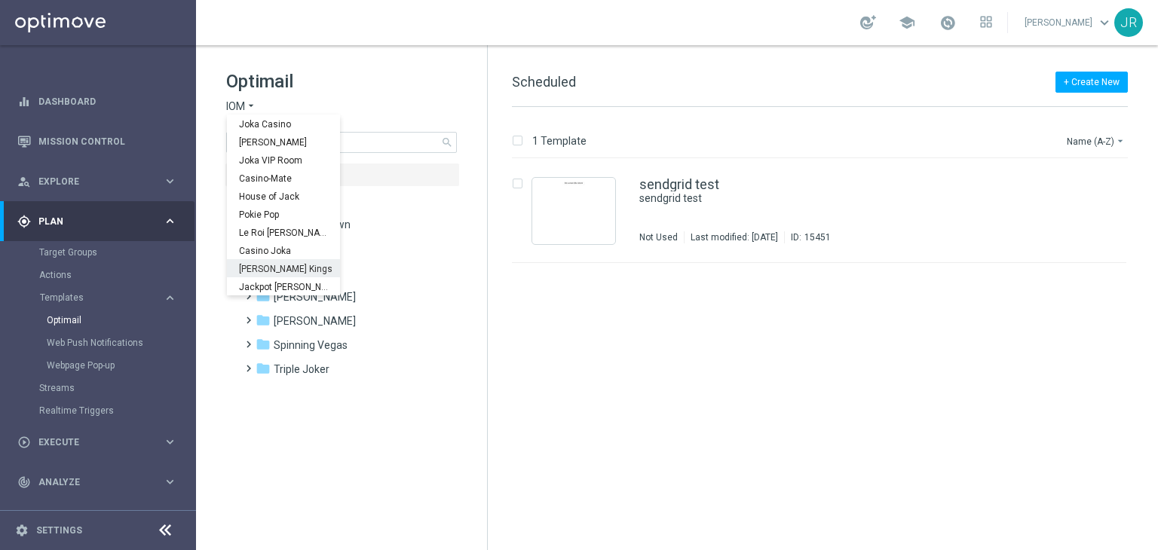
scroll to position [54, 0]
click at [0, 0] on span "Stellar Spins" at bounding box center [0, 0] width 0 height 0
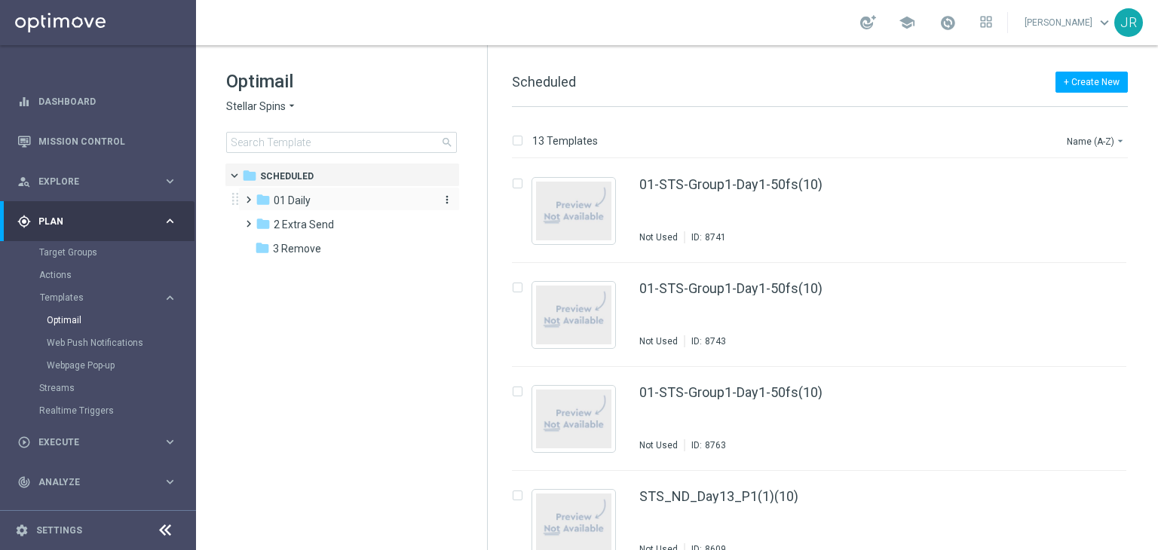
click at [302, 196] on span "01 Daily" at bounding box center [292, 201] width 37 height 14
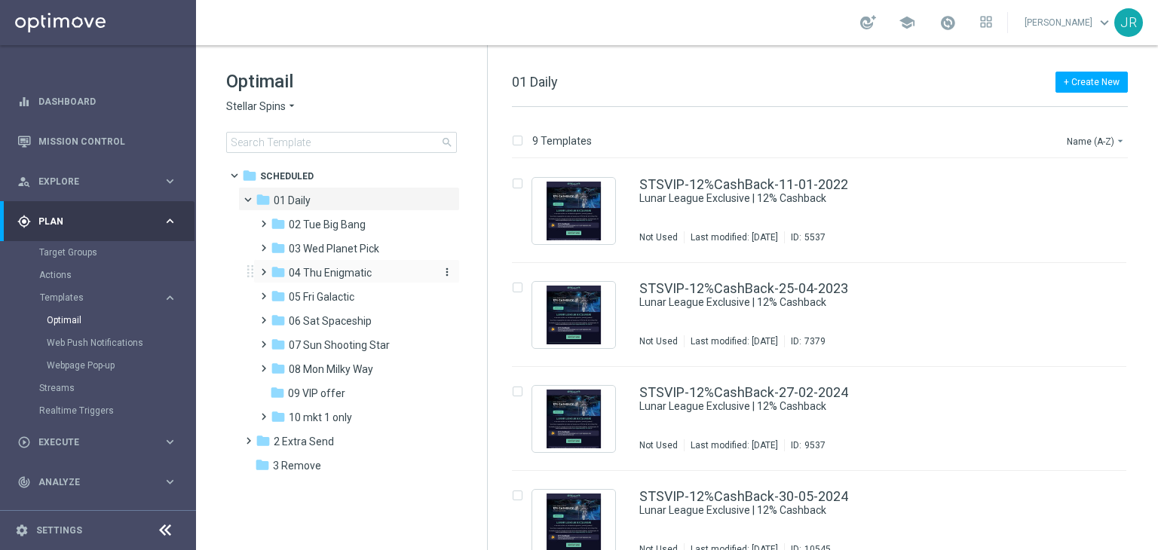
click at [351, 271] on span "04 Thu Enigmatic" at bounding box center [330, 273] width 83 height 14
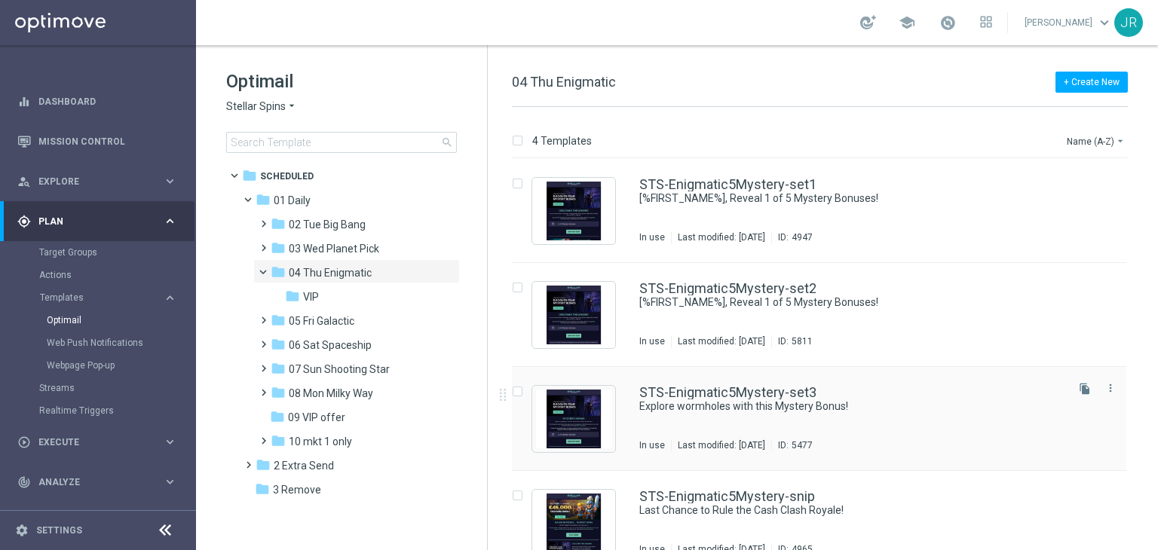
click at [726, 417] on div "STS-Enigmatic5Mystery-set3 Explore wormholes with this Mystery Bonus! In use La…" at bounding box center [851, 419] width 424 height 66
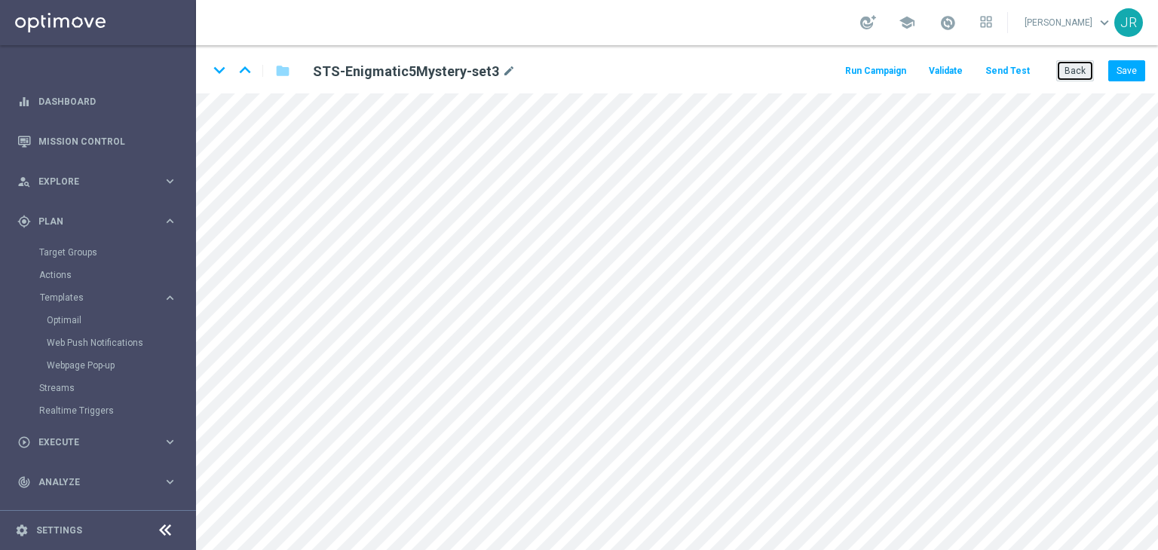
click at [1081, 77] on button "Back" at bounding box center [1075, 70] width 38 height 21
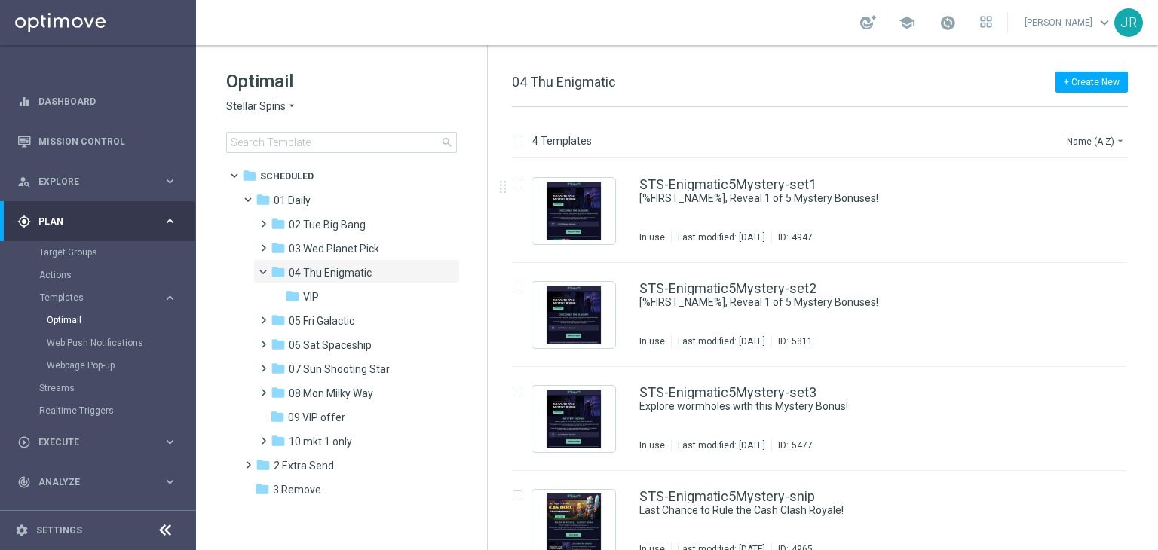
click at [780, 219] on div "STS-Enigmatic5Mystery-set1 [%FIRST_NAME%], Reveal 1 of 5 Mystery Bonuses! In us…" at bounding box center [851, 211] width 424 height 66
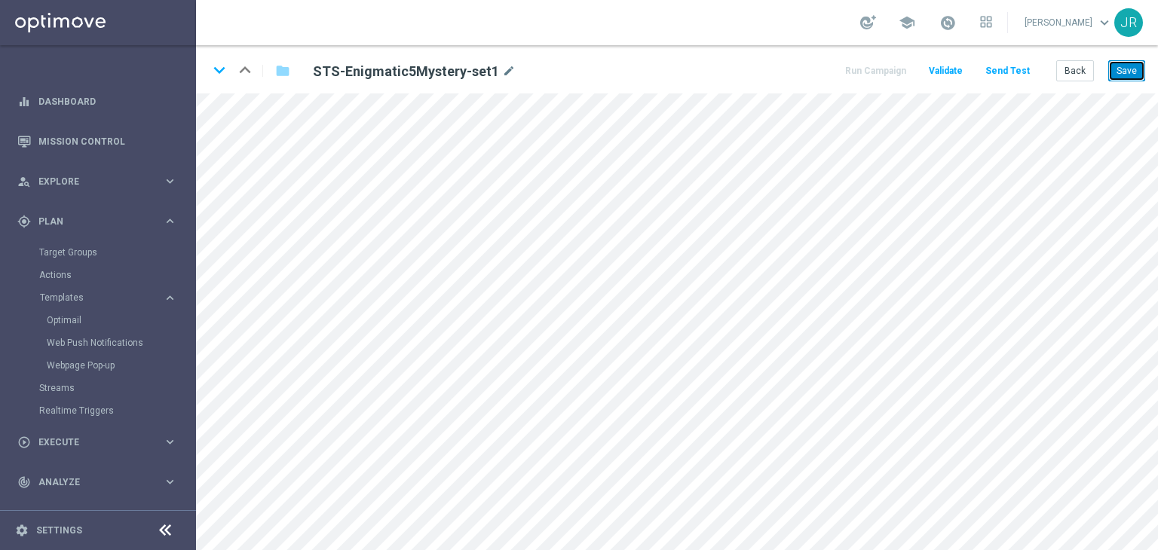
click at [1122, 70] on button "Save" at bounding box center [1126, 70] width 37 height 21
click at [1140, 76] on button "Save" at bounding box center [1126, 70] width 37 height 21
click at [1128, 78] on button "Save" at bounding box center [1126, 70] width 37 height 21
click at [1122, 74] on button "Save" at bounding box center [1126, 70] width 37 height 21
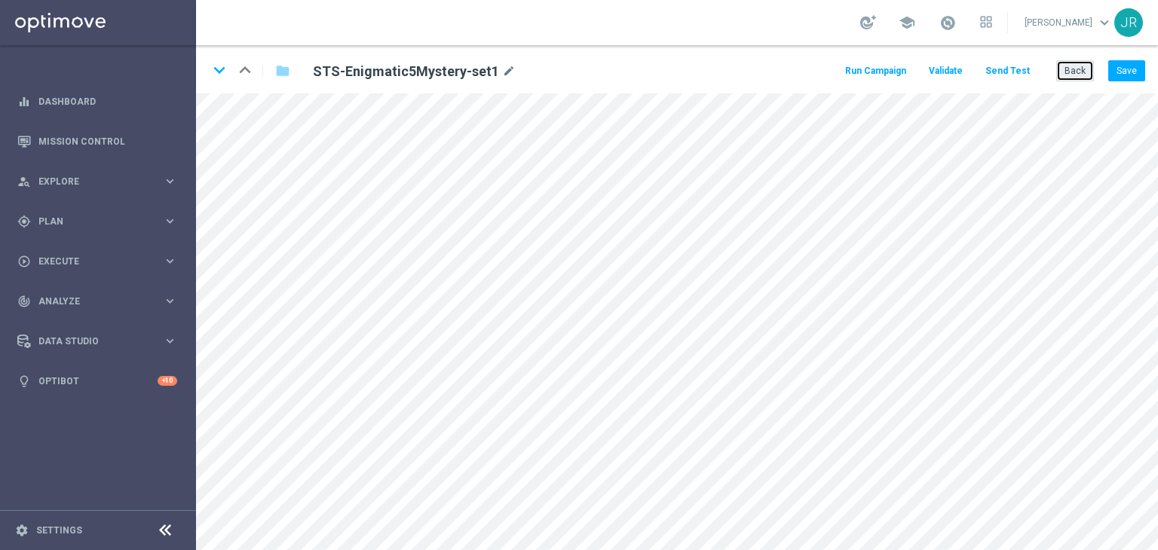
click at [1081, 71] on button "Back" at bounding box center [1075, 70] width 38 height 21
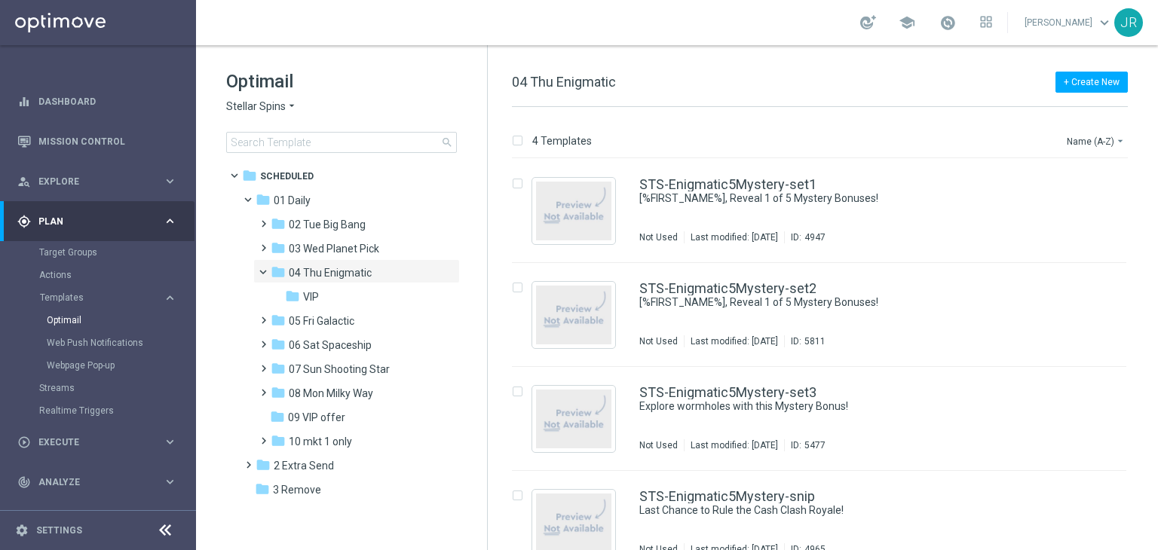
drag, startPoint x: 341, startPoint y: 296, endPoint x: 730, endPoint y: 274, distance: 389.7
click at [348, 296] on div "folder VIP" at bounding box center [359, 297] width 149 height 17
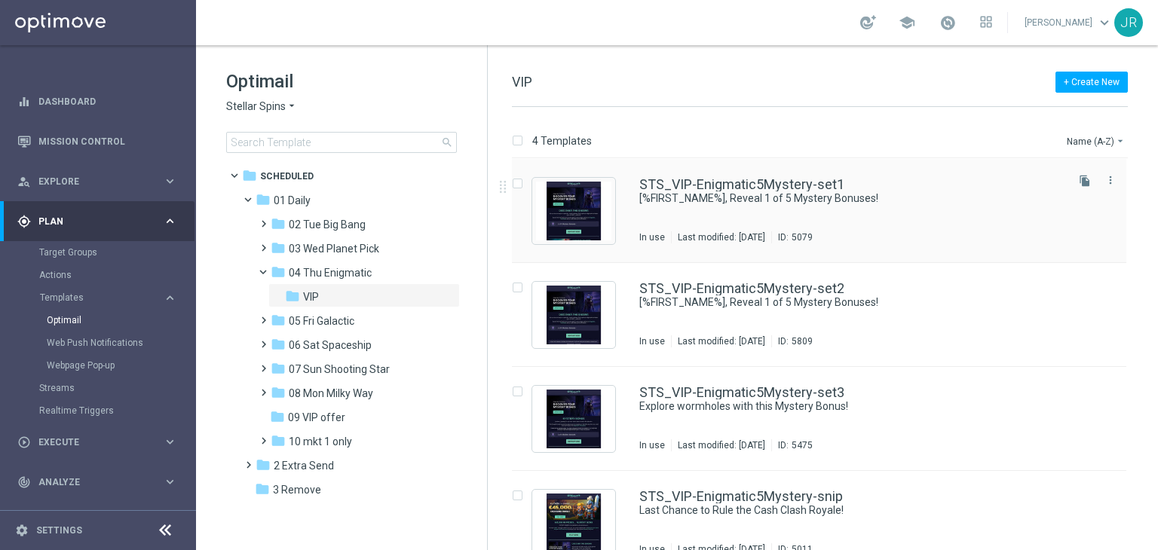
click at [729, 222] on div "STS_VIP-Enigmatic5Mystery-set1 [%FIRST_NAME%], Reveal 1 of 5 Mystery Bonuses! I…" at bounding box center [851, 211] width 424 height 66
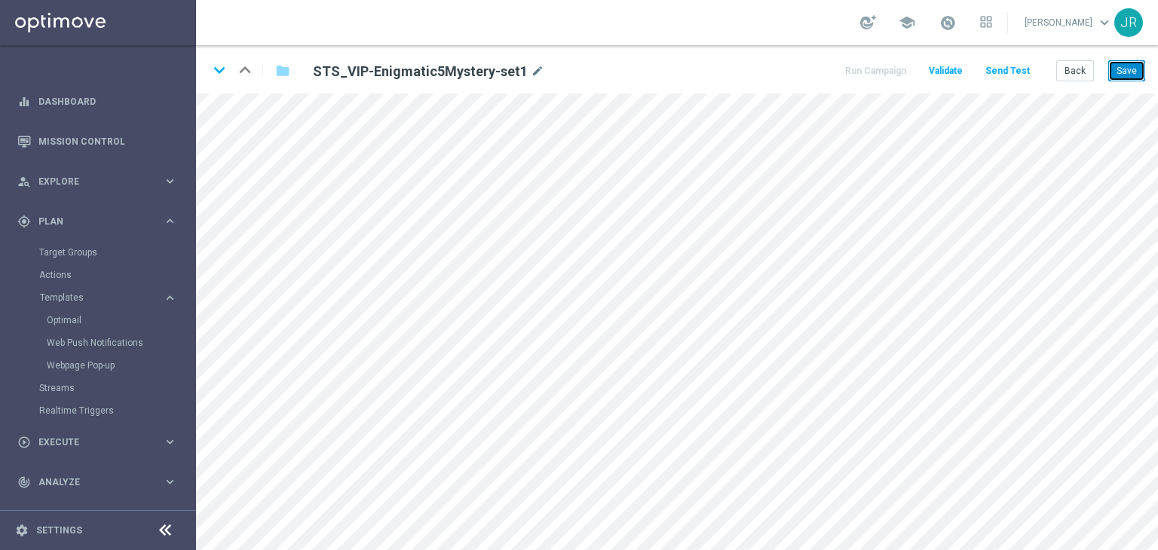
click at [1126, 75] on button "Save" at bounding box center [1126, 70] width 37 height 21
click at [1119, 75] on button "Save" at bounding box center [1126, 70] width 37 height 21
click at [1136, 71] on button "Save" at bounding box center [1126, 70] width 37 height 21
click at [1133, 76] on button "Save" at bounding box center [1126, 70] width 37 height 21
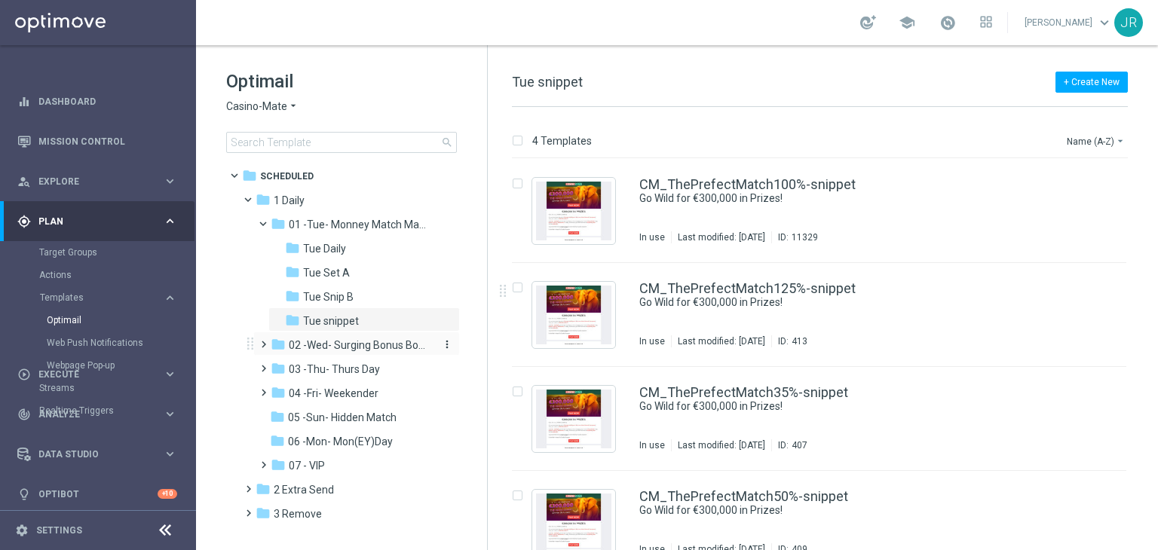
click at [320, 345] on span "02 -Wed- Surging Bonus Booster" at bounding box center [360, 346] width 142 height 14
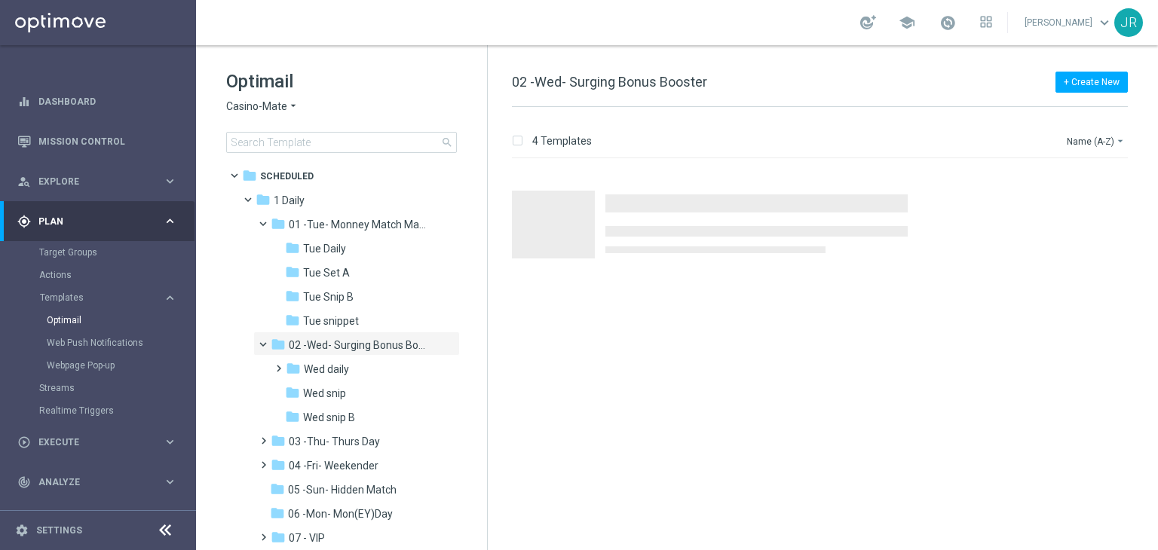
click at [329, 378] on div "folder Wed daily more_vert" at bounding box center [364, 368] width 192 height 24
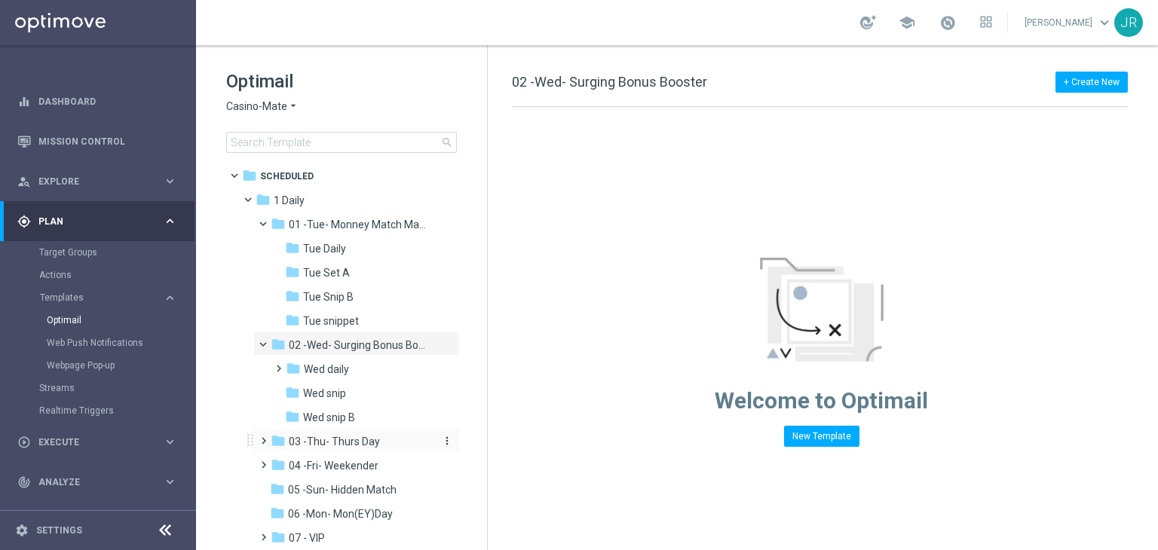
click at [344, 434] on div "folder 03 -Thu- Thurs Day" at bounding box center [351, 442] width 161 height 17
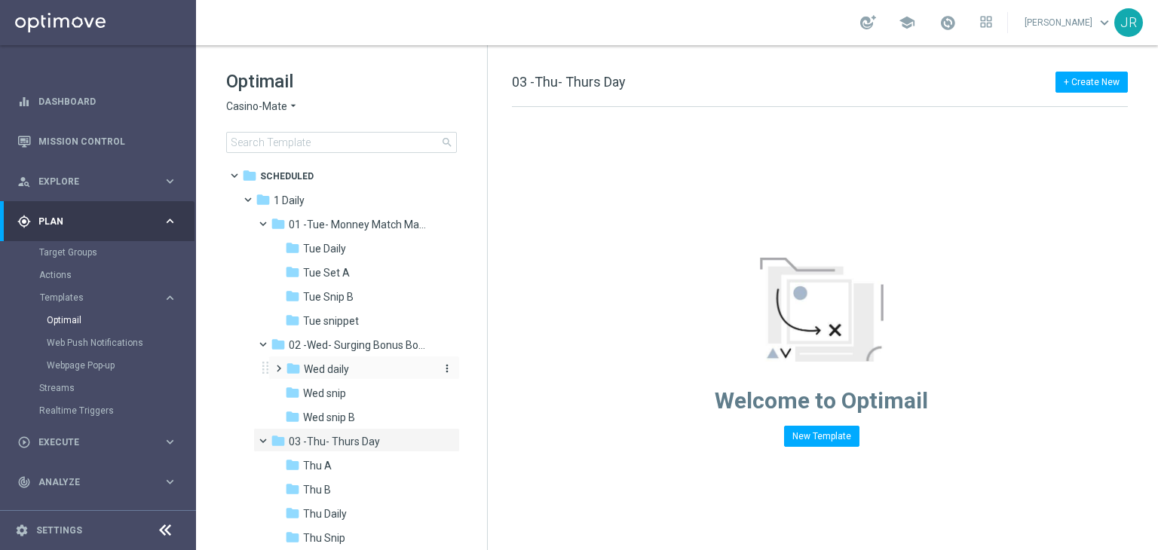
click at [326, 372] on span "Wed daily" at bounding box center [326, 370] width 45 height 14
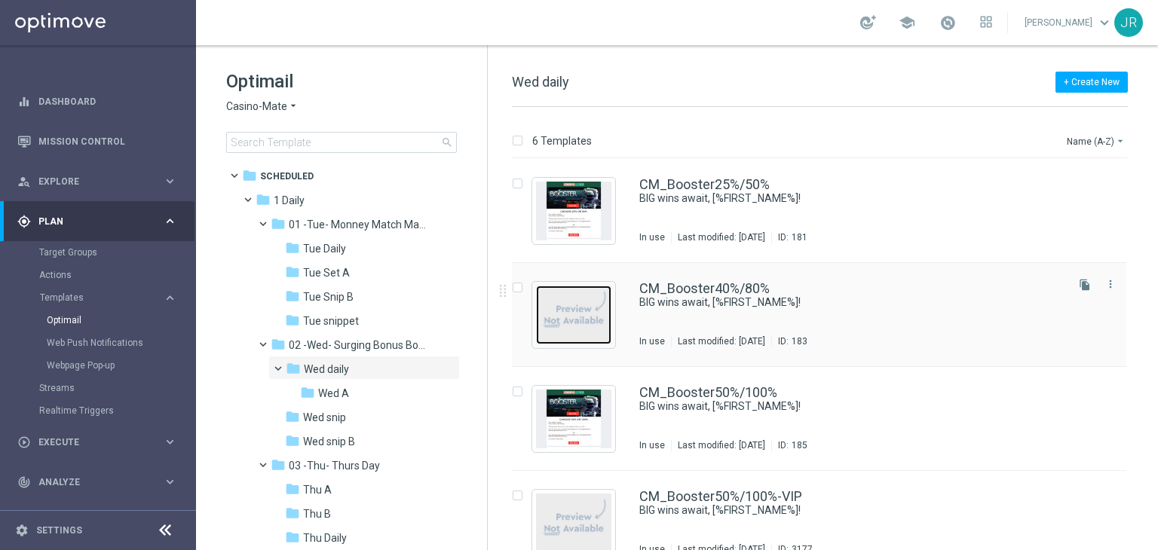
click at [606, 311] on img "Press SPACE to select this row." at bounding box center [573, 315] width 75 height 59
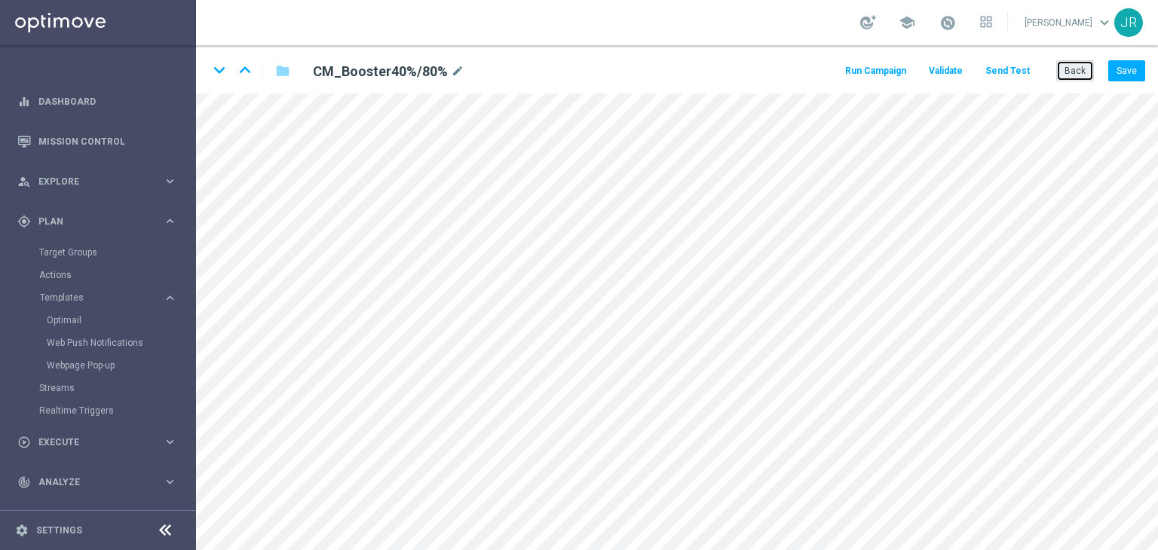
click at [1071, 72] on button "Back" at bounding box center [1075, 70] width 38 height 21
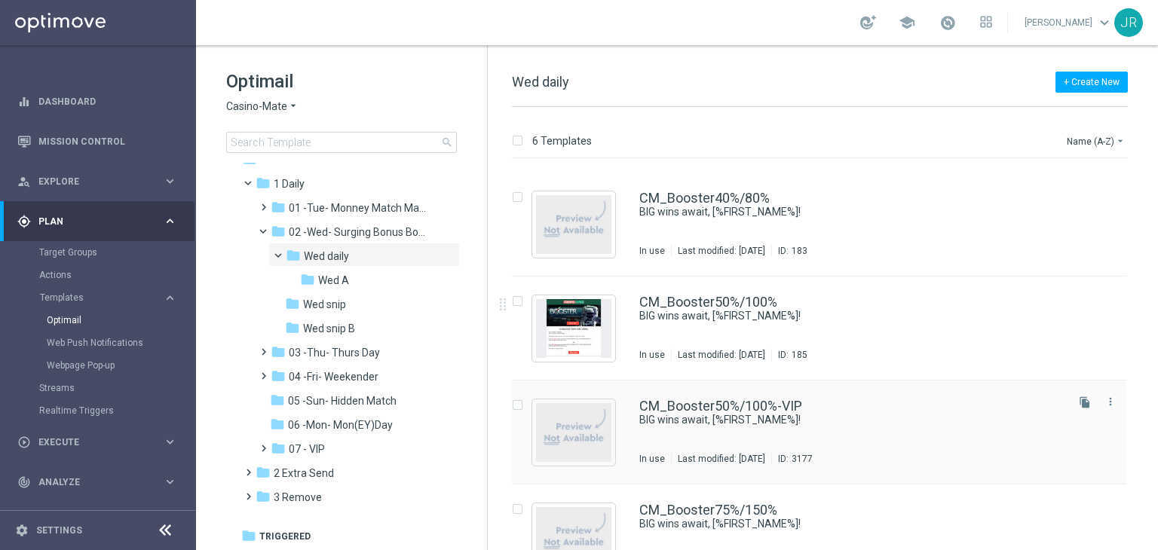
scroll to position [232, 0]
